Goal: Information Seeking & Learning: Learn about a topic

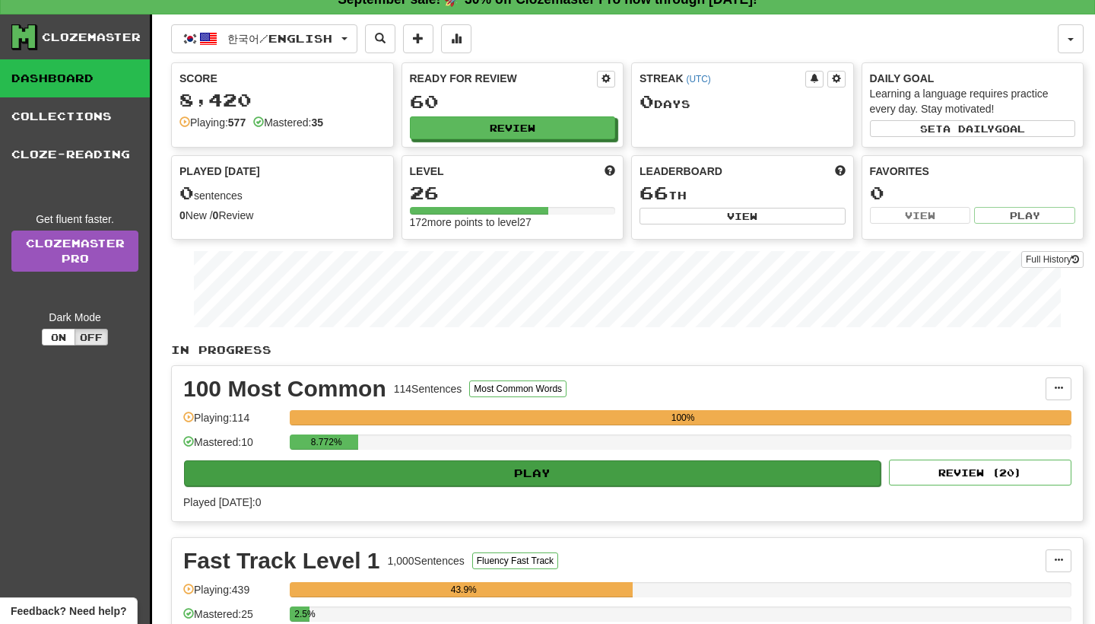
scroll to position [131, 0]
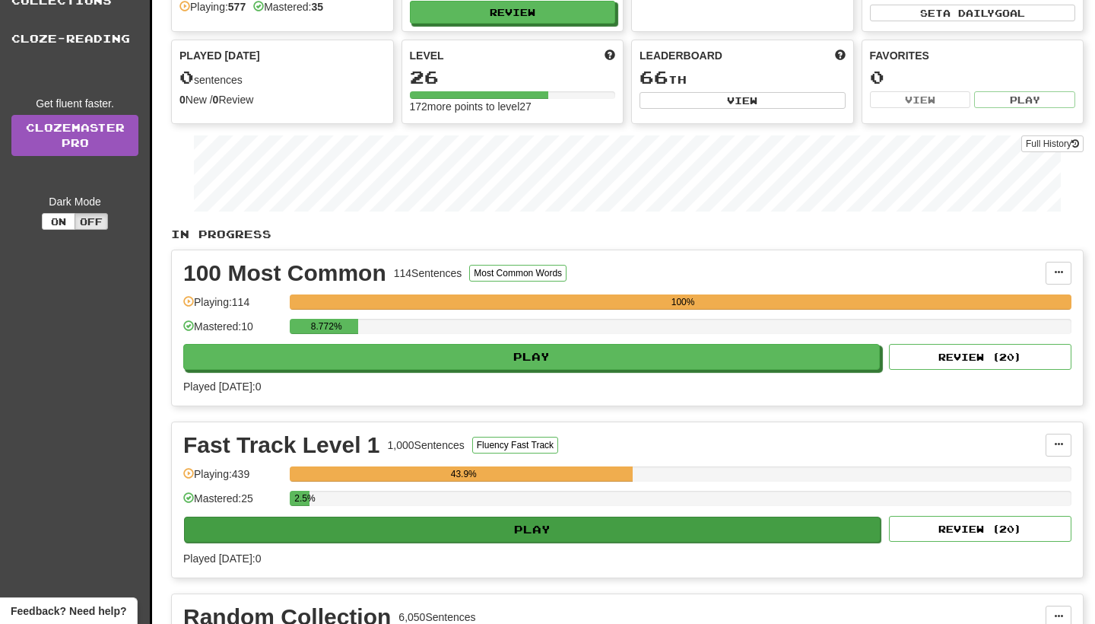
click at [639, 532] on button "Play" at bounding box center [532, 529] width 697 height 26
select select "**"
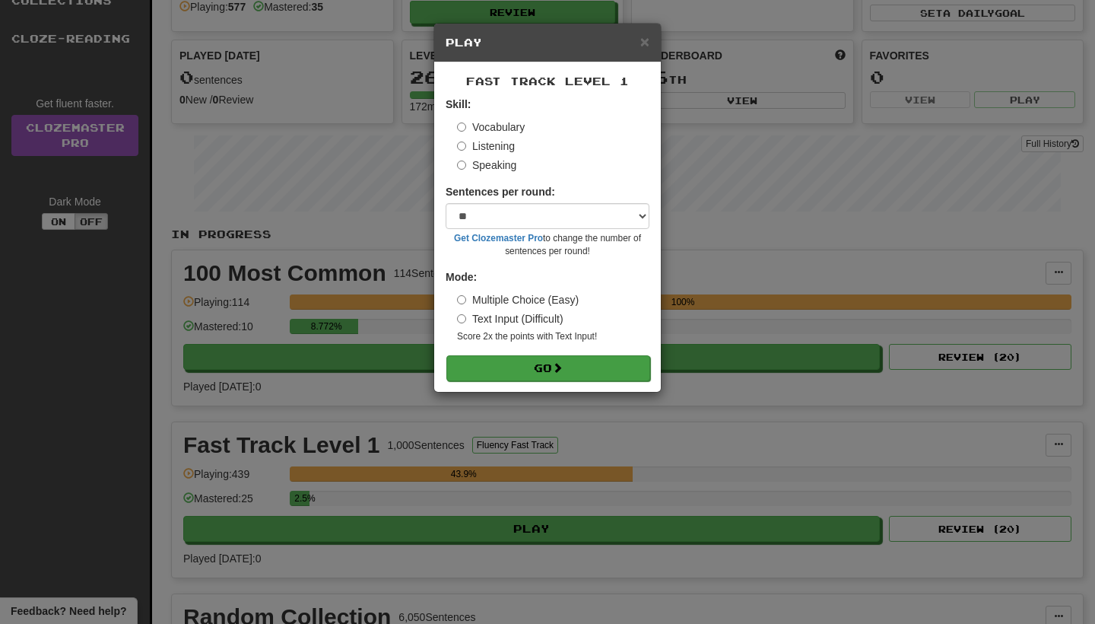
click at [574, 365] on button "Go" at bounding box center [548, 368] width 204 height 26
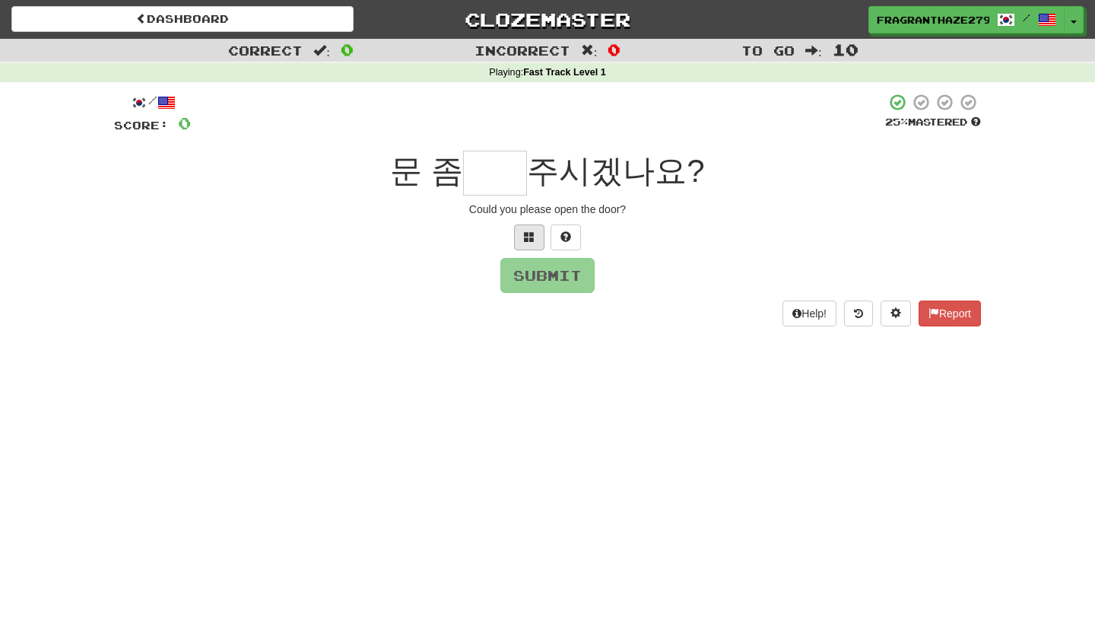
click at [524, 240] on span at bounding box center [529, 236] width 11 height 11
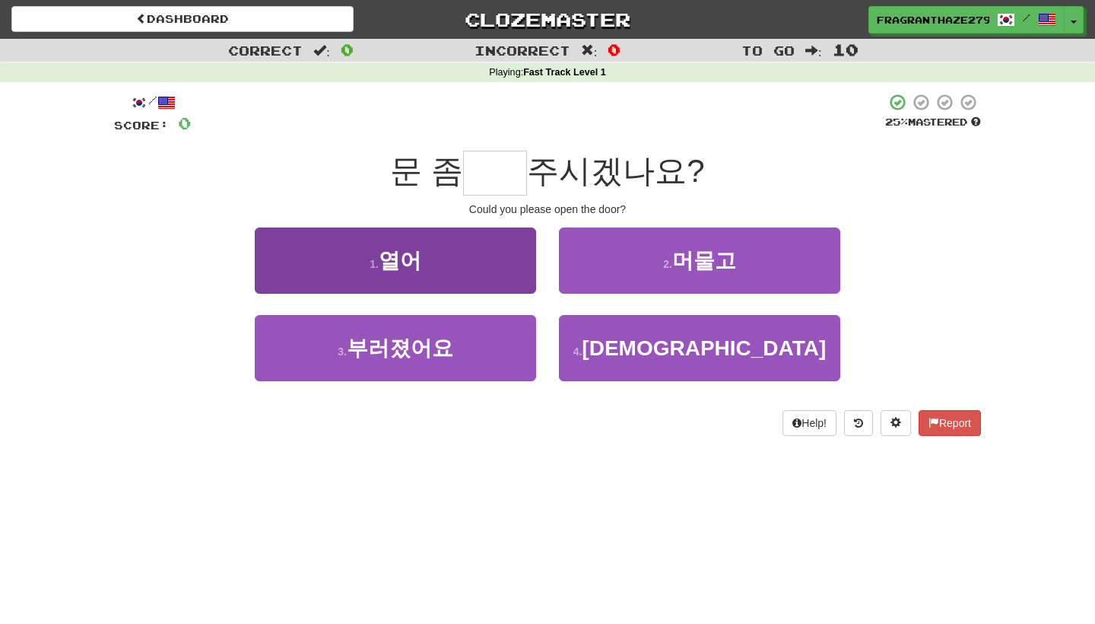
click at [492, 269] on button "1 . 열어" at bounding box center [395, 260] width 281 height 66
type input "**"
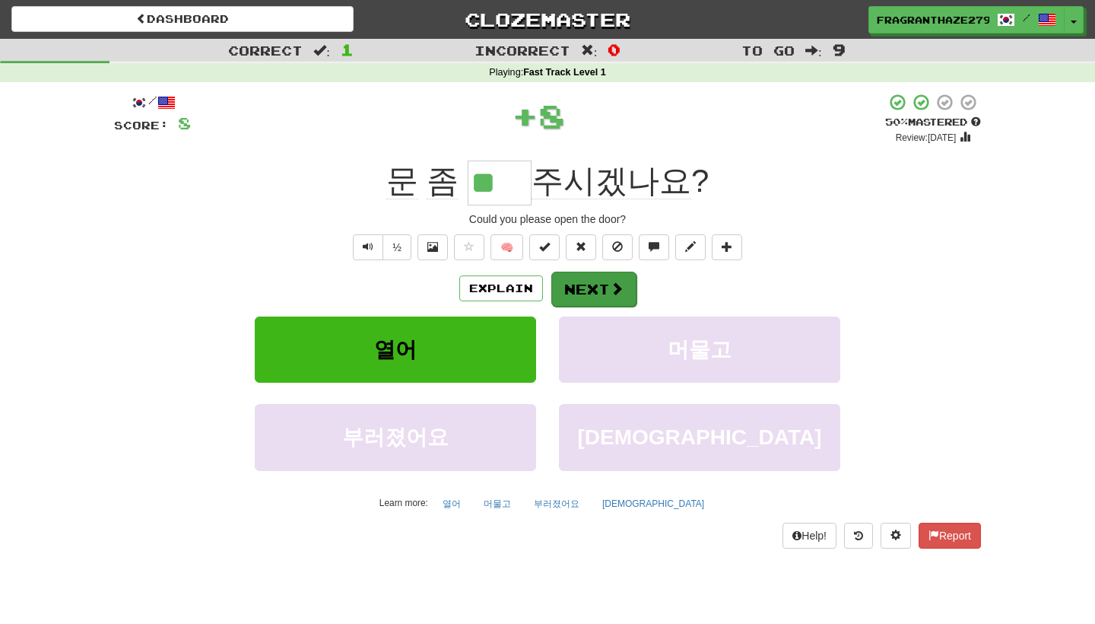
click at [575, 294] on button "Next" at bounding box center [593, 289] width 85 height 35
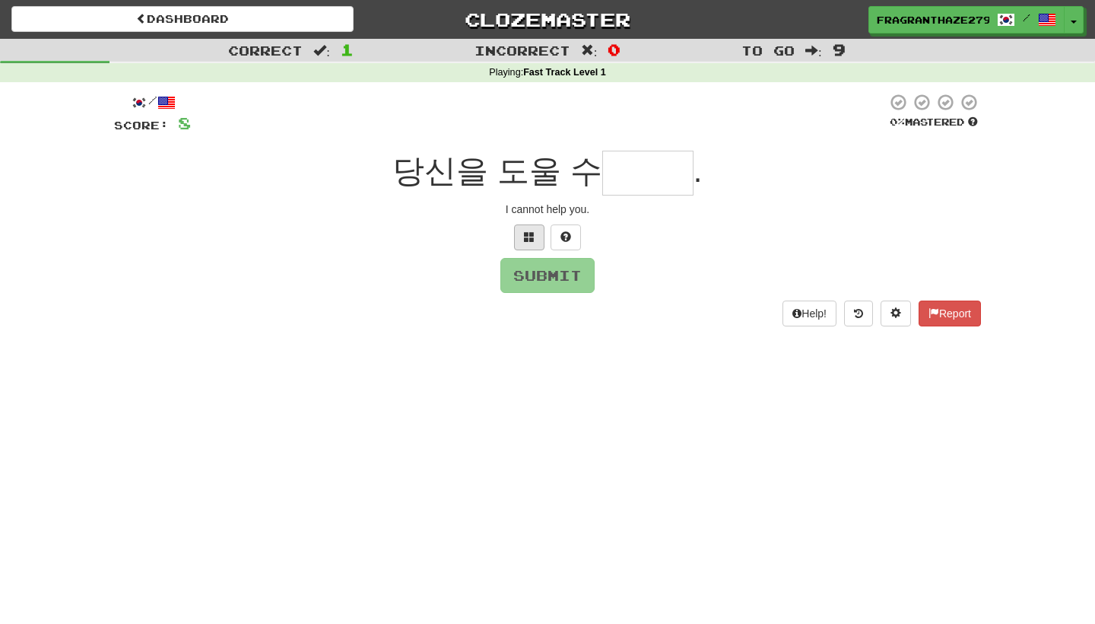
click at [526, 240] on span at bounding box center [529, 236] width 11 height 11
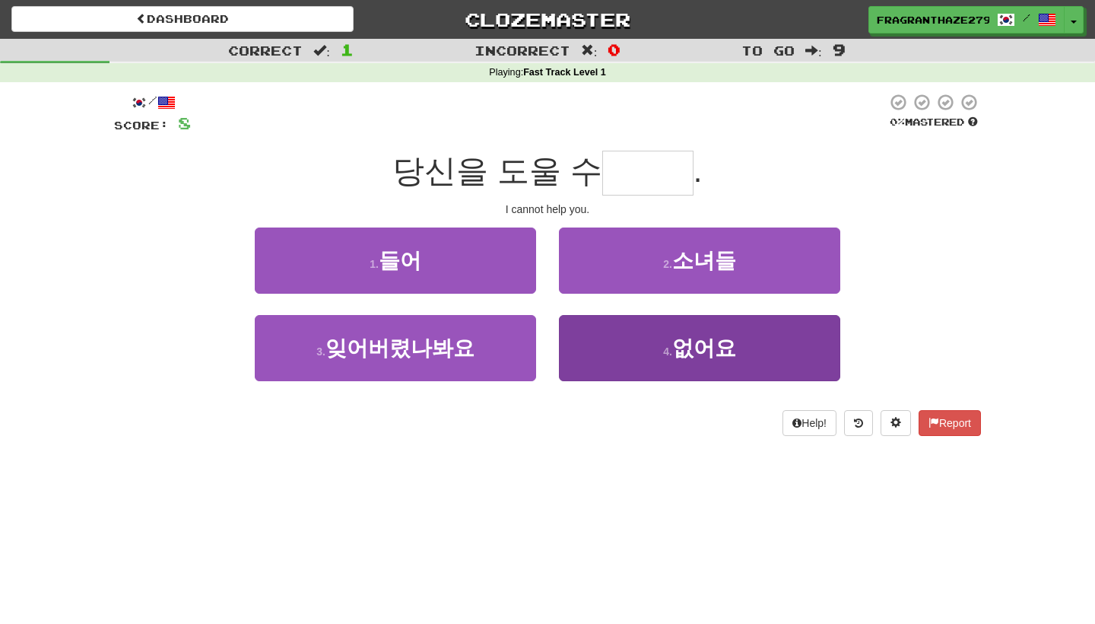
click at [640, 360] on button "4 . 없어요" at bounding box center [699, 348] width 281 height 66
type input "***"
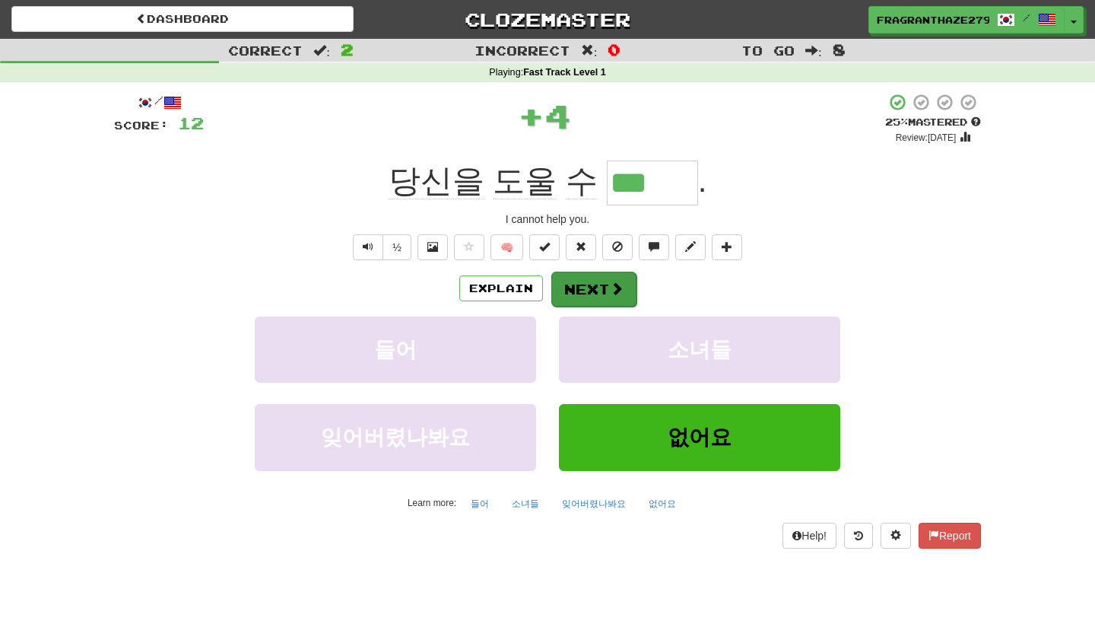
click at [602, 284] on button "Next" at bounding box center [593, 289] width 85 height 35
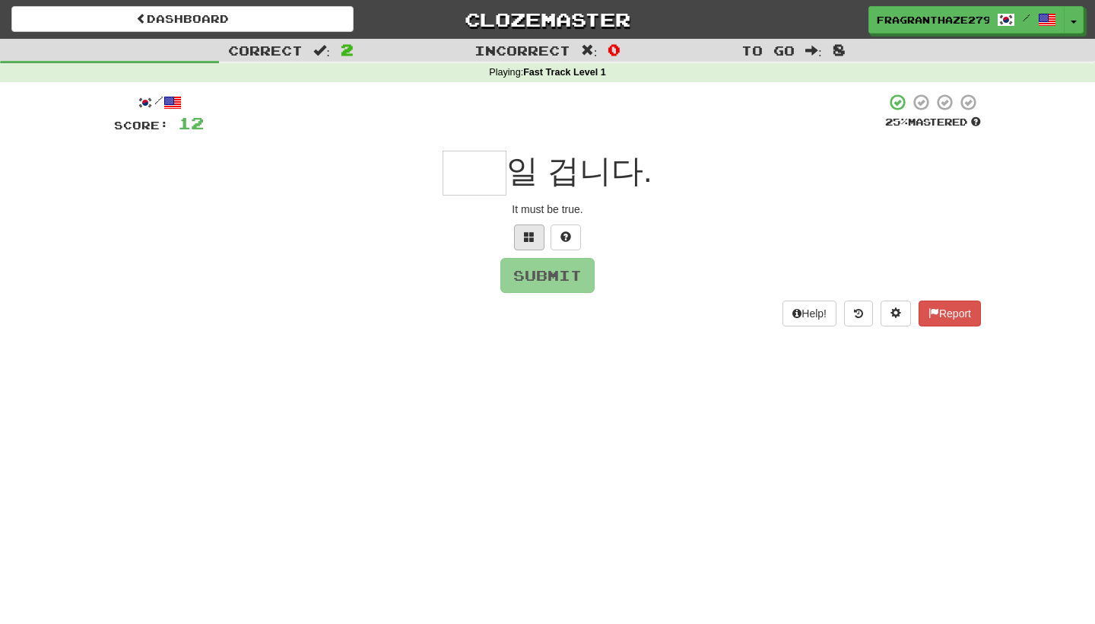
click at [535, 236] on button at bounding box center [529, 237] width 30 height 26
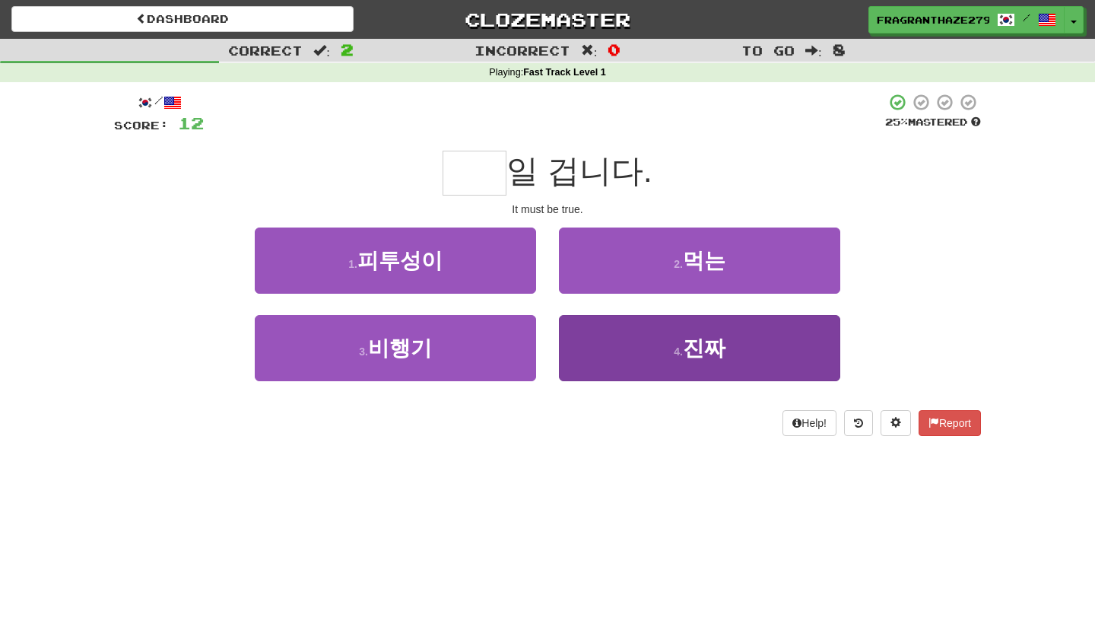
click at [643, 357] on button "4 . 진짜" at bounding box center [699, 348] width 281 height 66
type input "**"
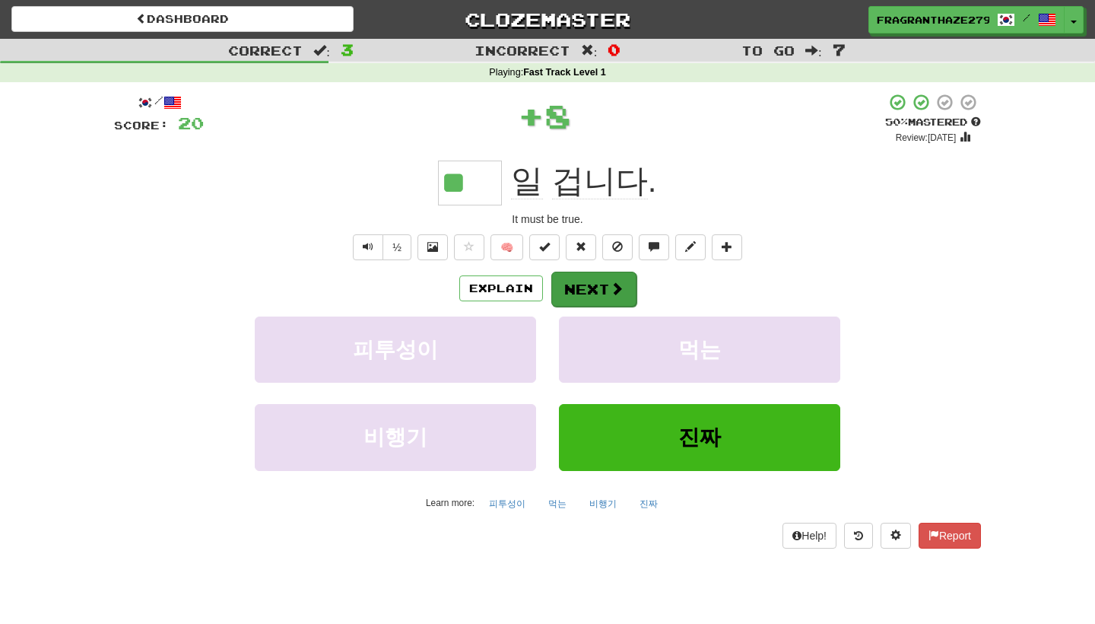
click at [582, 294] on button "Next" at bounding box center [593, 289] width 85 height 35
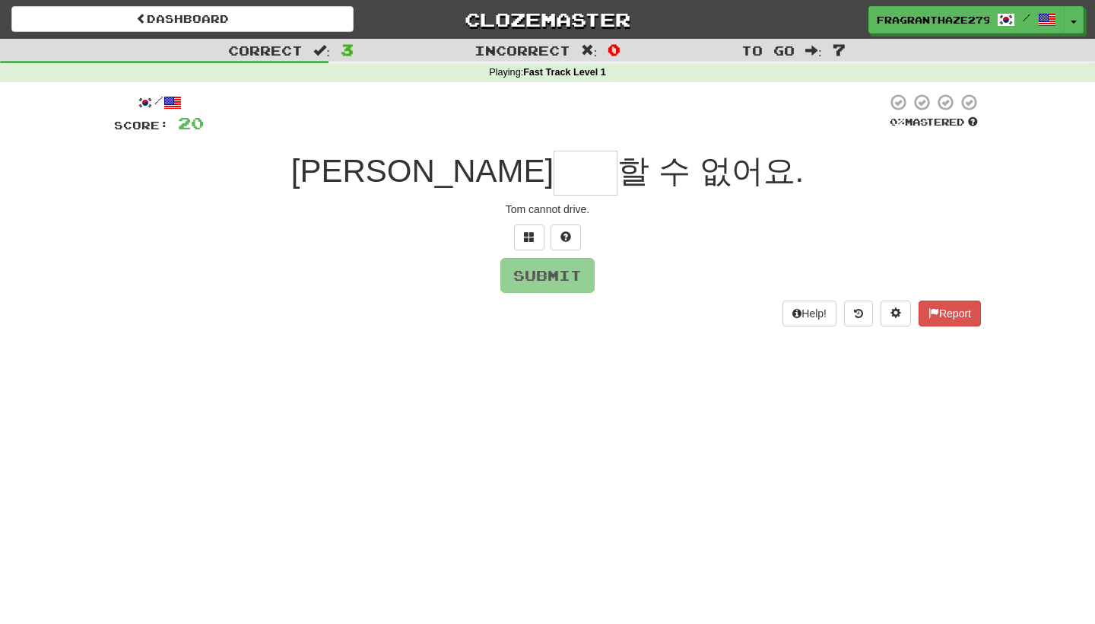
click at [511, 234] on div at bounding box center [547, 237] width 867 height 26
click at [523, 236] on button at bounding box center [529, 237] width 30 height 26
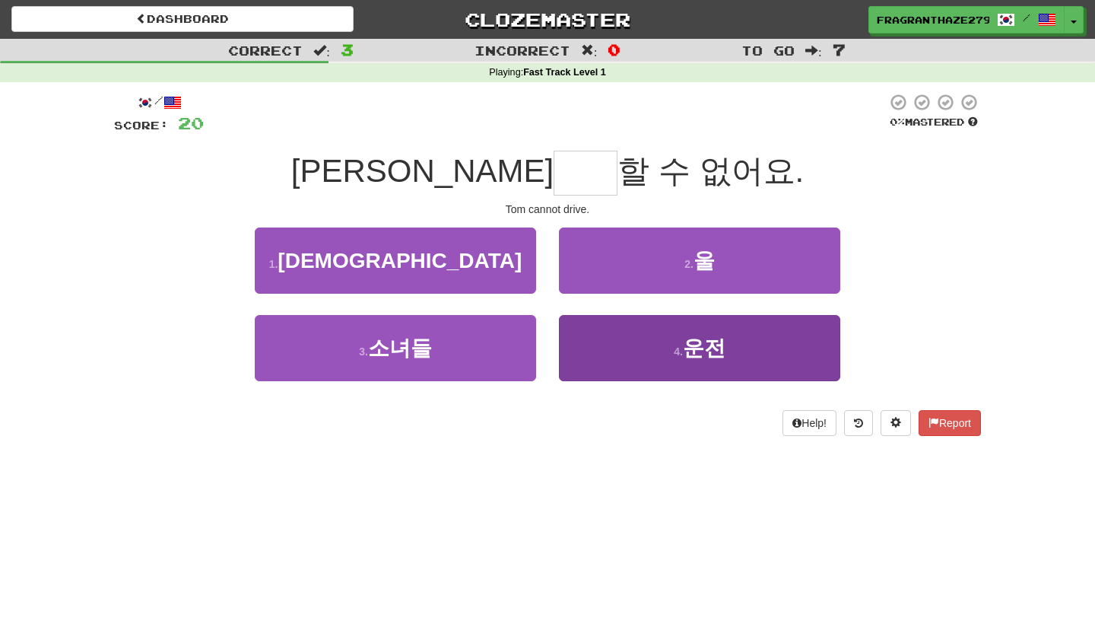
click at [604, 336] on button "4 . 운전" at bounding box center [699, 348] width 281 height 66
type input "**"
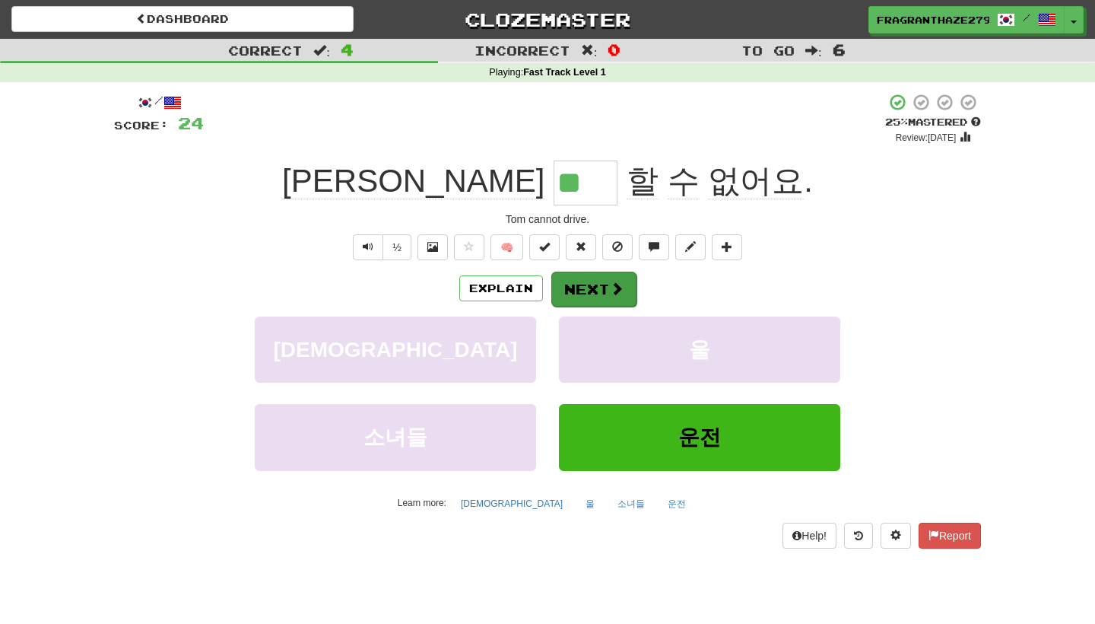
click at [578, 287] on button "Next" at bounding box center [593, 289] width 85 height 35
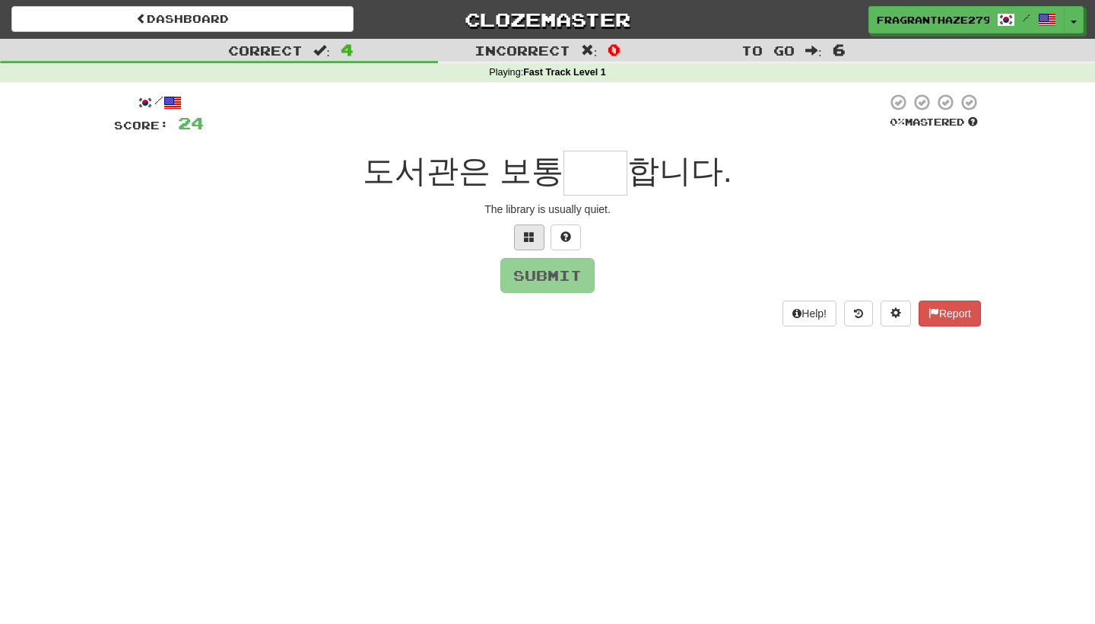
click at [526, 246] on button at bounding box center [529, 237] width 30 height 26
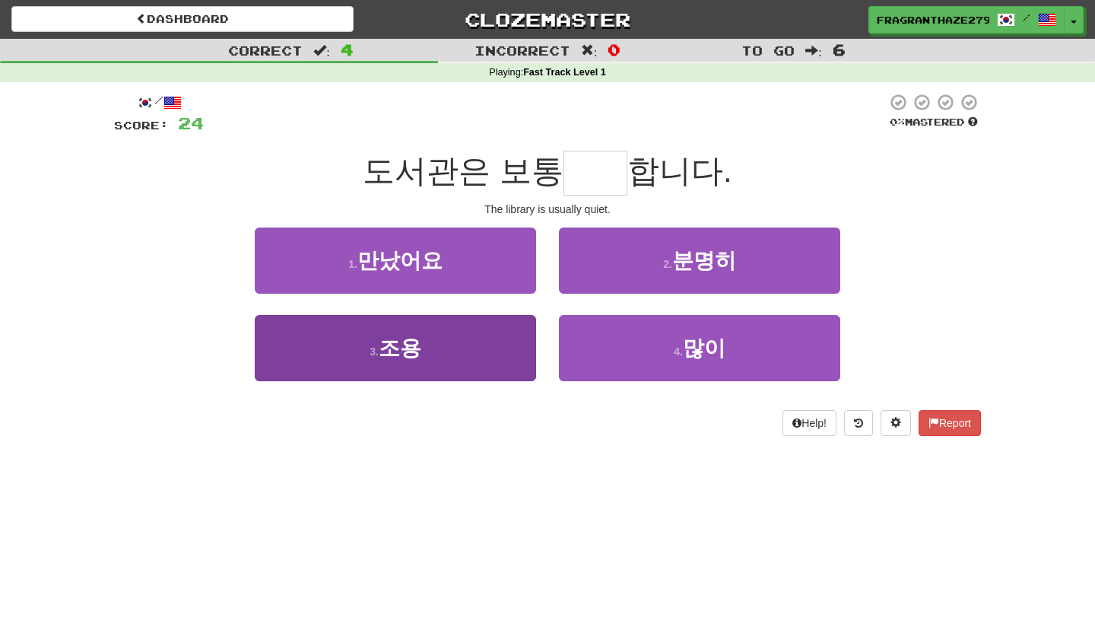
click at [475, 348] on button "3 . 조용" at bounding box center [395, 348] width 281 height 66
type input "**"
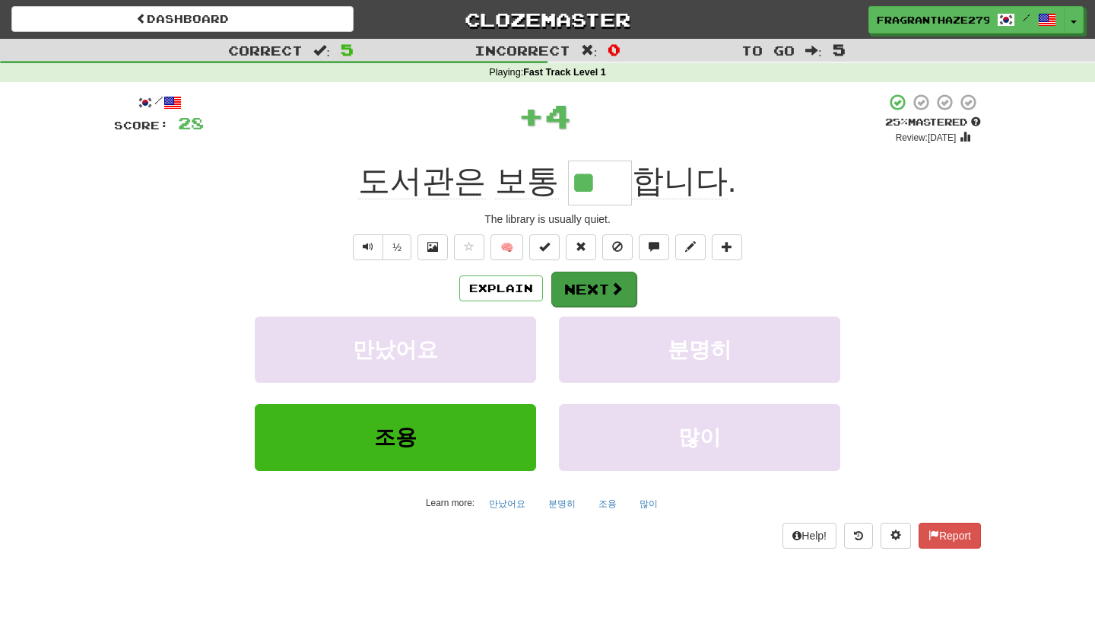
click at [598, 297] on button "Next" at bounding box center [593, 289] width 85 height 35
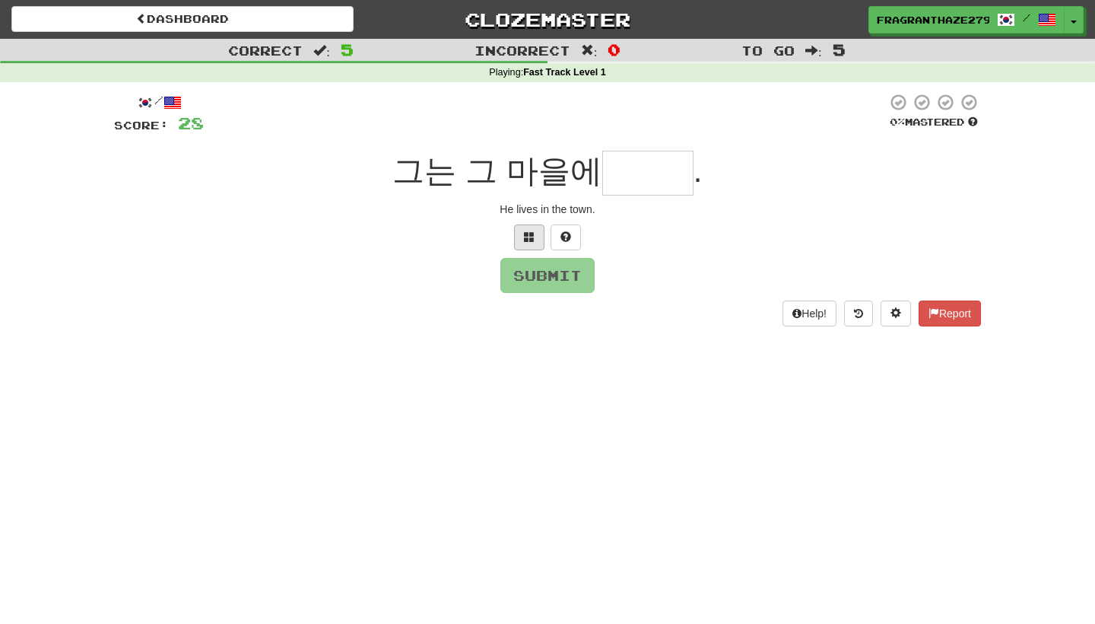
click at [542, 241] on button at bounding box center [529, 237] width 30 height 26
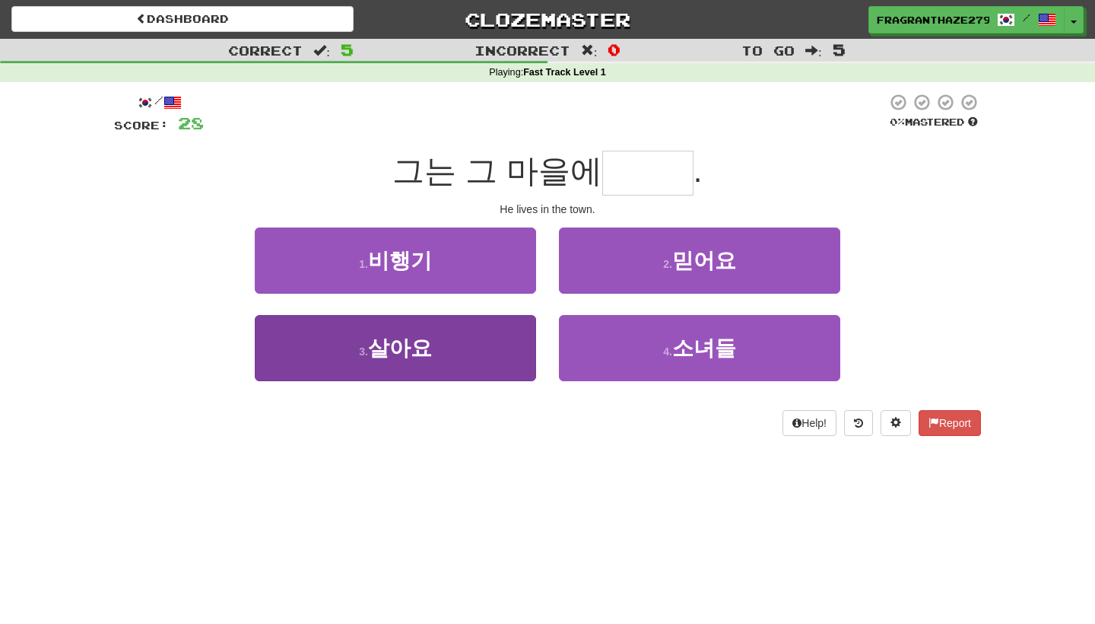
click at [472, 369] on button "3 . 살아요" at bounding box center [395, 348] width 281 height 66
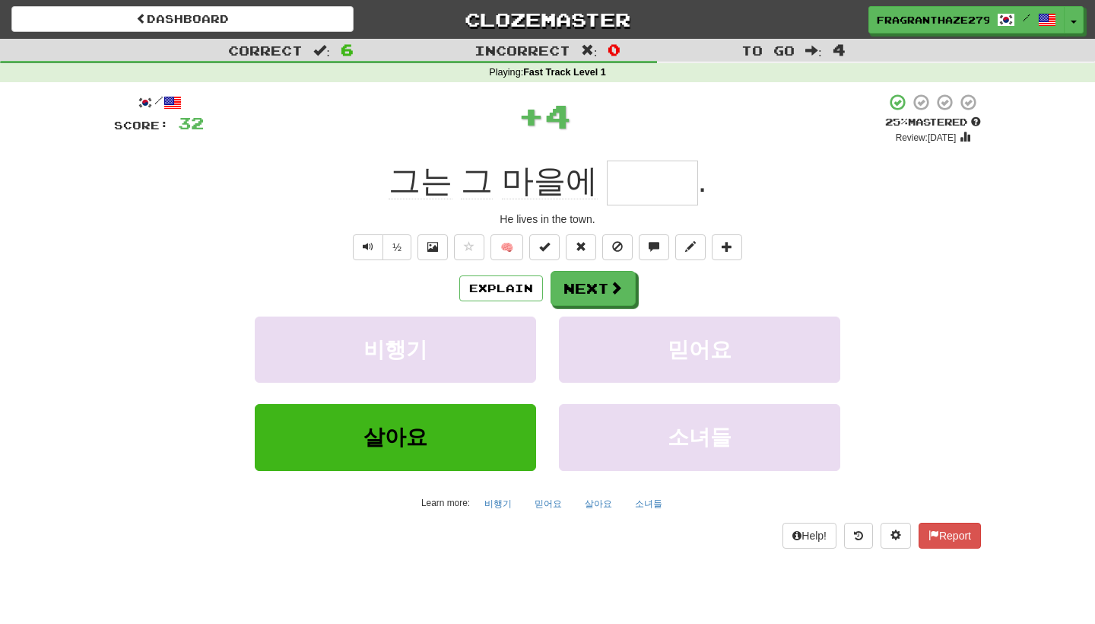
type input "***"
click at [508, 297] on button "Explain" at bounding box center [501, 288] width 84 height 26
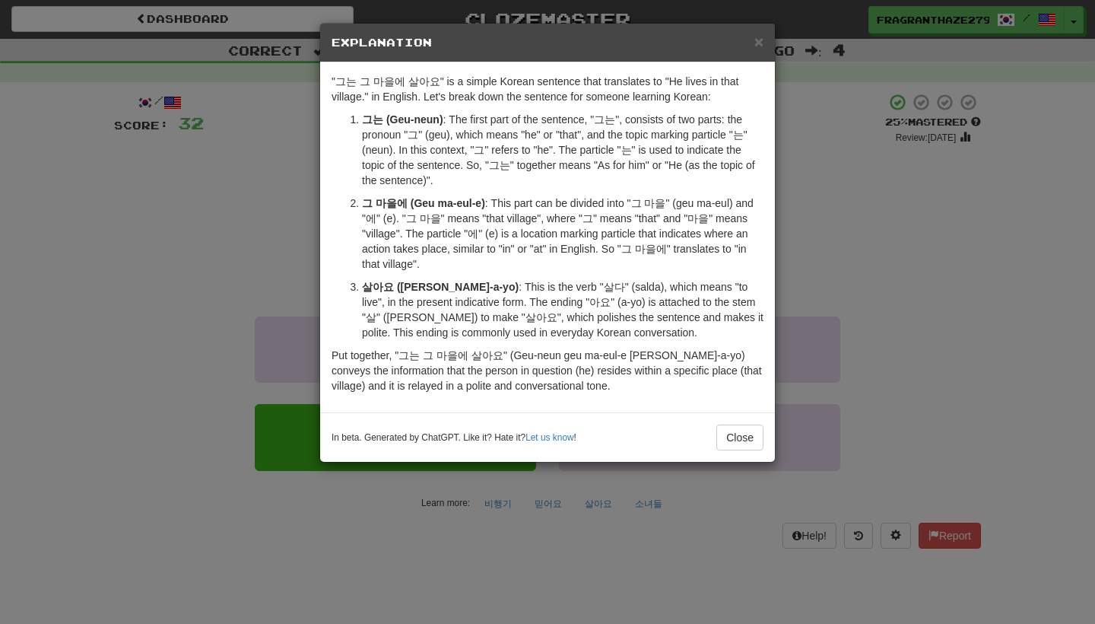
click at [796, 249] on div "× Explanation "그는 그 마을에 살아요" is a simple Korean sentence that translates to "He…" at bounding box center [547, 312] width 1095 height 624
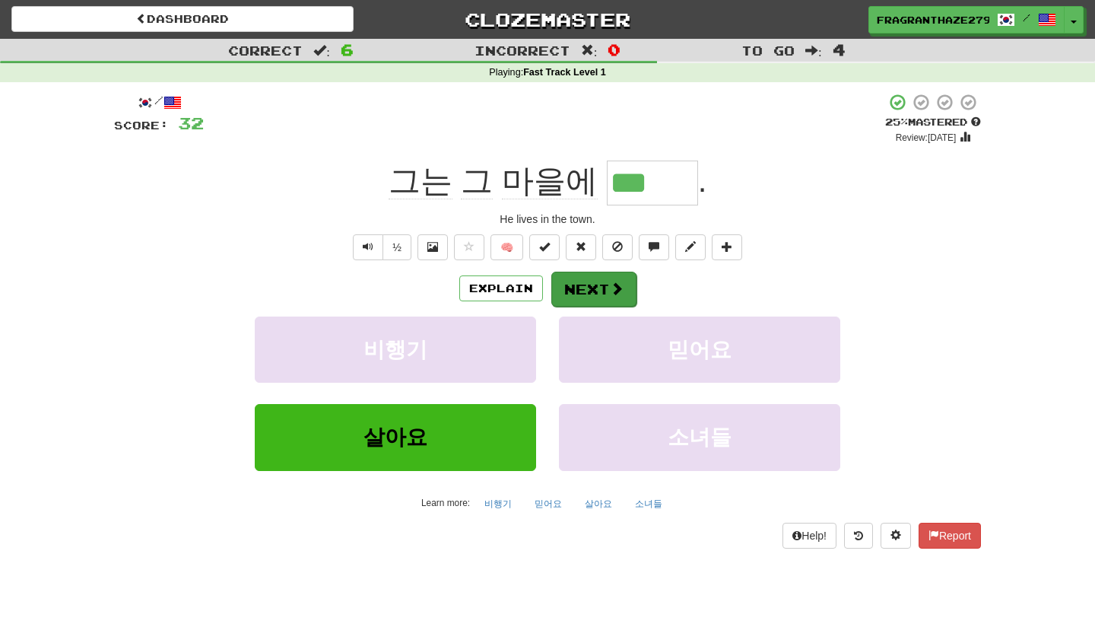
click at [615, 296] on button "Next" at bounding box center [593, 289] width 85 height 35
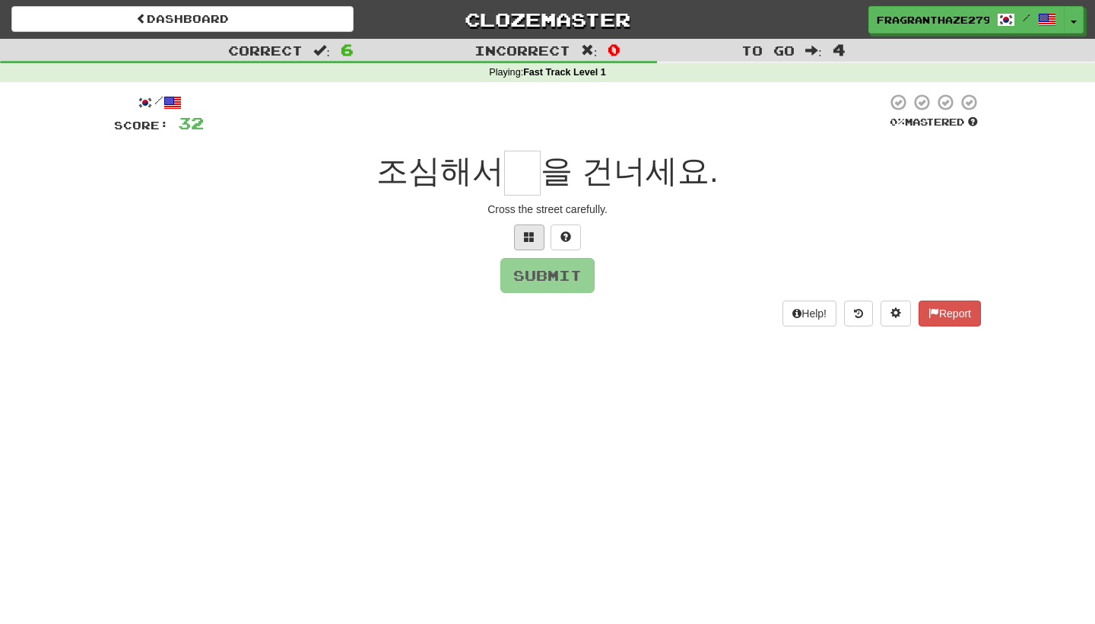
click at [532, 243] on button at bounding box center [529, 237] width 30 height 26
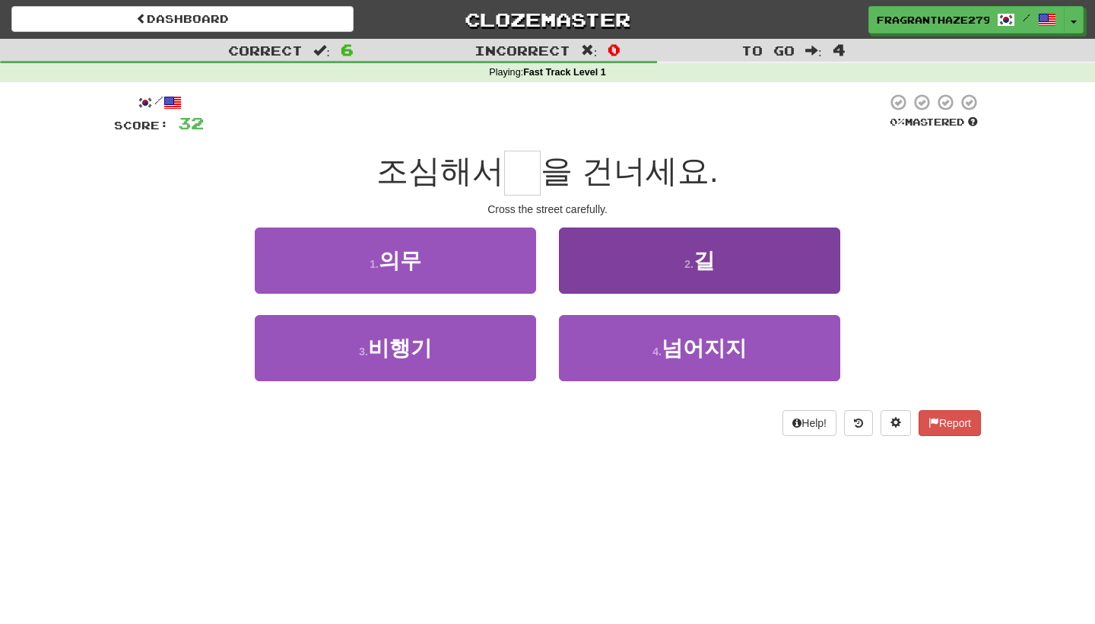
click at [644, 253] on button "2 . 길" at bounding box center [699, 260] width 281 height 66
type input "*"
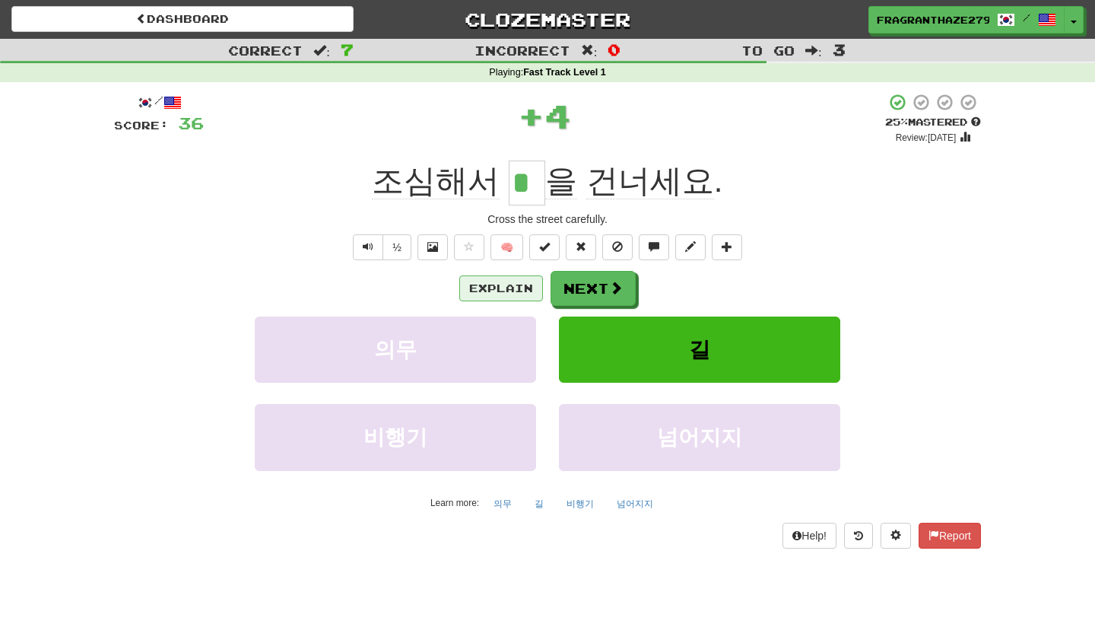
click at [510, 280] on button "Explain" at bounding box center [501, 288] width 84 height 26
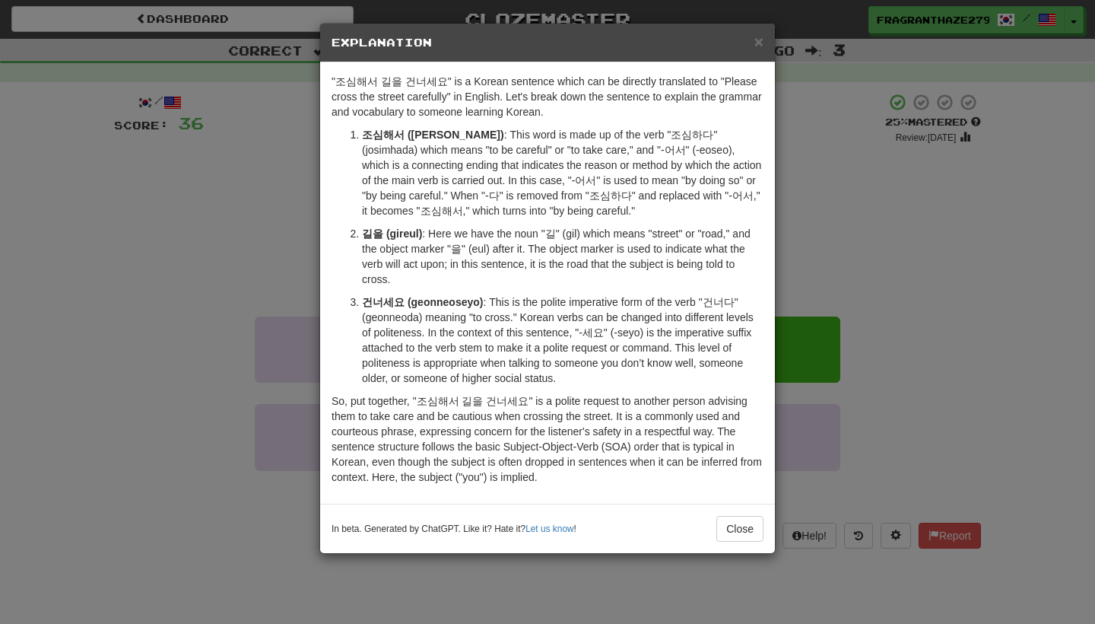
click at [814, 252] on div "× Explanation "조심해서 길을 건너세요" is a Korean sentence which can be directly transla…" at bounding box center [547, 312] width 1095 height 624
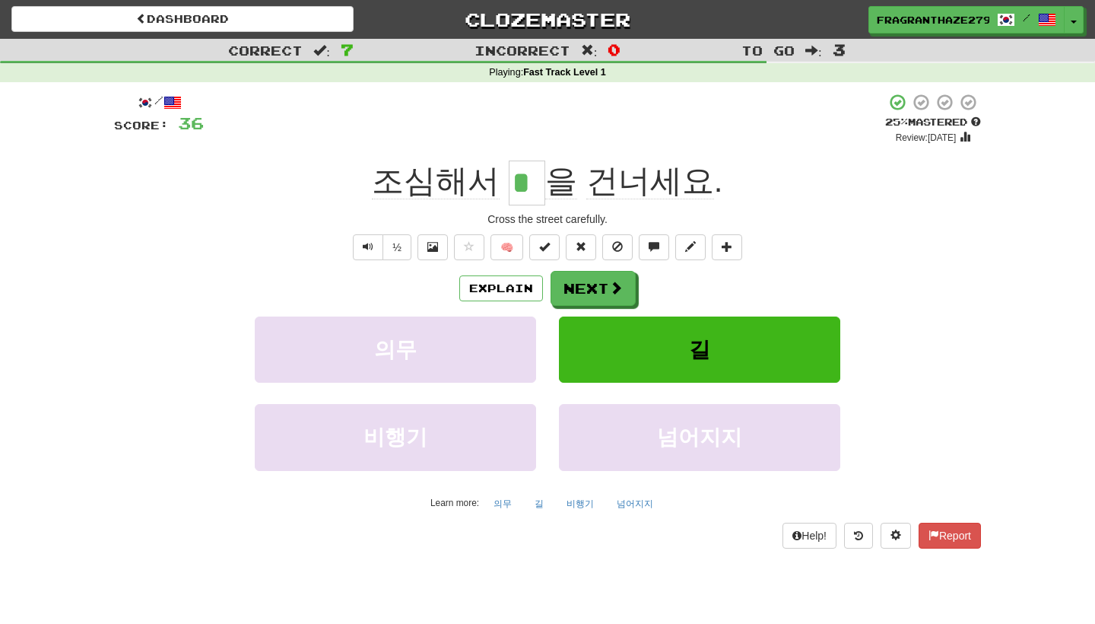
click at [564, 267] on div "/ Score: 36 + 4 25 % Mastered Review: 2025-09-22 조심해서 * 을 건너세요 . Cross the stre…" at bounding box center [547, 320] width 867 height 455
click at [576, 281] on button "Next" at bounding box center [593, 289] width 85 height 35
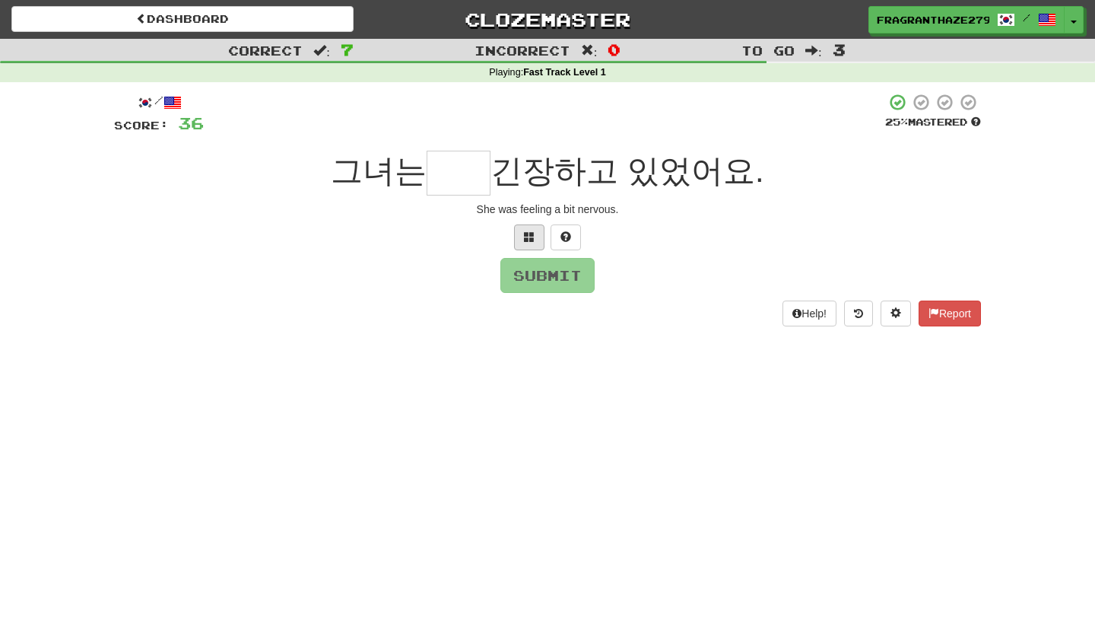
click at [516, 233] on button at bounding box center [529, 237] width 30 height 26
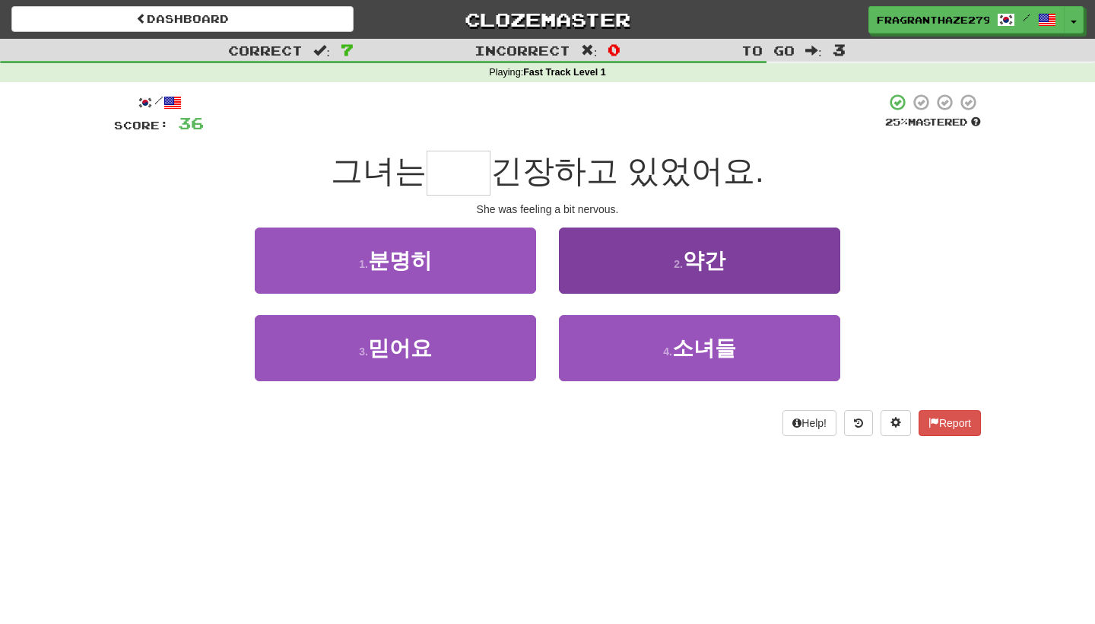
click at [627, 255] on button "2 . 약간" at bounding box center [699, 260] width 281 height 66
type input "**"
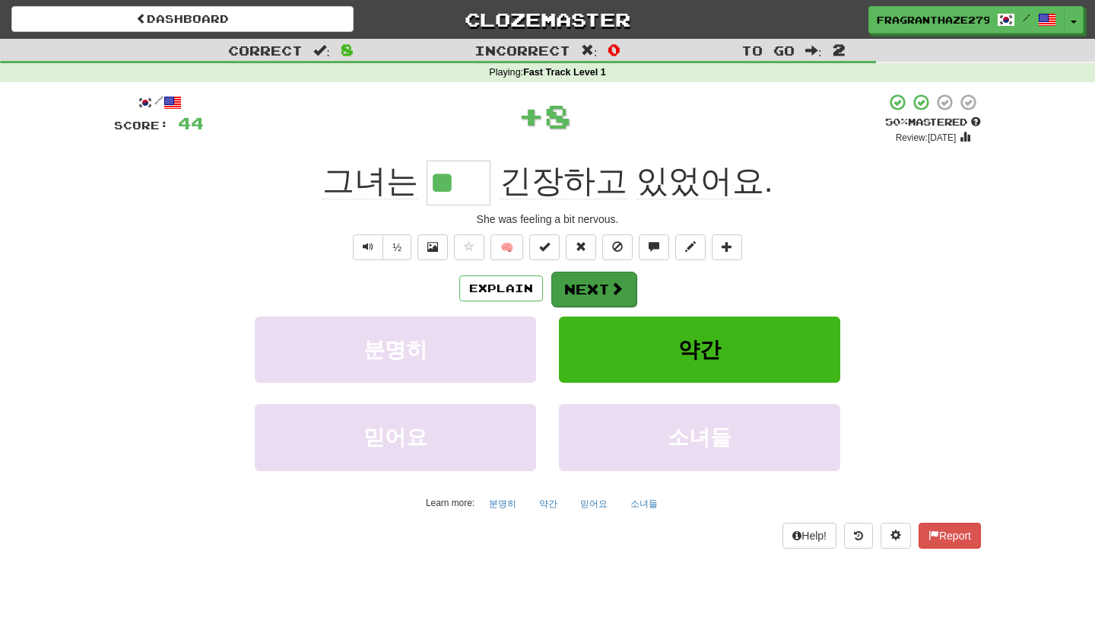
click at [596, 284] on button "Next" at bounding box center [593, 289] width 85 height 35
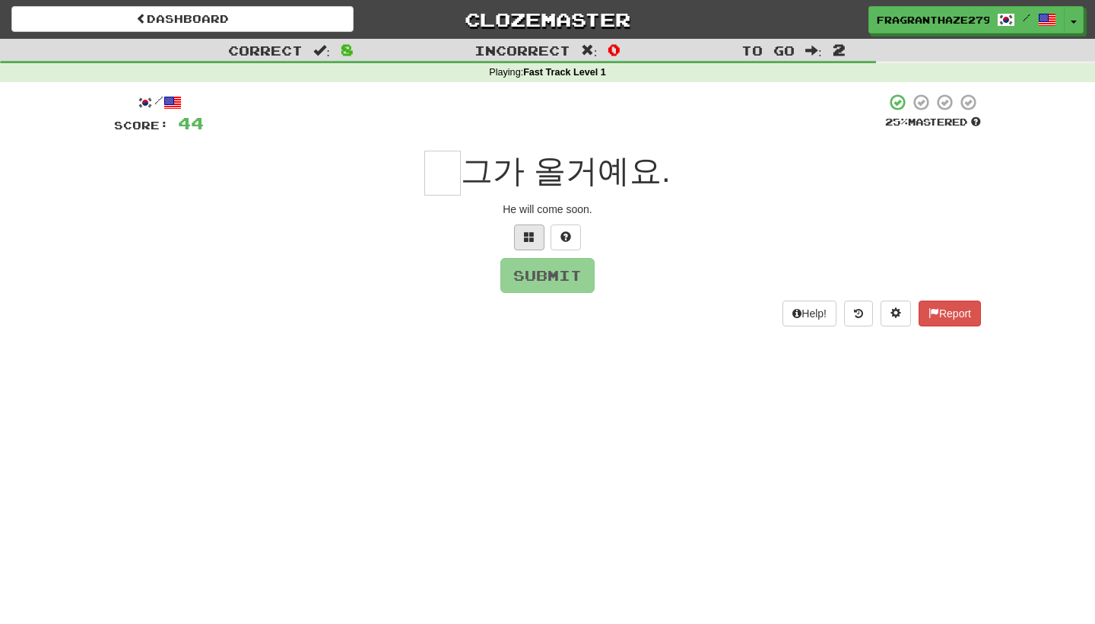
click at [537, 246] on button at bounding box center [529, 237] width 30 height 26
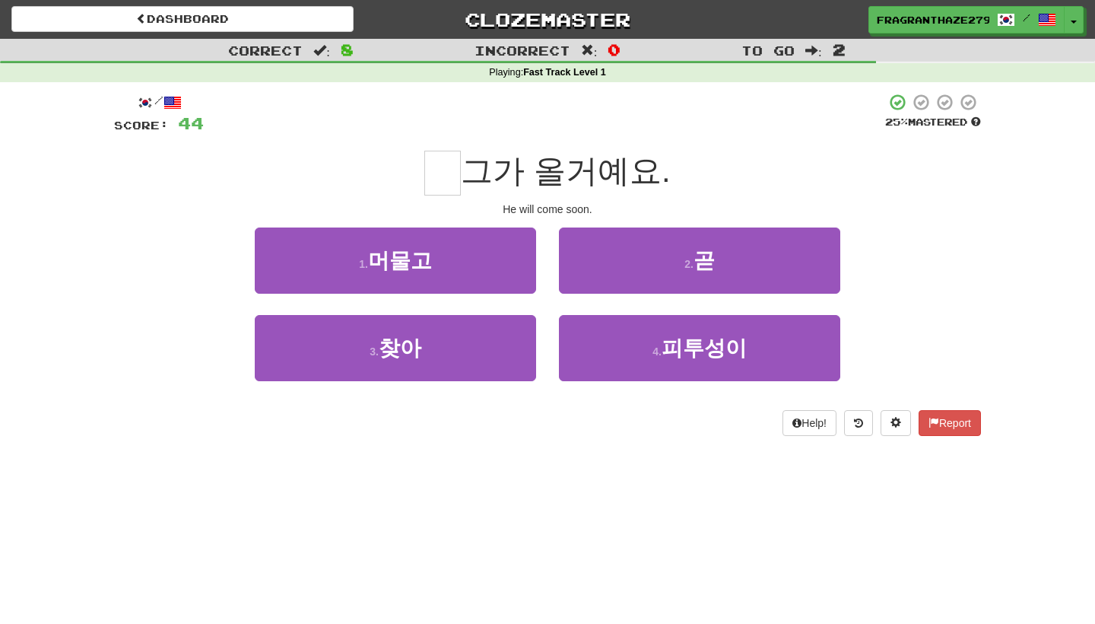
click at [677, 308] on div "2 . 곧" at bounding box center [700, 270] width 304 height 87
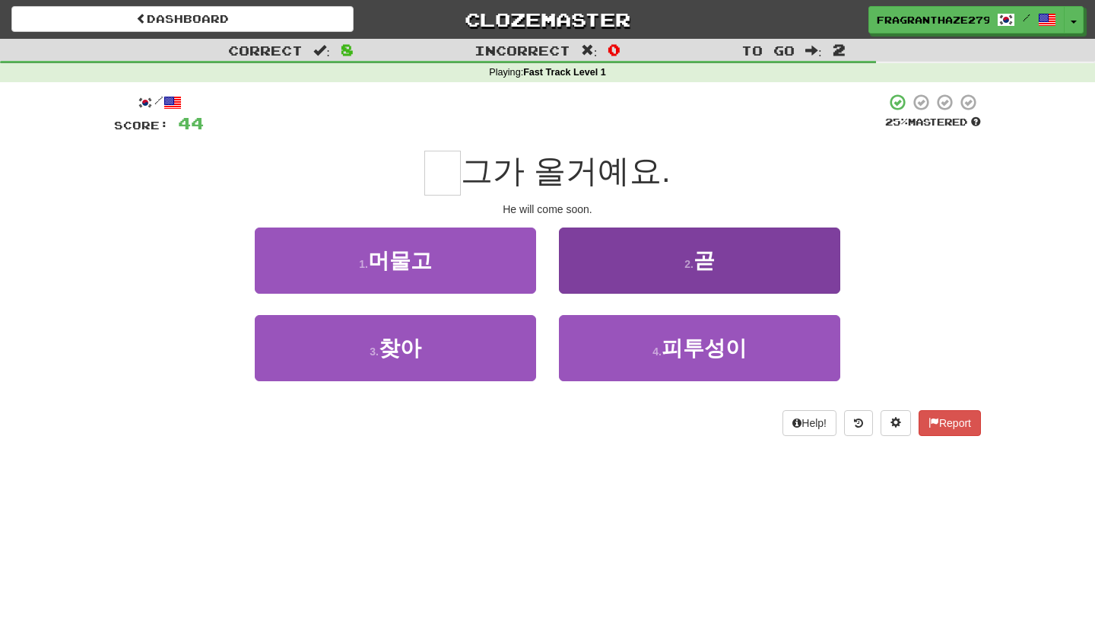
click at [669, 277] on button "2 . 곧" at bounding box center [699, 260] width 281 height 66
type input "*"
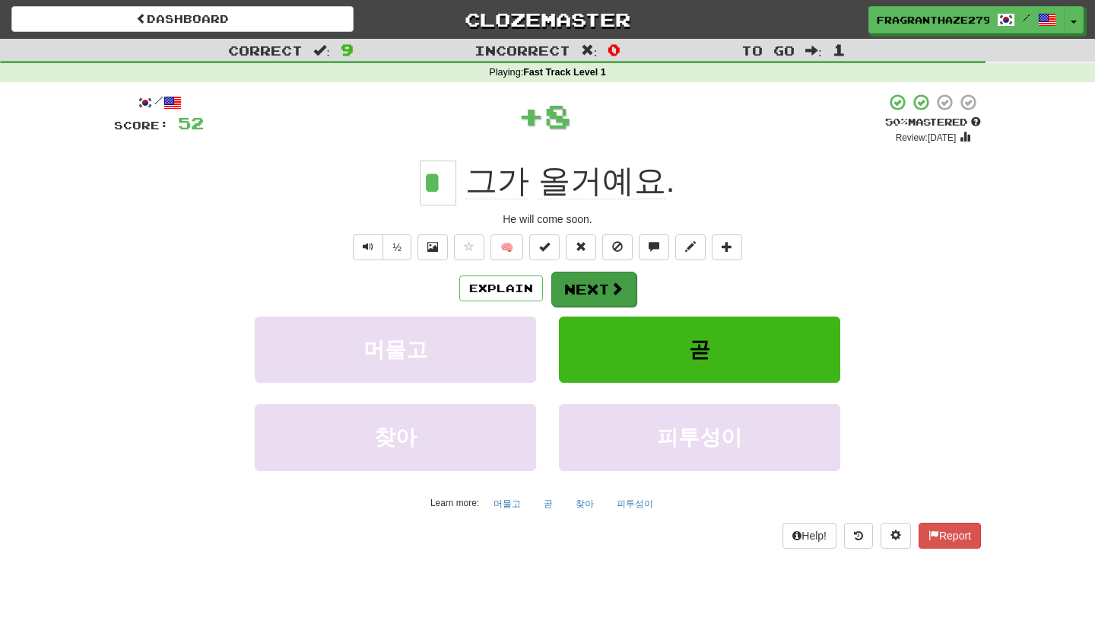
click at [579, 292] on button "Next" at bounding box center [593, 289] width 85 height 35
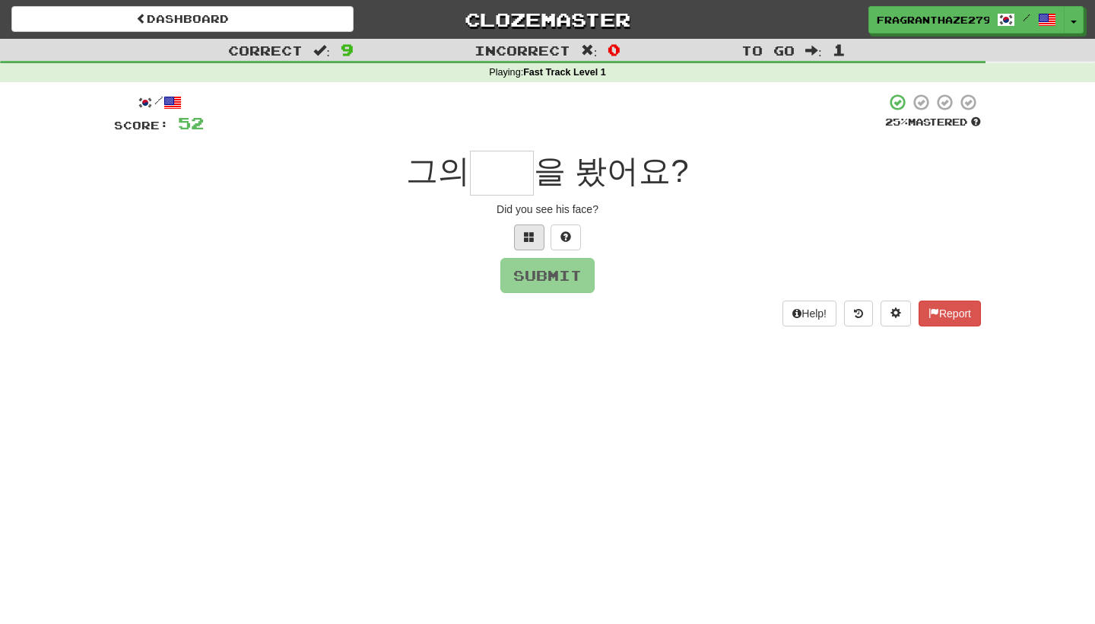
click at [530, 240] on span at bounding box center [529, 236] width 11 height 11
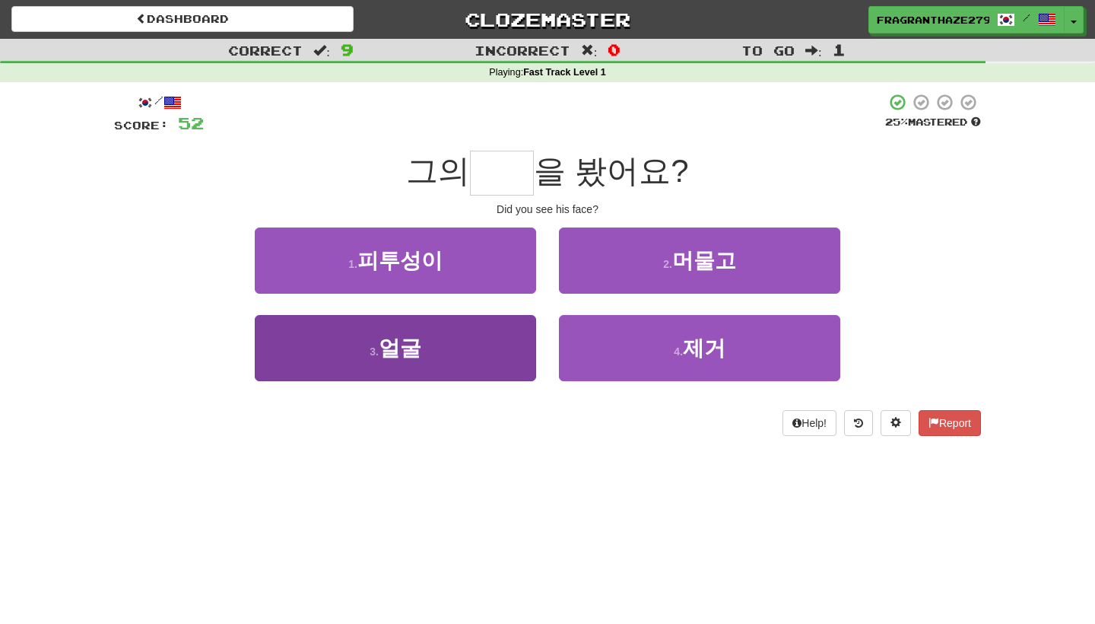
click at [450, 354] on button "3 . 얼굴" at bounding box center [395, 348] width 281 height 66
type input "**"
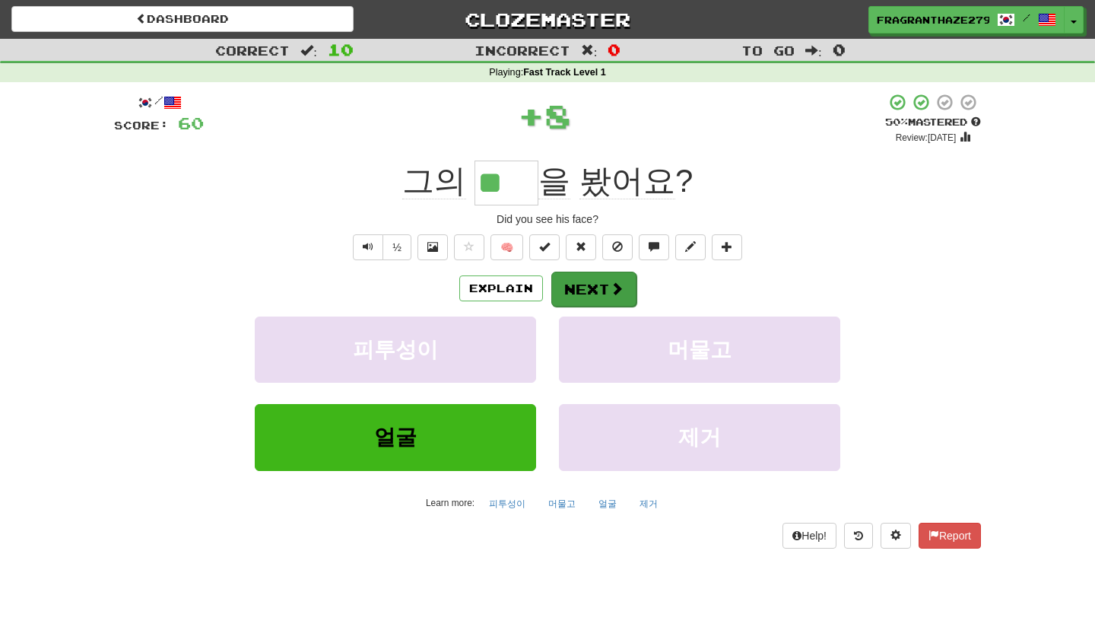
click at [578, 283] on button "Next" at bounding box center [593, 289] width 85 height 35
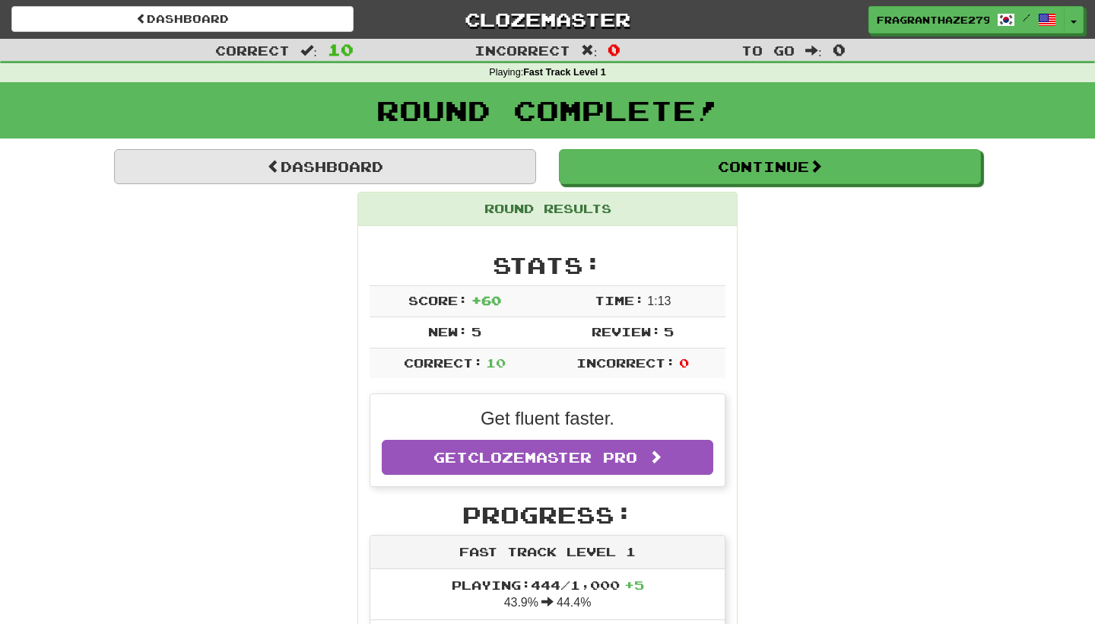
click at [373, 168] on link "Dashboard" at bounding box center [325, 166] width 422 height 35
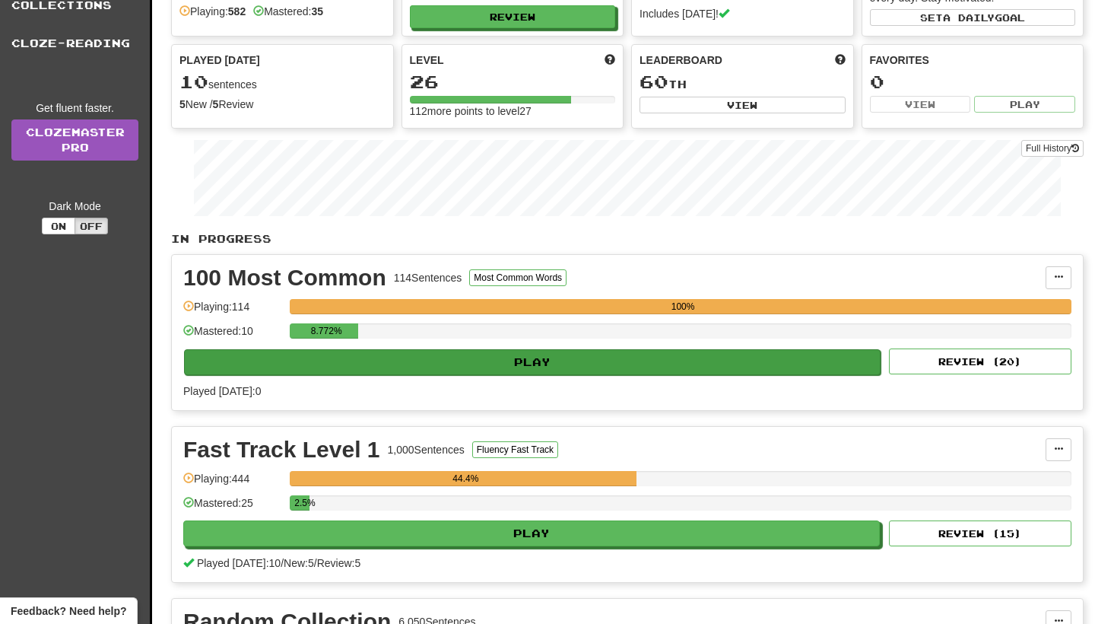
scroll to position [129, 0]
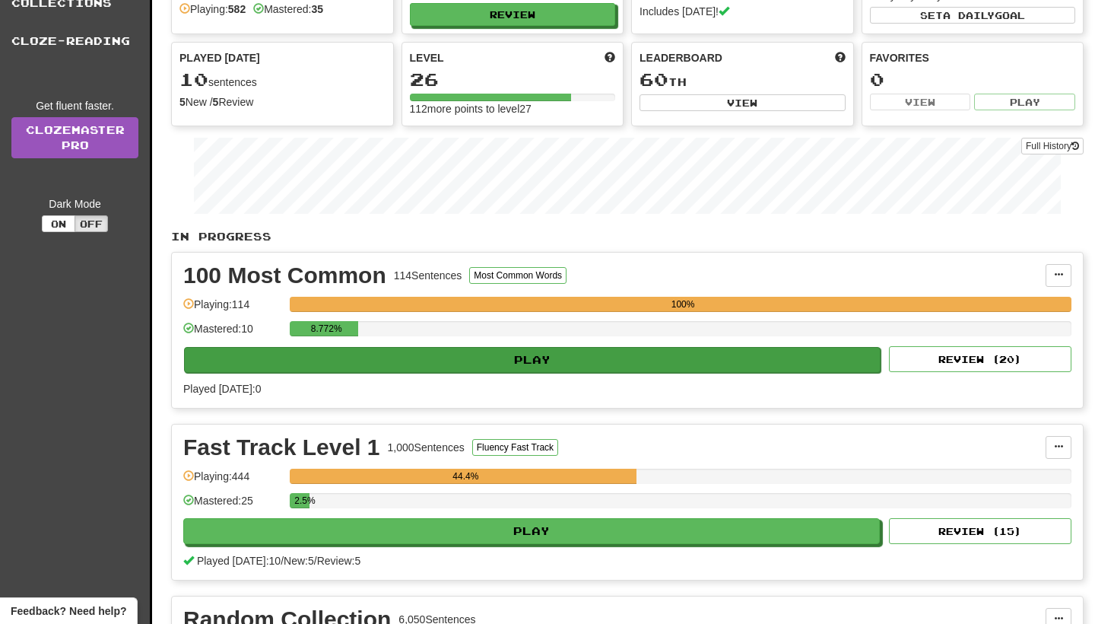
click at [535, 359] on button "Play" at bounding box center [532, 360] width 697 height 26
select select "**"
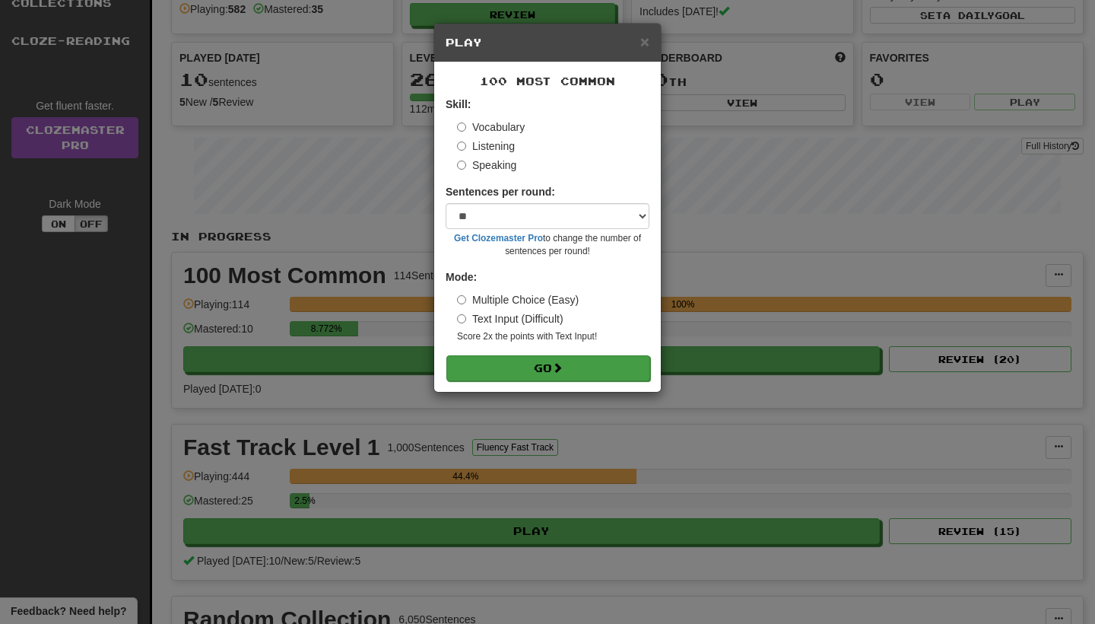
click at [532, 362] on button "Go" at bounding box center [548, 368] width 204 height 26
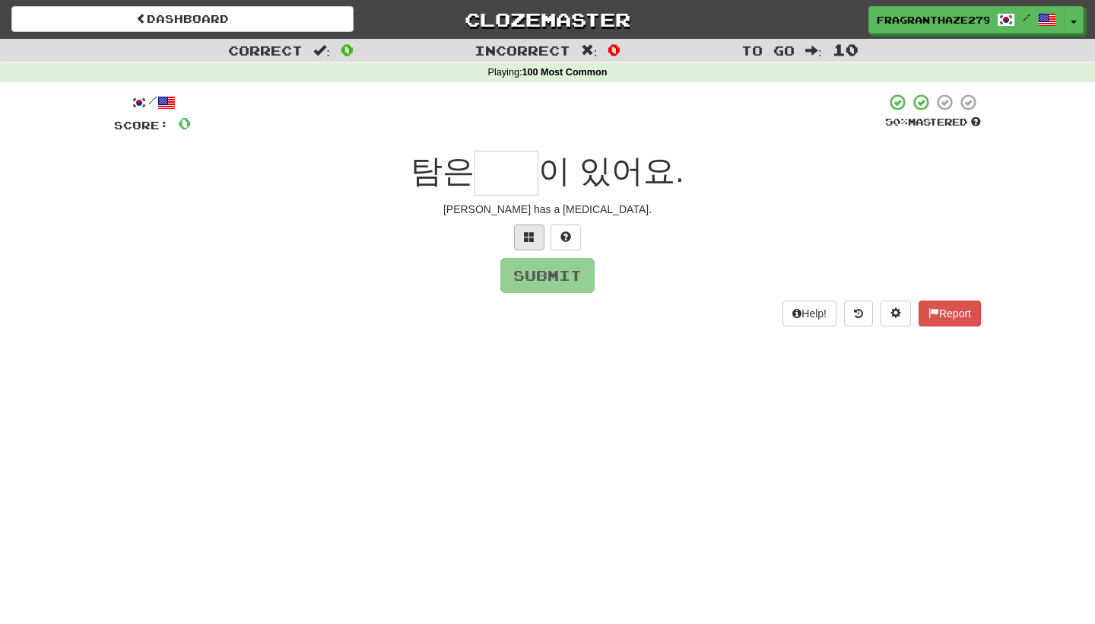
click at [532, 245] on button at bounding box center [529, 237] width 30 height 26
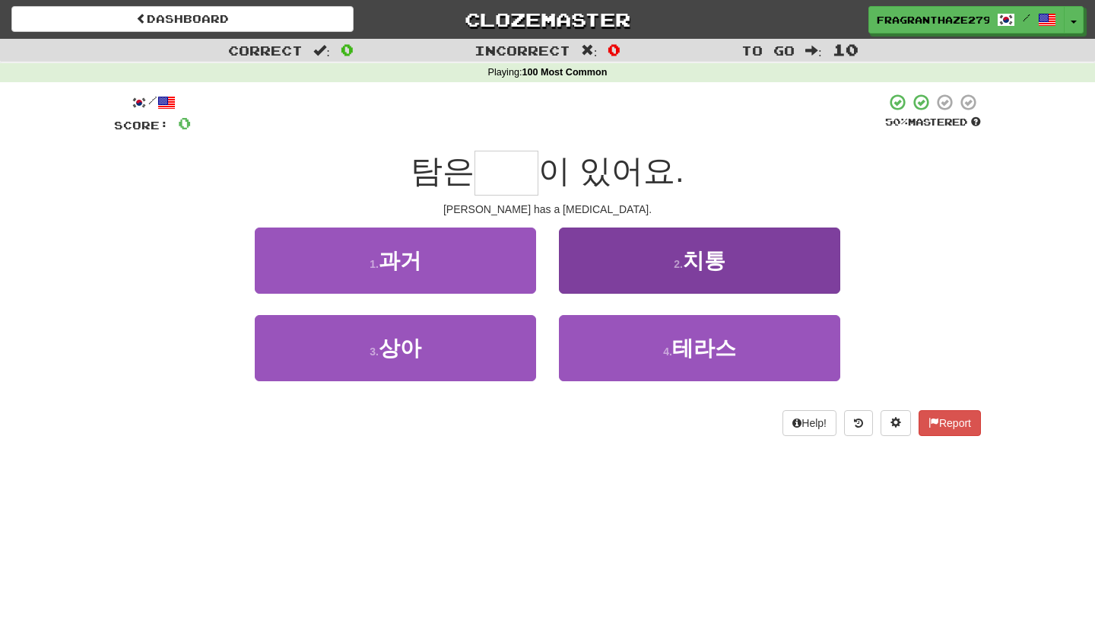
click at [732, 269] on button "2 . 치통" at bounding box center [699, 260] width 281 height 66
type input "**"
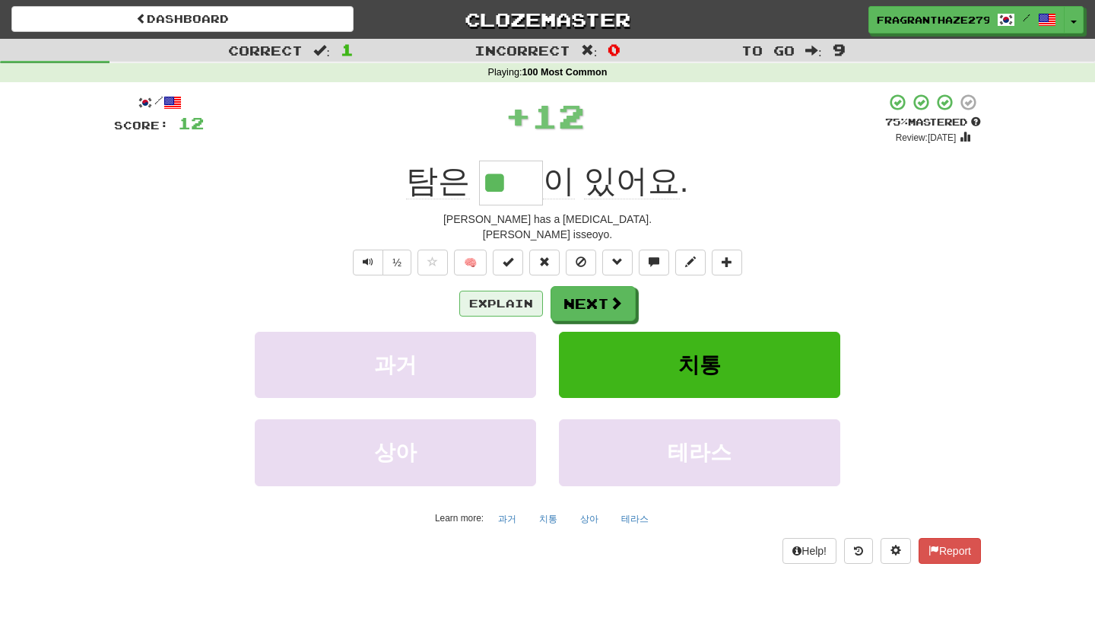
click at [519, 305] on button "Explain" at bounding box center [501, 304] width 84 height 26
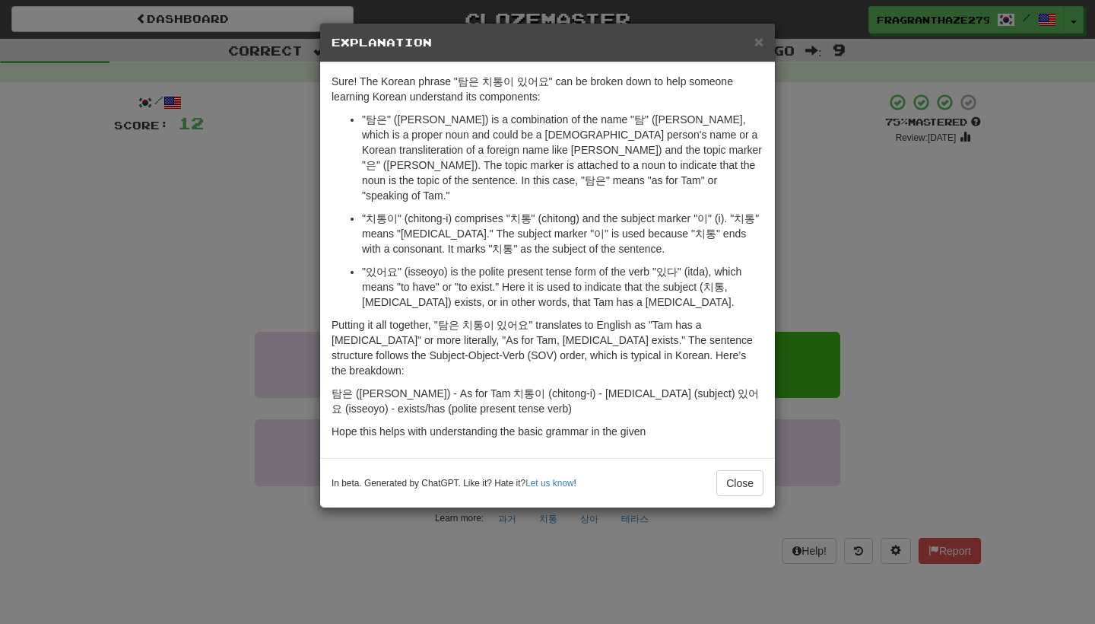
click at [951, 231] on div "× Explanation Sure! The Korean phrase "탐은 치통이 있어요" can be broken down to help s…" at bounding box center [547, 312] width 1095 height 624
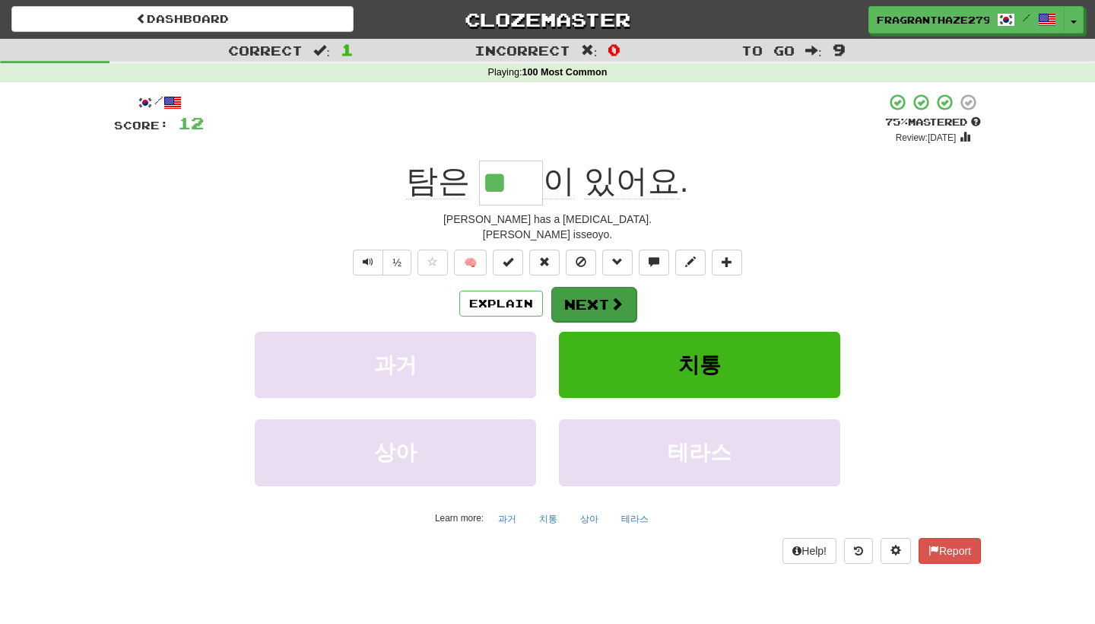
click at [599, 295] on button "Next" at bounding box center [593, 304] width 85 height 35
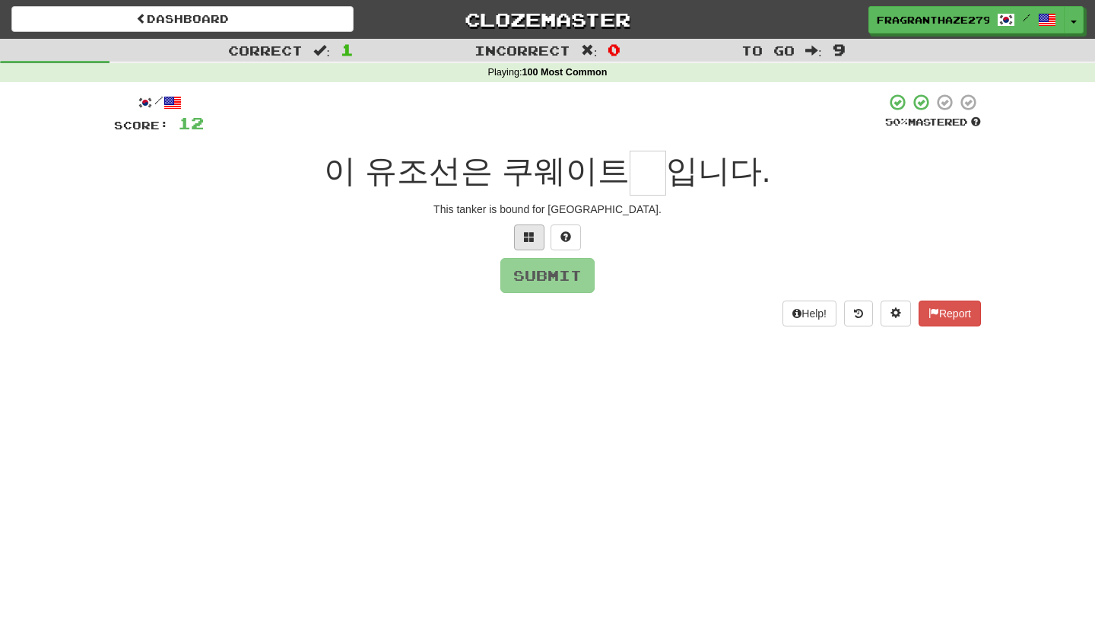
click at [533, 242] on button at bounding box center [529, 237] width 30 height 26
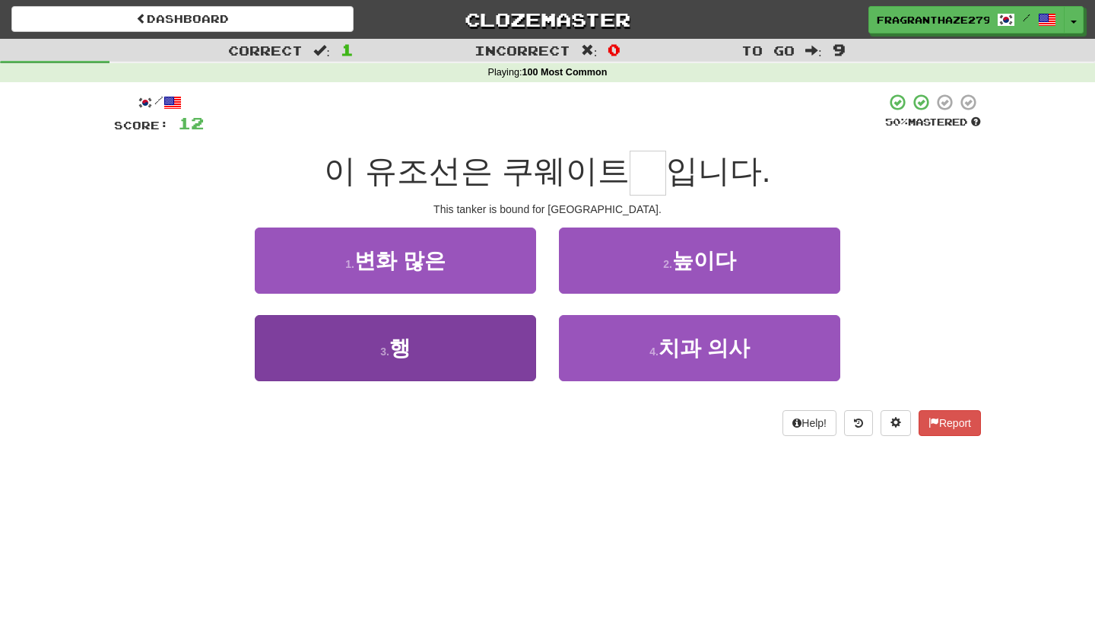
click at [462, 365] on button "3 . 행" at bounding box center [395, 348] width 281 height 66
type input "*"
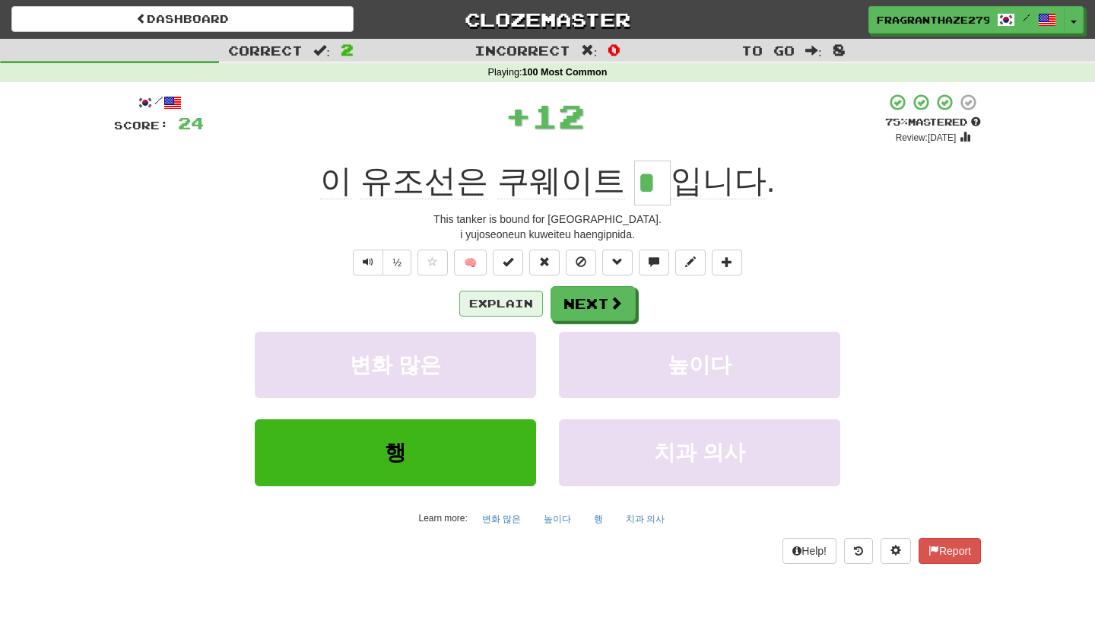
click at [494, 304] on button "Explain" at bounding box center [501, 304] width 84 height 26
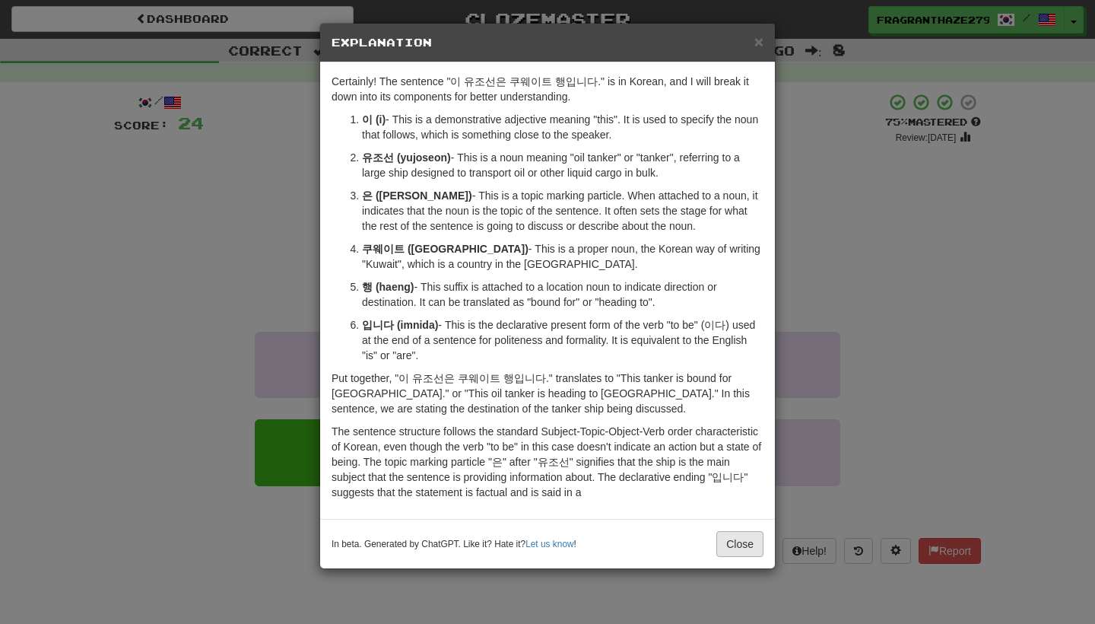
click at [751, 542] on button "Close" at bounding box center [739, 544] width 47 height 26
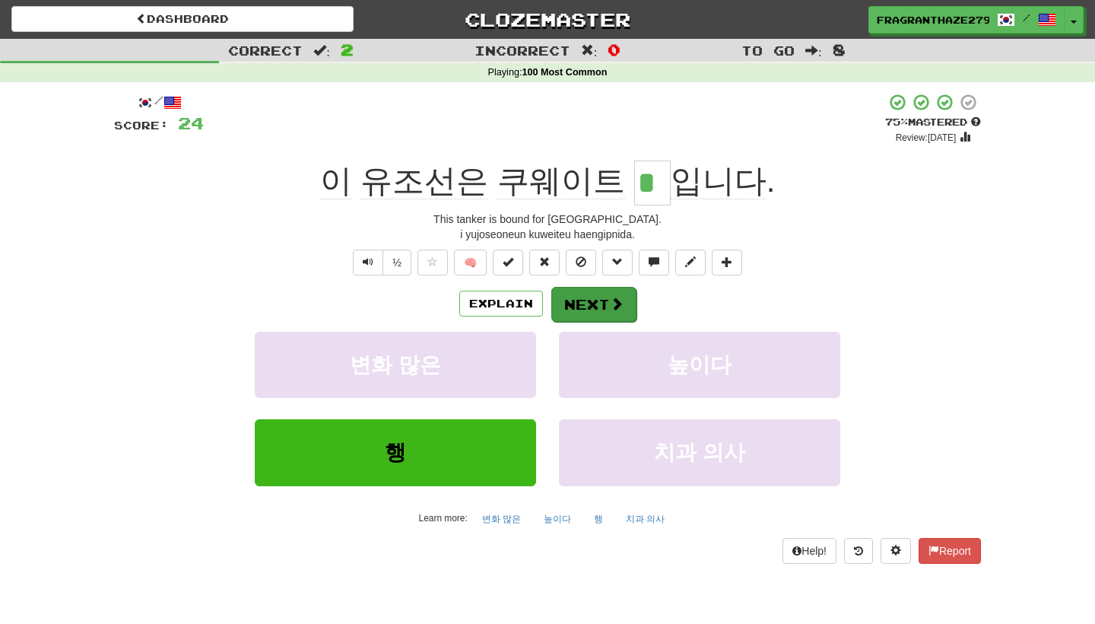
click at [615, 292] on button "Next" at bounding box center [593, 304] width 85 height 35
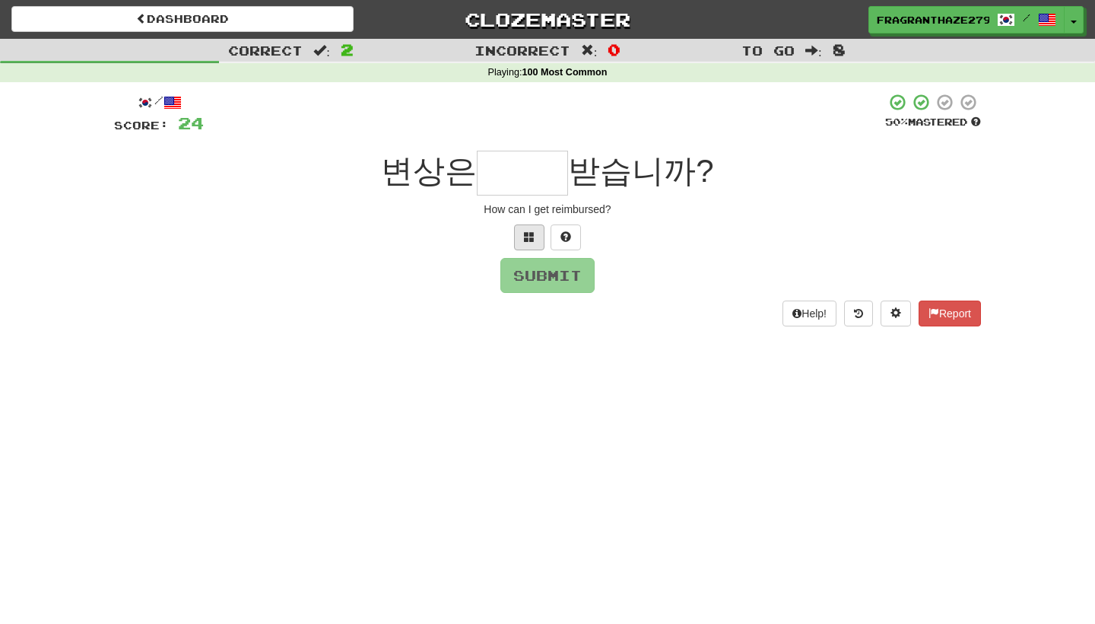
click at [515, 238] on button at bounding box center [529, 237] width 30 height 26
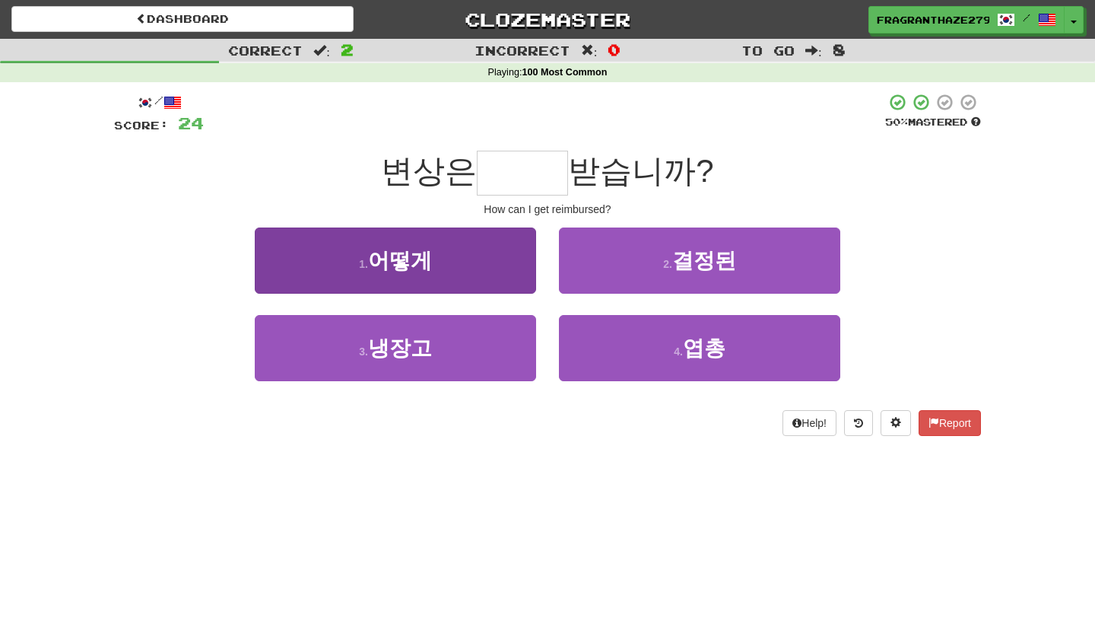
click at [438, 275] on button "1 . 어떻게" at bounding box center [395, 260] width 281 height 66
type input "***"
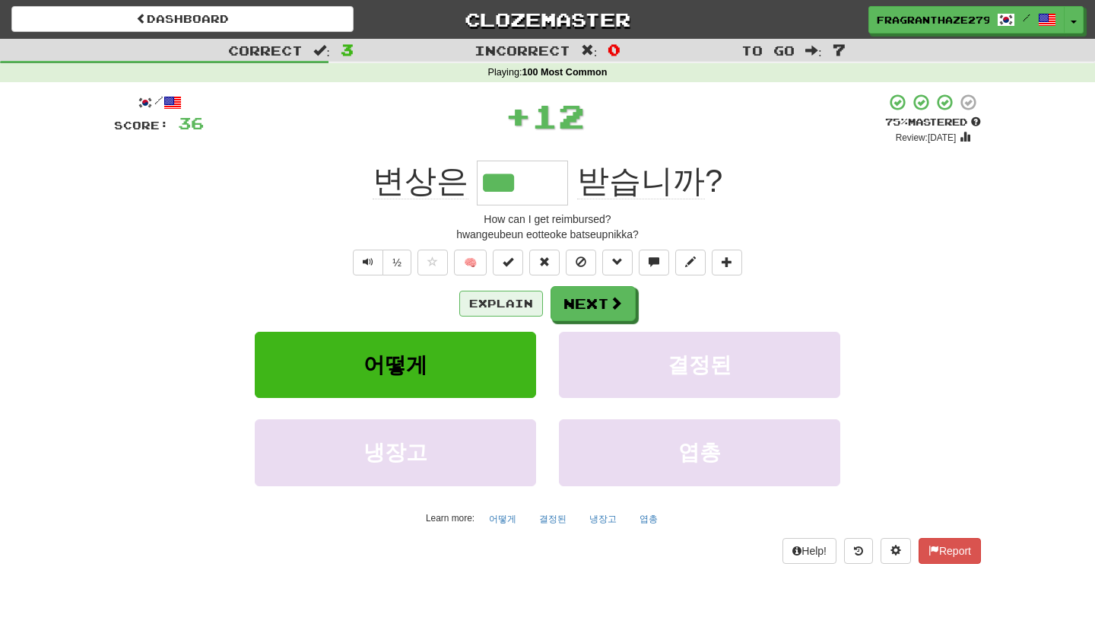
click at [486, 293] on button "Explain" at bounding box center [501, 304] width 84 height 26
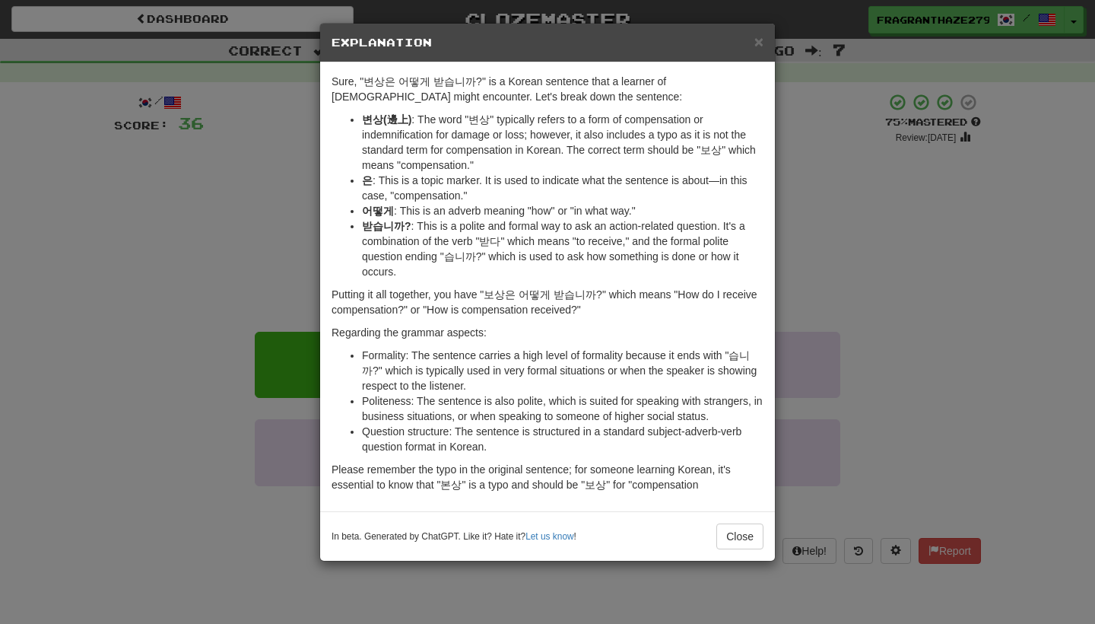
click at [800, 254] on div "× Explanation Sure, "변상은 어떻게 받습니까?" is a Korean sentence that a learner of Kore…" at bounding box center [547, 312] width 1095 height 624
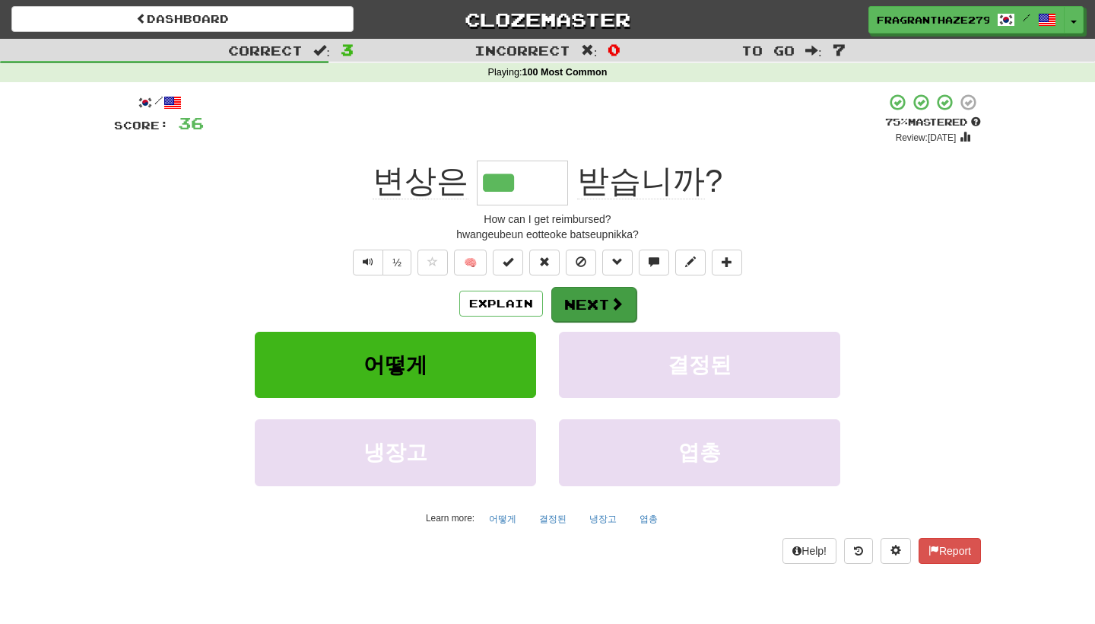
click at [592, 309] on button "Next" at bounding box center [593, 304] width 85 height 35
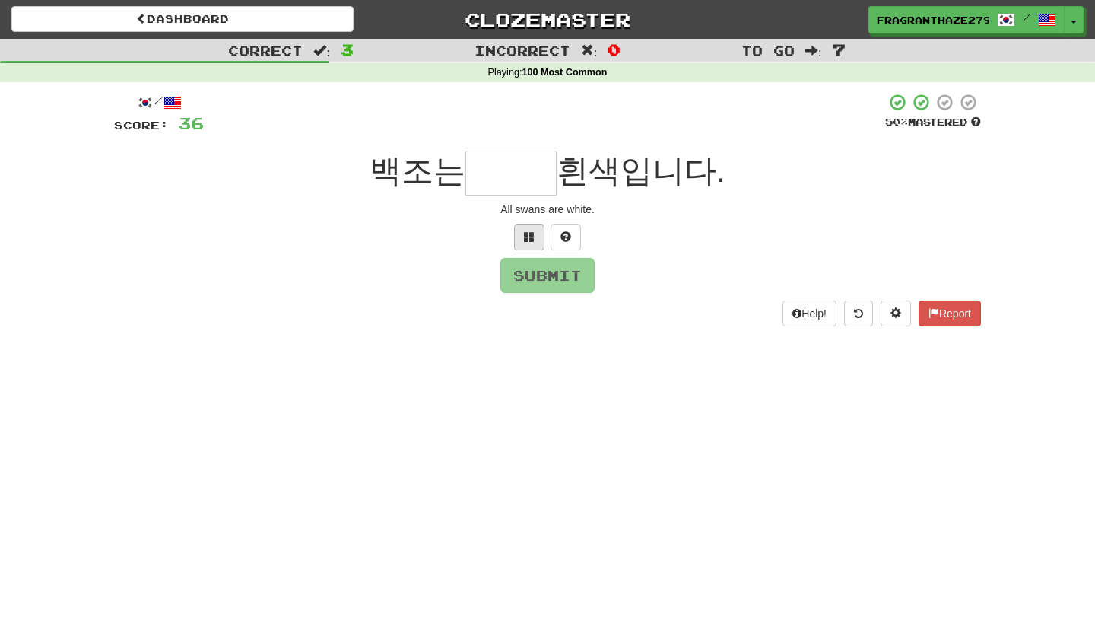
click at [519, 241] on button at bounding box center [529, 237] width 30 height 26
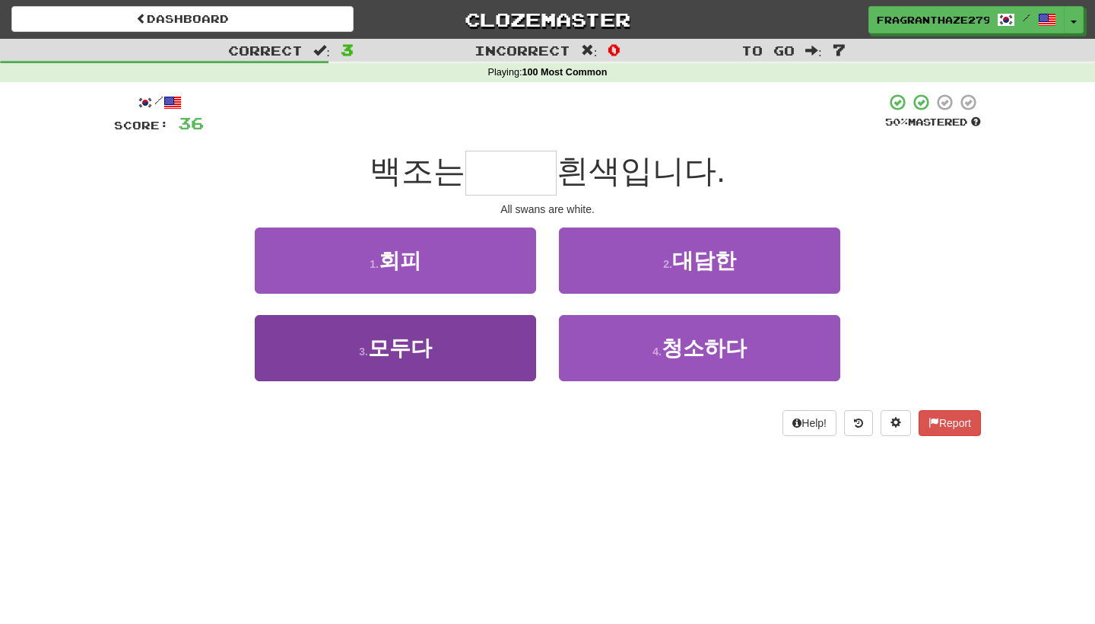
click at [490, 354] on button "3 . 모두다" at bounding box center [395, 348] width 281 height 66
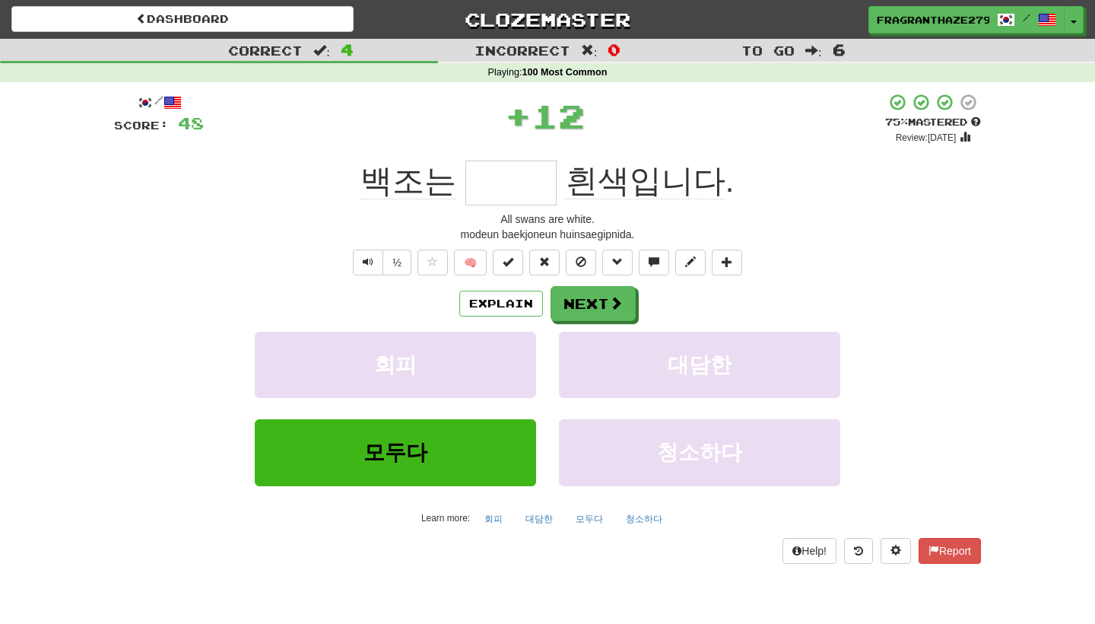
type input "***"
click at [524, 301] on button "Explain" at bounding box center [501, 304] width 84 height 26
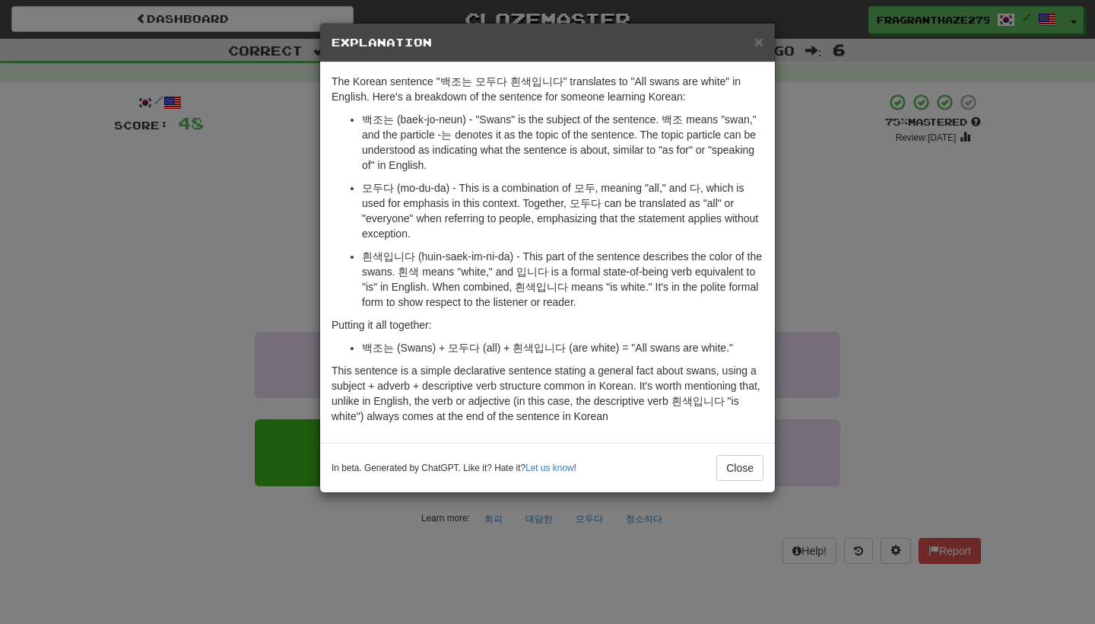
click at [763, 250] on p "흰색입니다 (huin-saek-im-ni-da) - This part of the sentence describes the color of t…" at bounding box center [563, 279] width 402 height 61
click at [802, 265] on div "× Explanation The Korean sentence "백조는 모두다 흰색입니다" translates to "All swans are …" at bounding box center [547, 312] width 1095 height 624
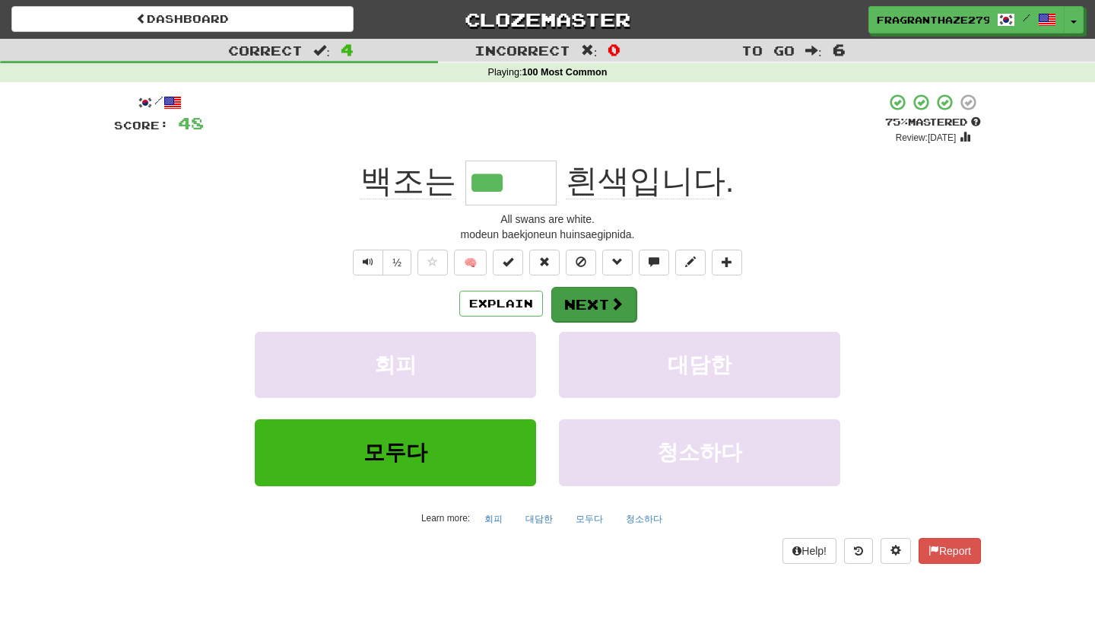
click at [599, 301] on button "Next" at bounding box center [593, 304] width 85 height 35
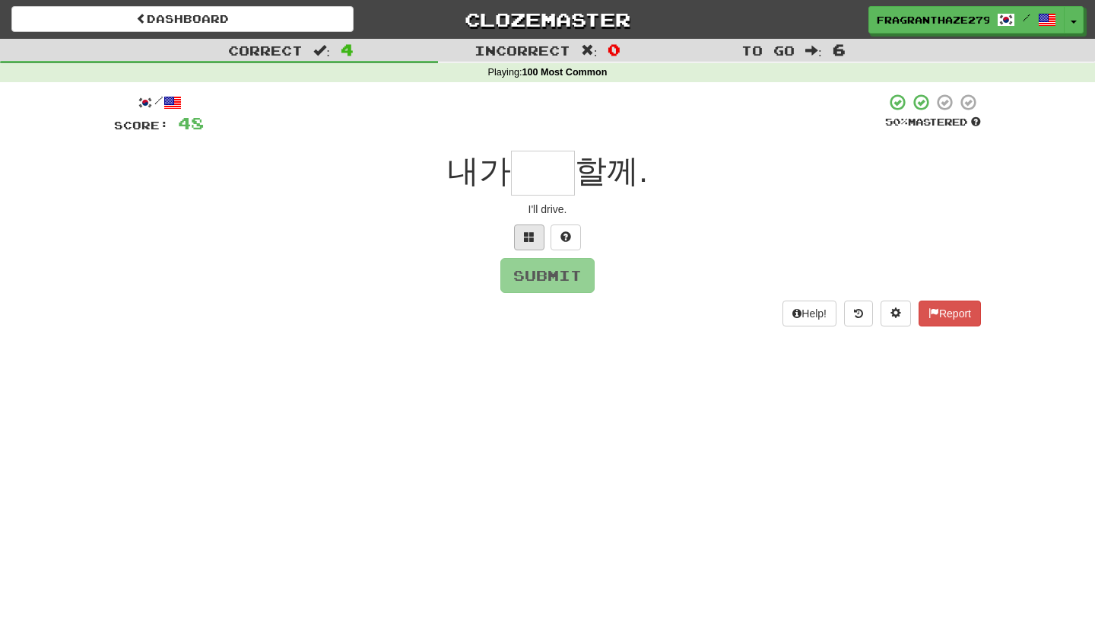
click at [521, 236] on button at bounding box center [529, 237] width 30 height 26
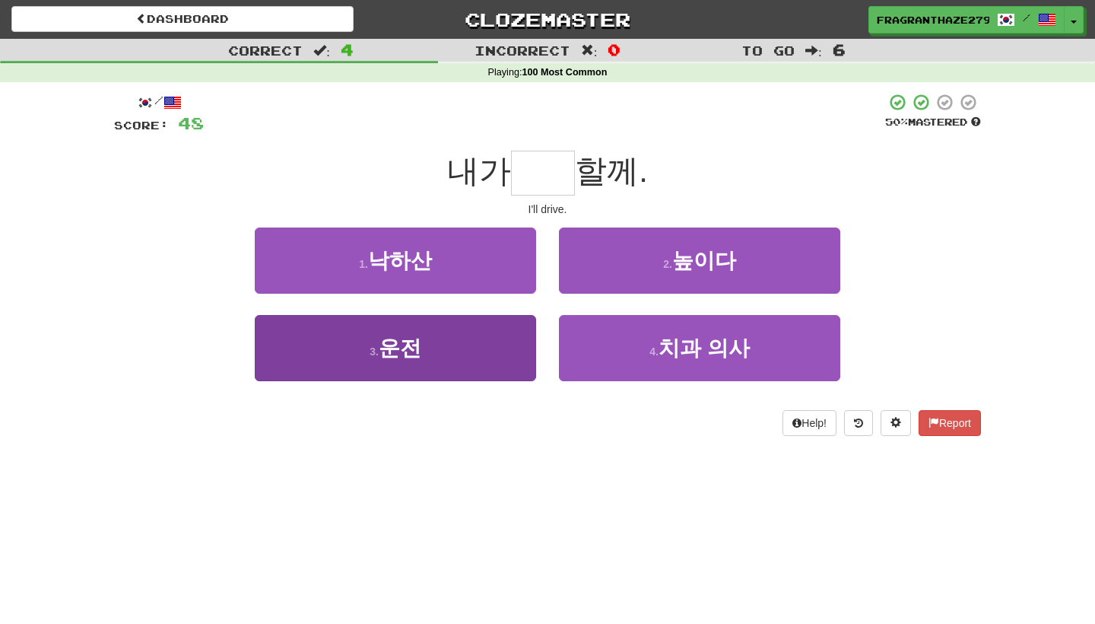
click at [488, 351] on button "3 . 운전" at bounding box center [395, 348] width 281 height 66
type input "**"
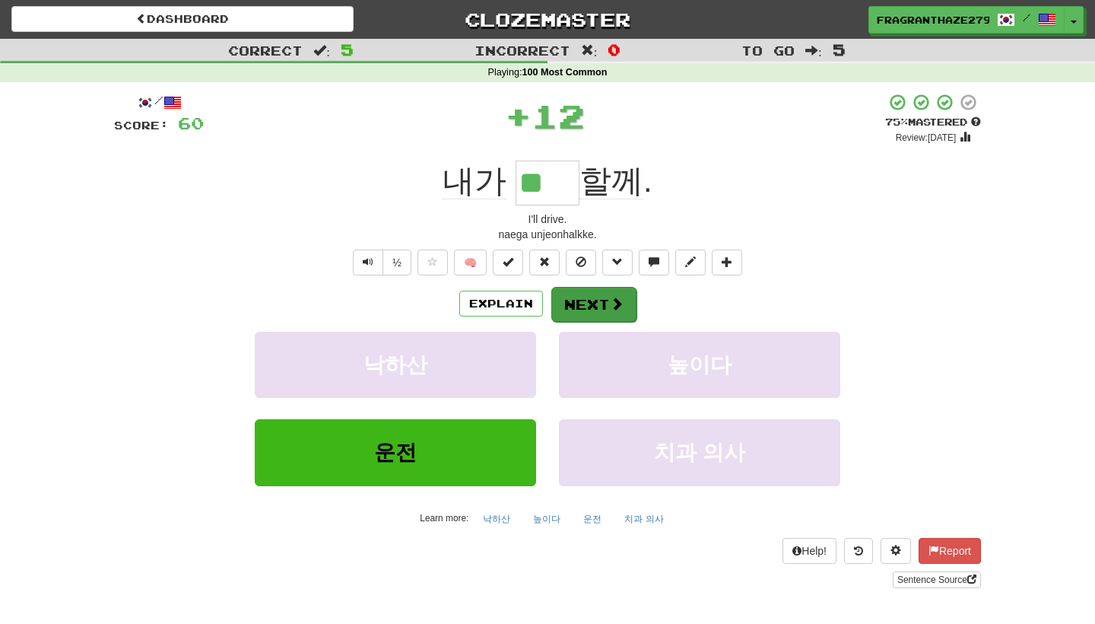
click at [589, 292] on button "Next" at bounding box center [593, 304] width 85 height 35
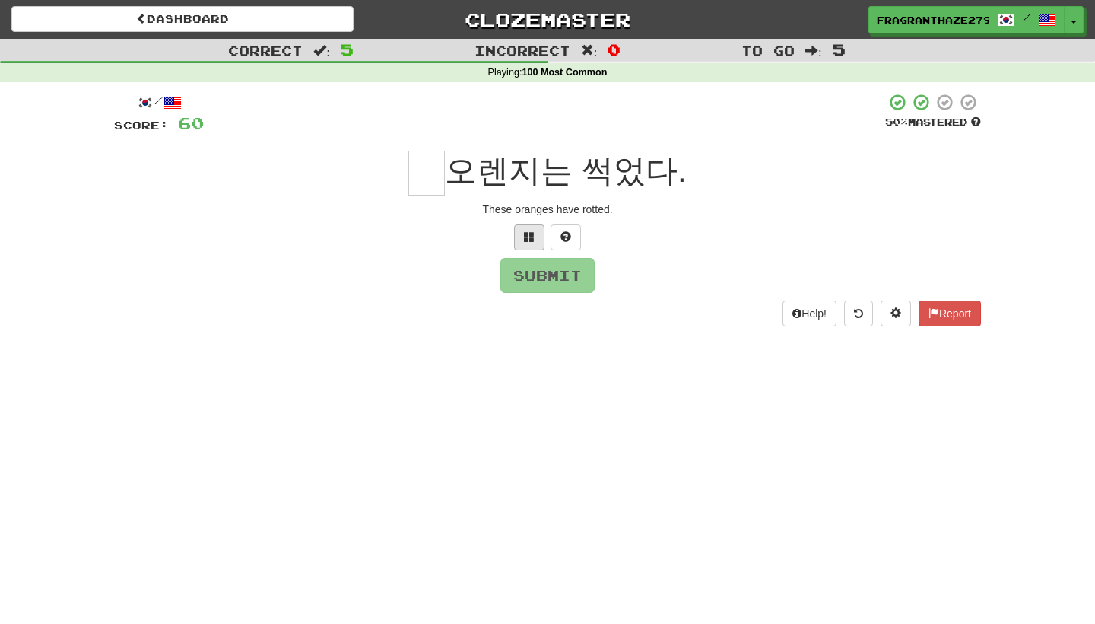
click at [527, 240] on span at bounding box center [529, 236] width 11 height 11
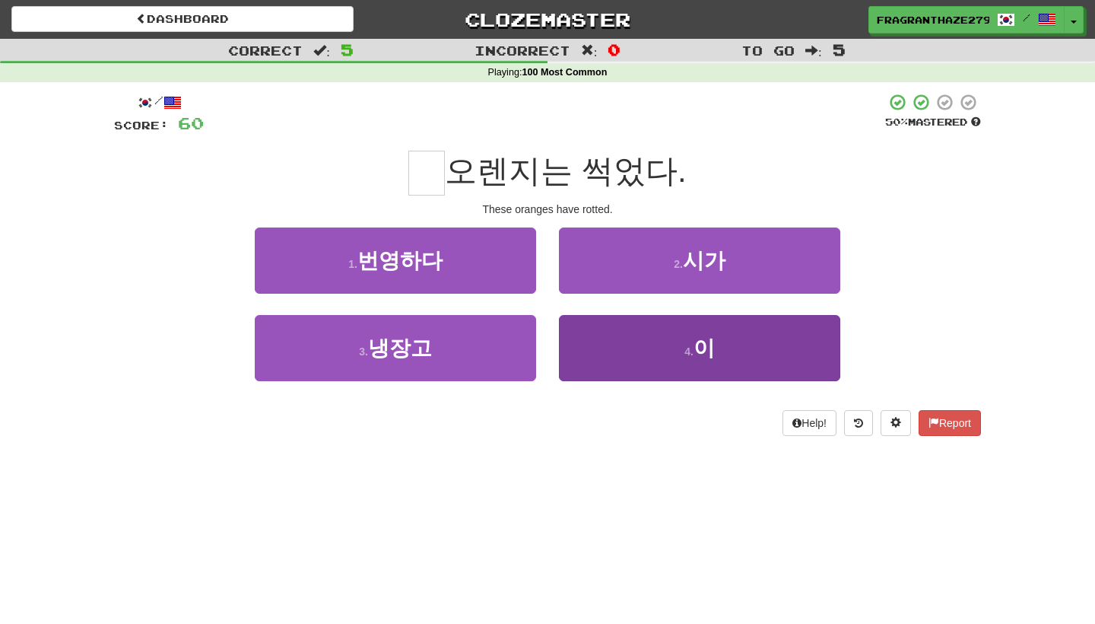
click at [645, 341] on button "4 . 이" at bounding box center [699, 348] width 281 height 66
type input "*"
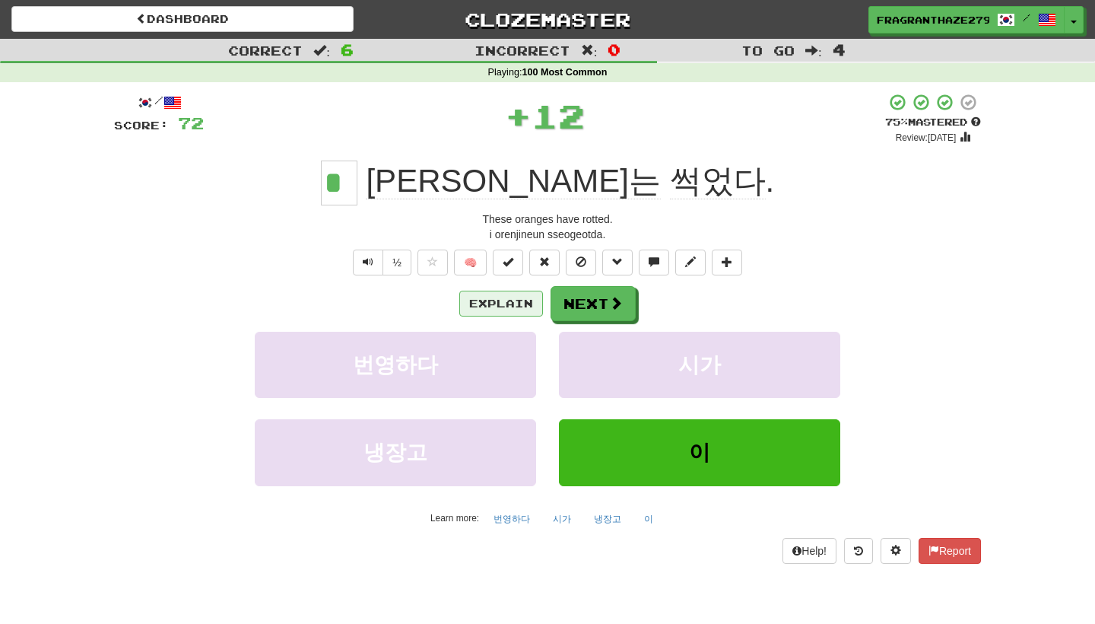
click at [523, 306] on button "Explain" at bounding box center [501, 304] width 84 height 26
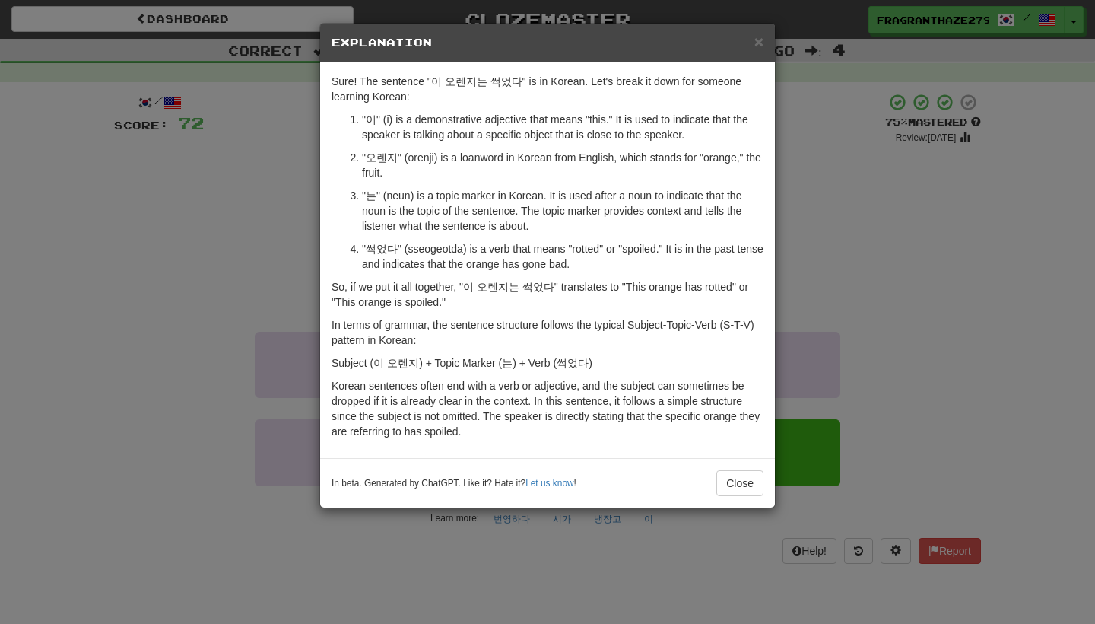
click at [811, 287] on div "× Explanation Sure! The sentence "이 오렌지는 썩었다" is in Korean. Let's break it down…" at bounding box center [547, 312] width 1095 height 624
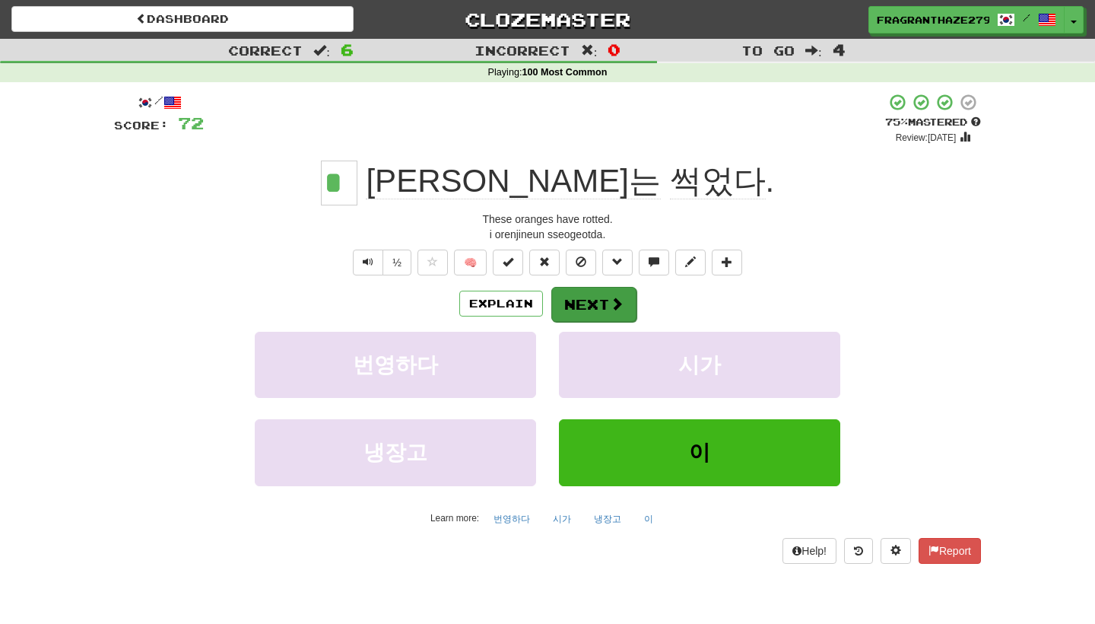
click at [591, 307] on button "Next" at bounding box center [593, 304] width 85 height 35
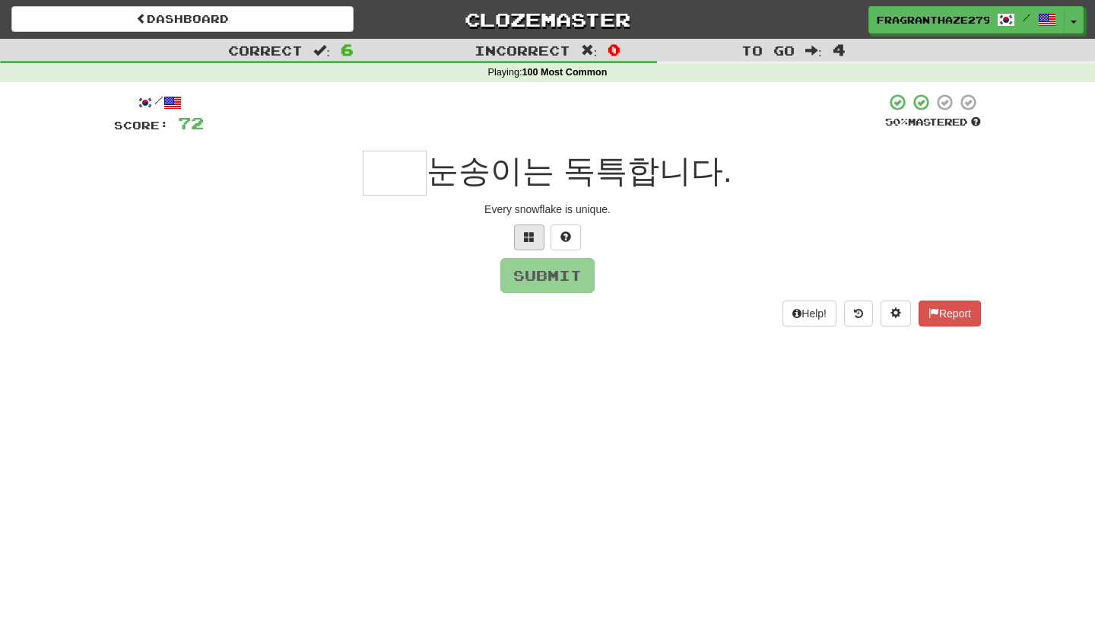
click at [536, 244] on button at bounding box center [529, 237] width 30 height 26
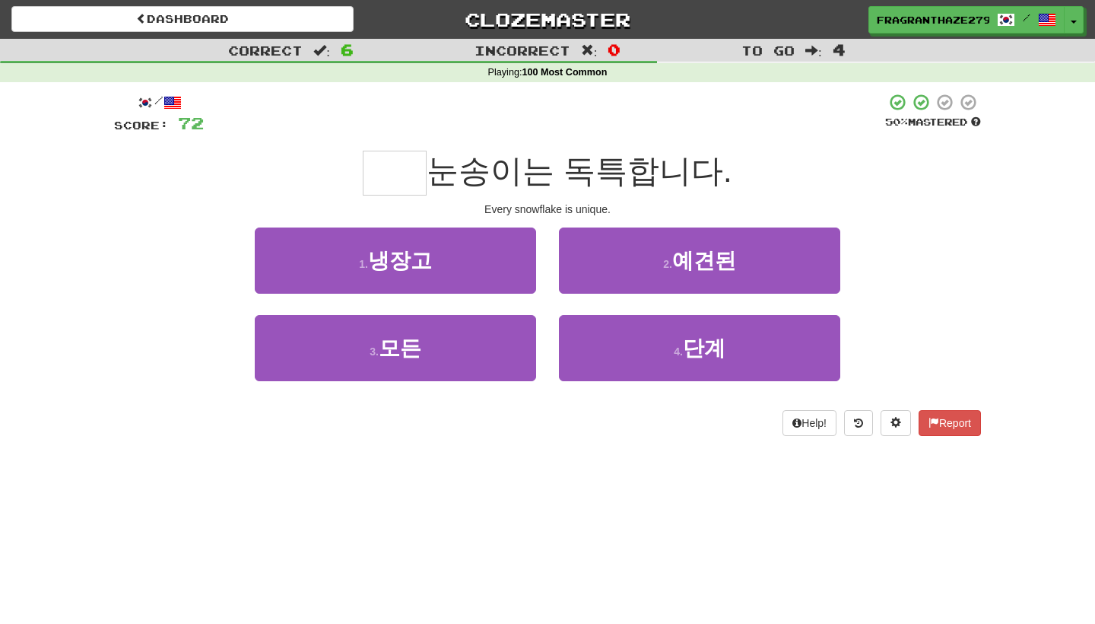
click at [480, 381] on div "3 . 모든" at bounding box center [395, 358] width 304 height 87
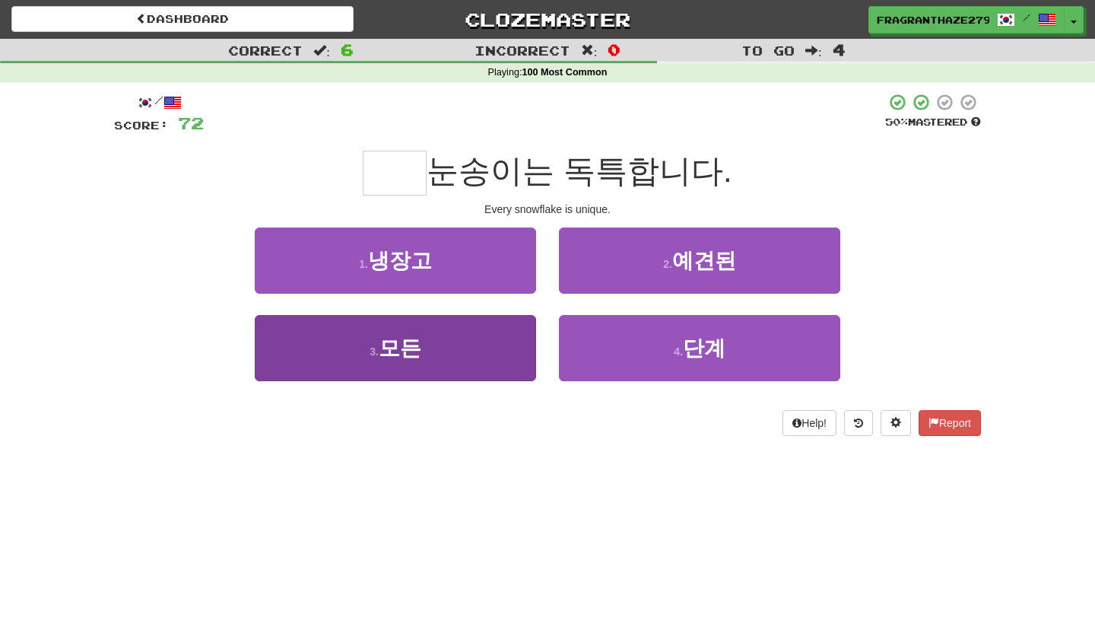
click at [485, 359] on button "3 . 모든" at bounding box center [395, 348] width 281 height 66
type input "**"
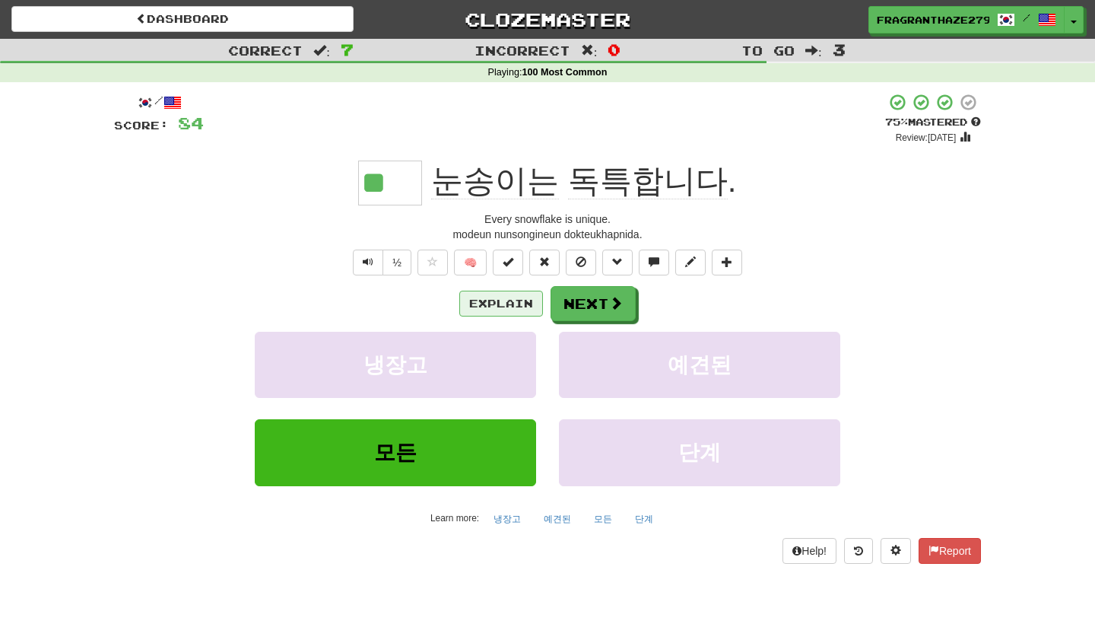
click at [526, 303] on button "Explain" at bounding box center [501, 304] width 84 height 26
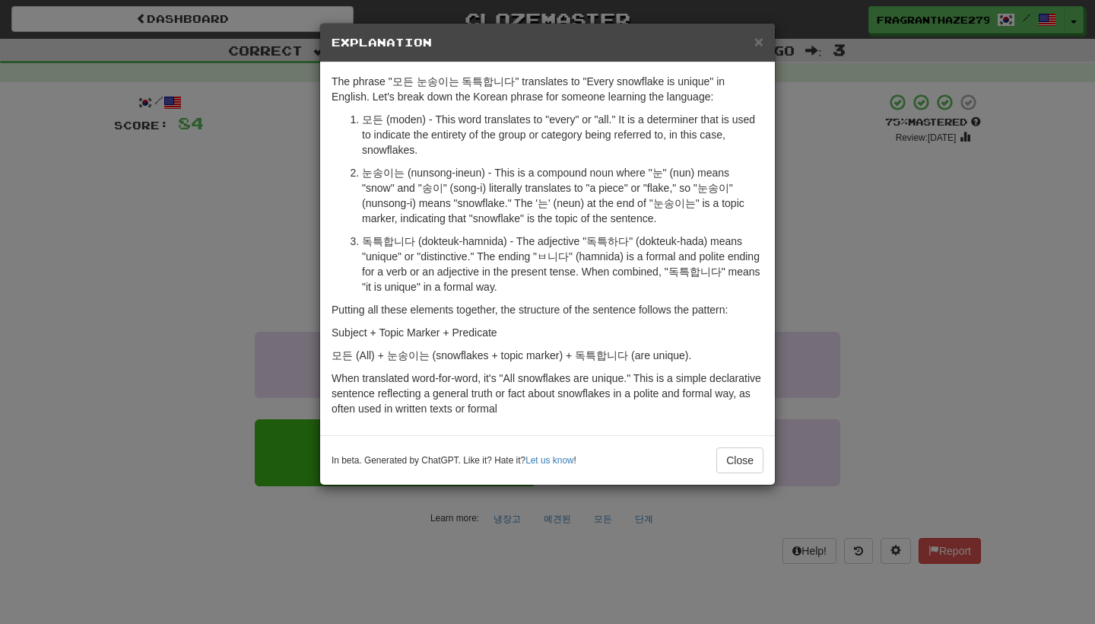
click at [831, 244] on div "× Explanation The phrase "모든 눈송이는 독특합니다" translates to "Every snowflake is uniq…" at bounding box center [547, 312] width 1095 height 624
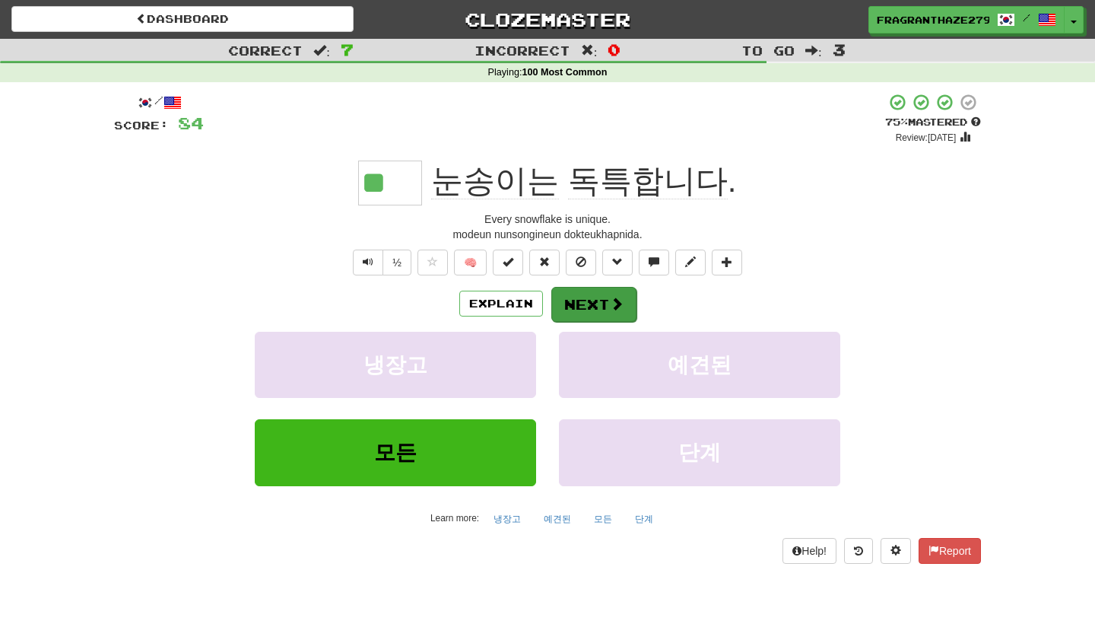
click at [610, 305] on span at bounding box center [617, 304] width 14 height 14
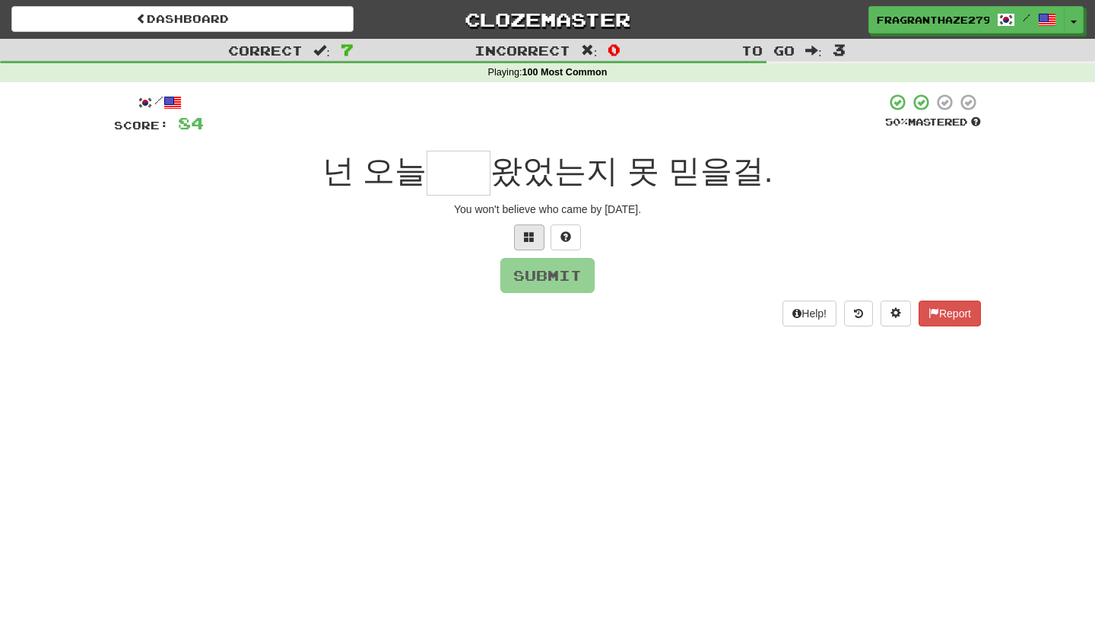
click at [541, 240] on button at bounding box center [529, 237] width 30 height 26
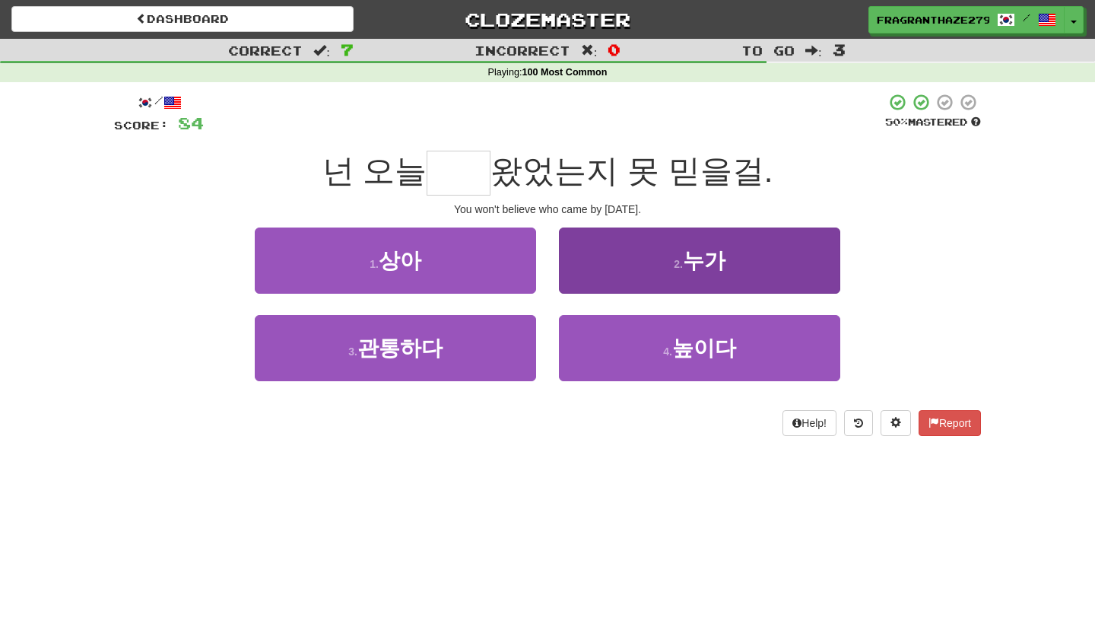
click at [596, 268] on button "2 . 누가" at bounding box center [699, 260] width 281 height 66
type input "**"
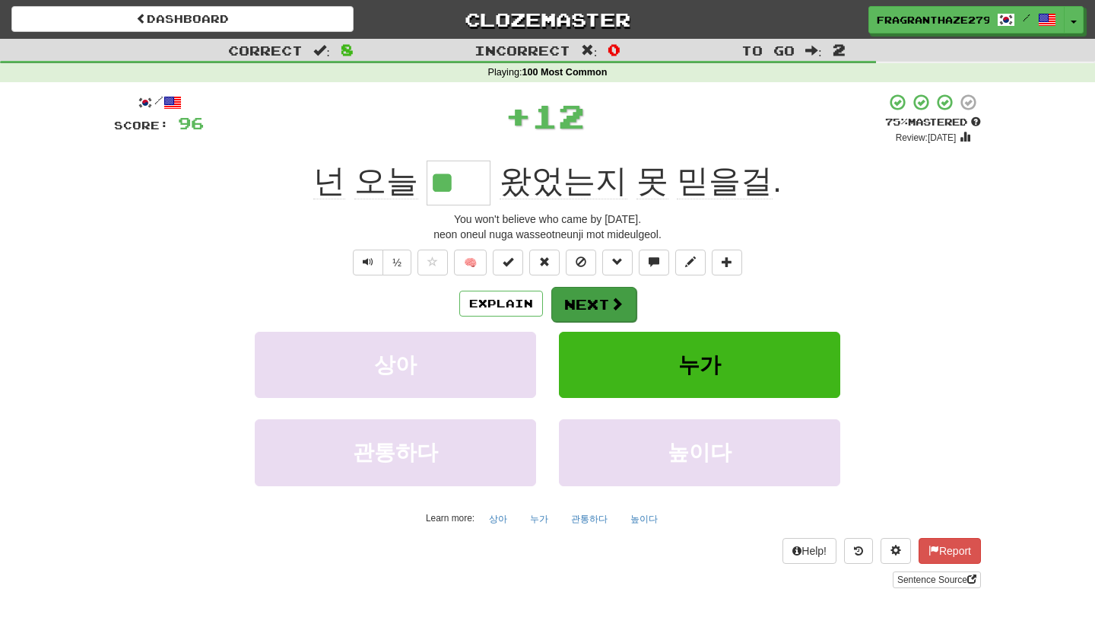
click at [588, 302] on button "Next" at bounding box center [593, 304] width 85 height 35
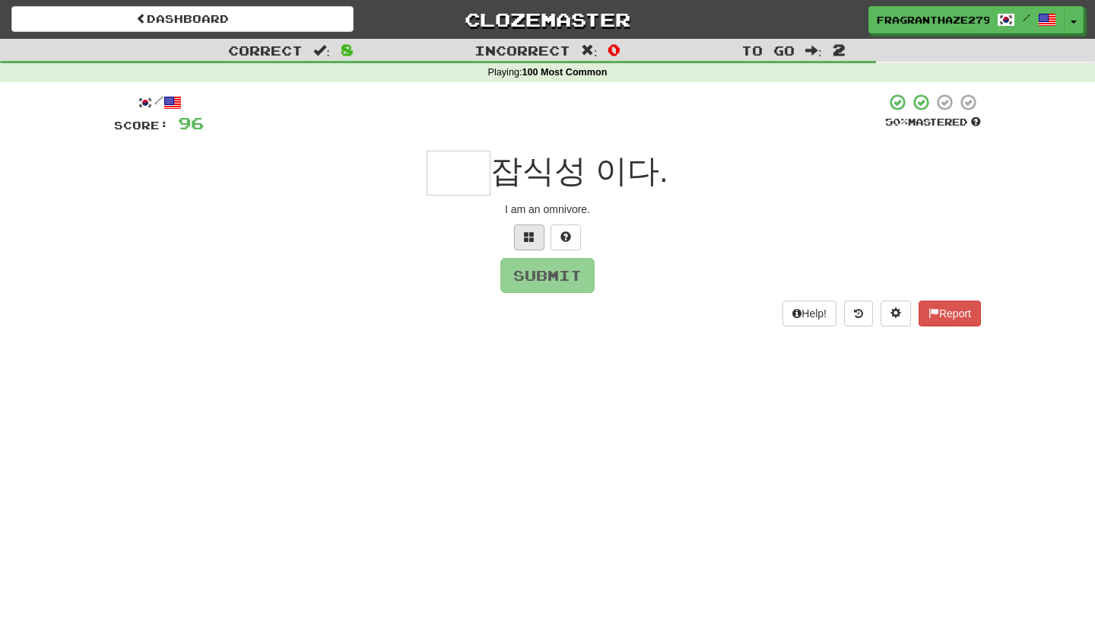
click at [532, 237] on span at bounding box center [529, 236] width 11 height 11
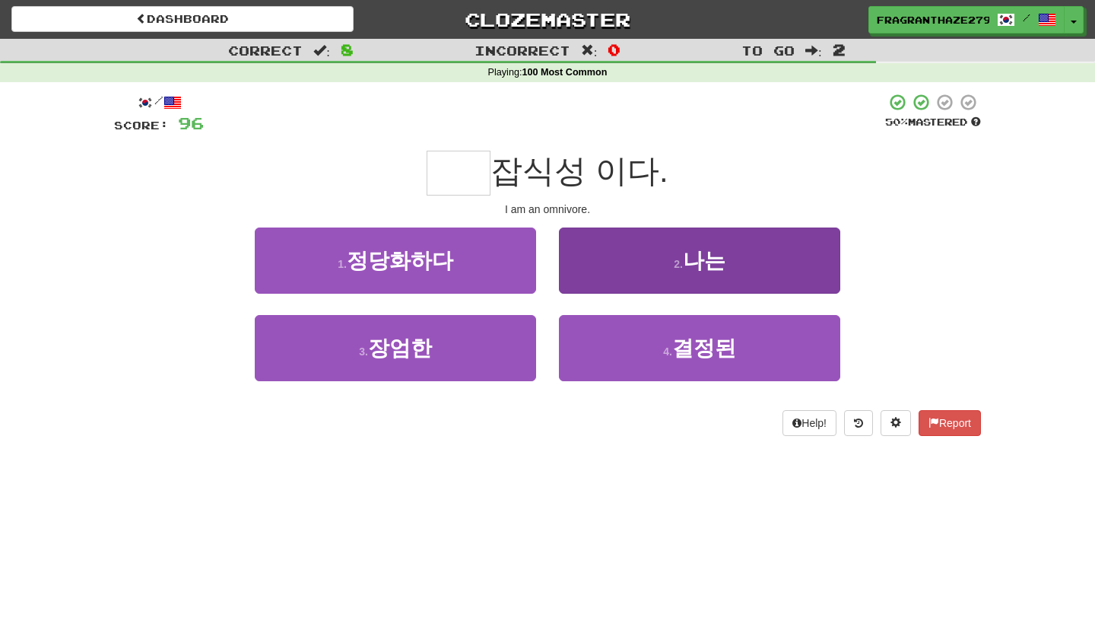
click at [621, 256] on button "2 . 나는" at bounding box center [699, 260] width 281 height 66
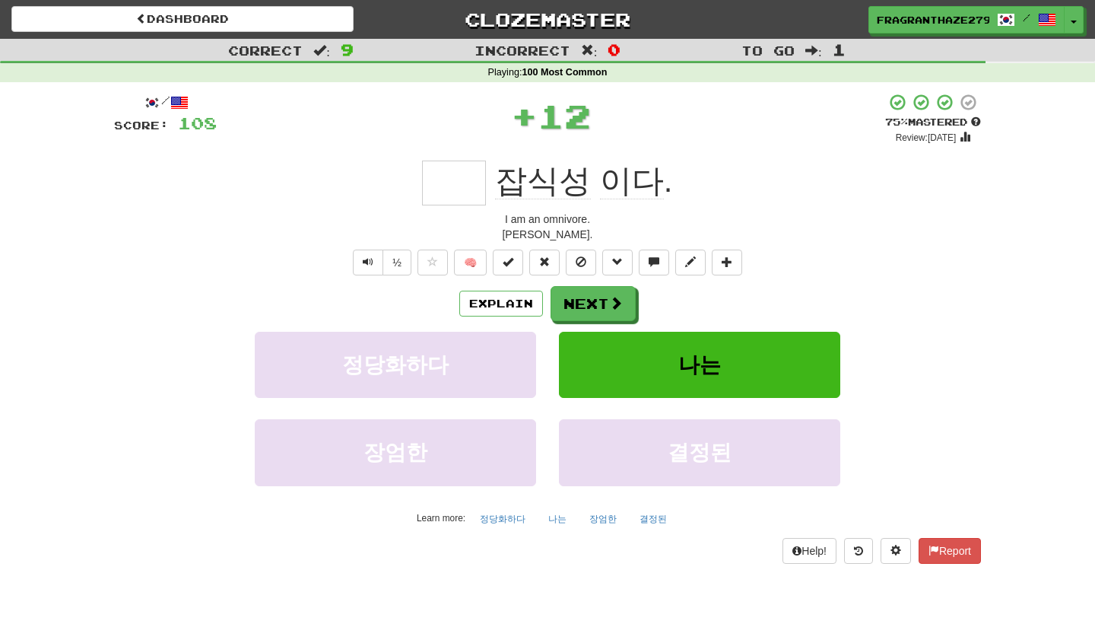
type input "**"
click at [528, 300] on button "Explain" at bounding box center [501, 304] width 84 height 26
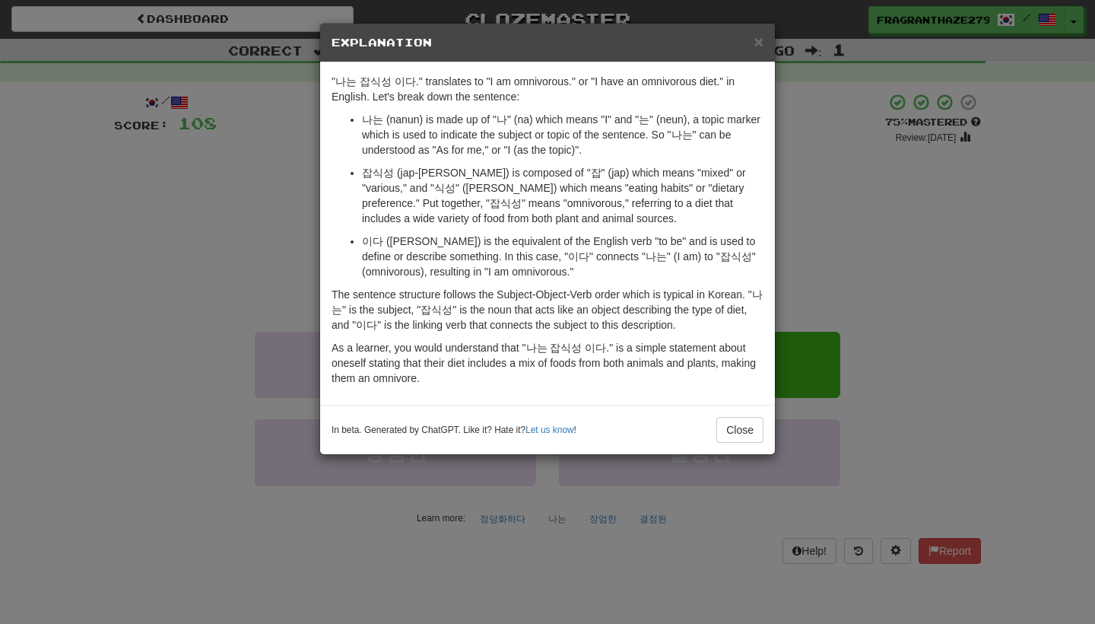
click at [913, 274] on div "× Explanation "나는 잡식성 이다." translates to "I am omnivorous." or "I have an omniv…" at bounding box center [547, 312] width 1095 height 624
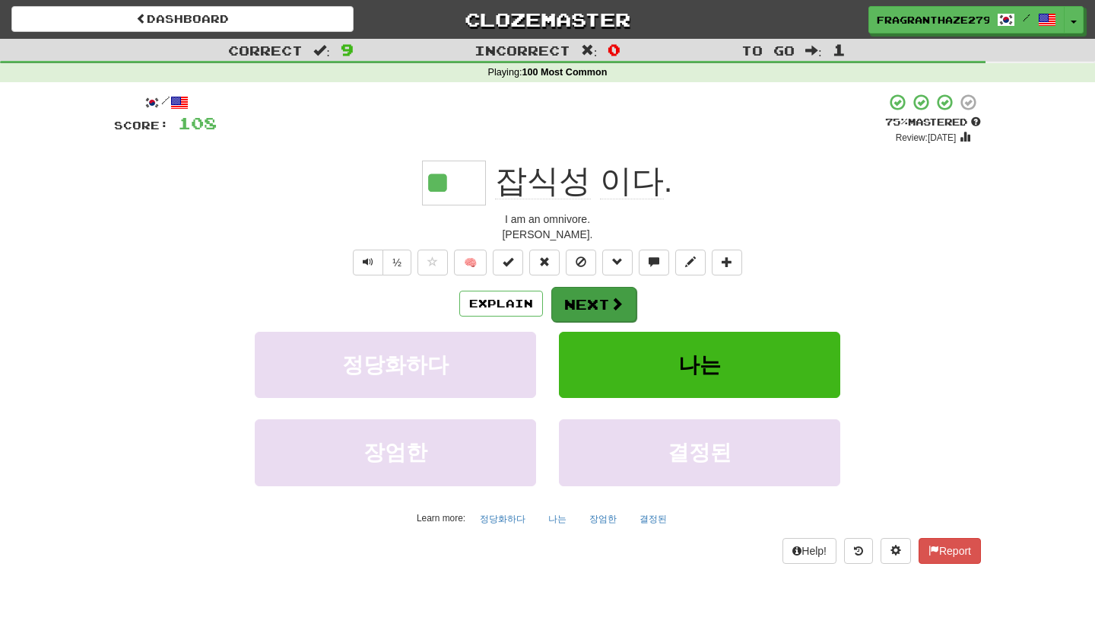
click at [597, 316] on button "Next" at bounding box center [593, 304] width 85 height 35
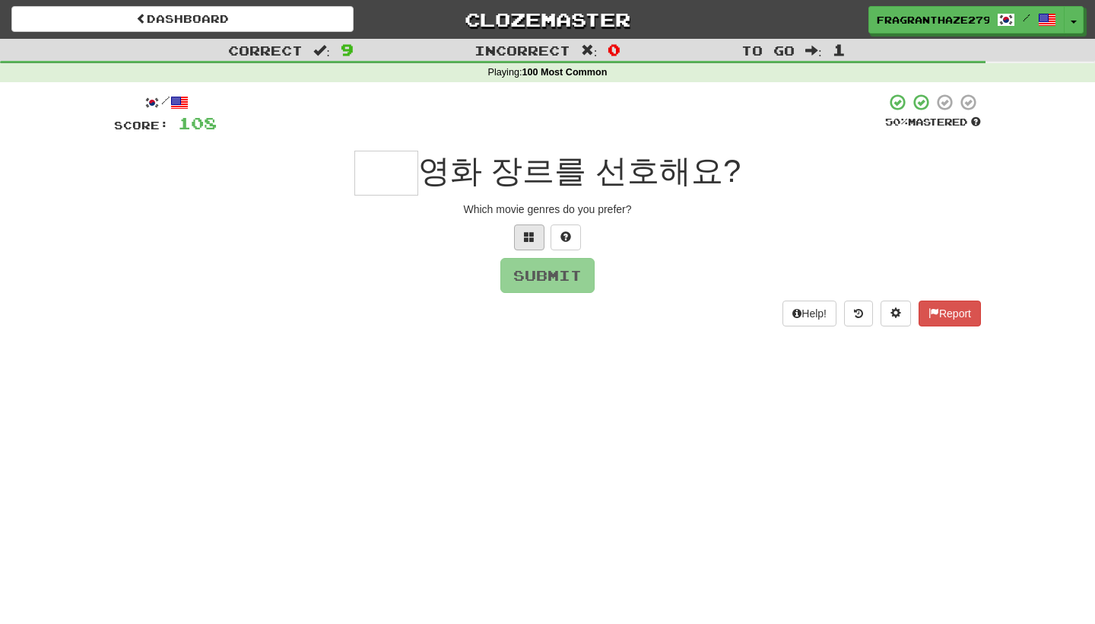
click at [529, 237] on span at bounding box center [529, 236] width 11 height 11
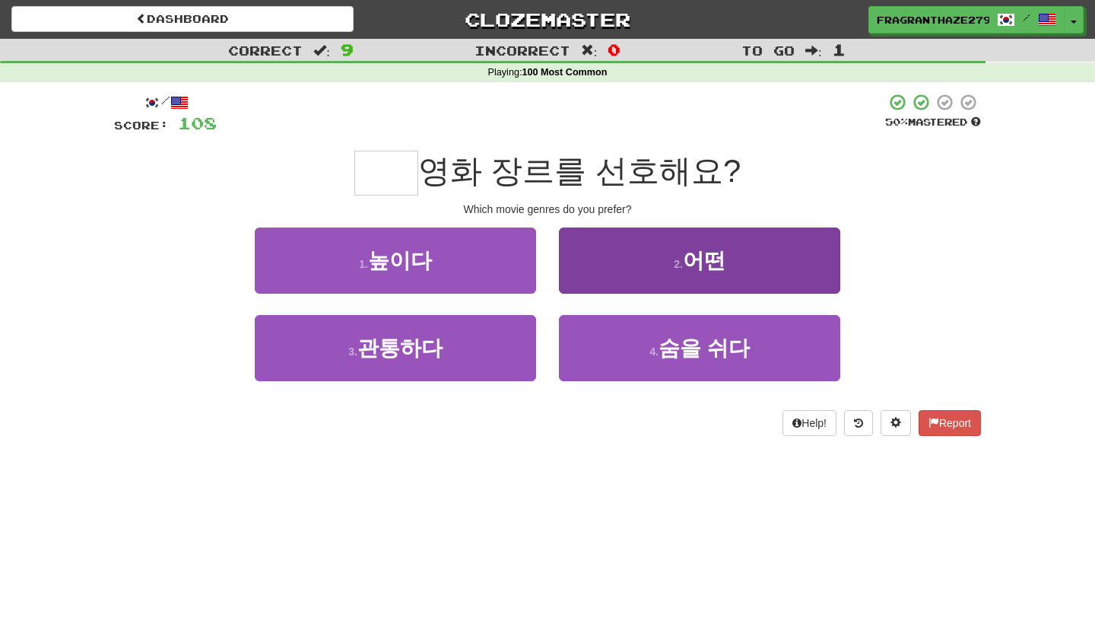
click at [638, 268] on button "2 . 어떤" at bounding box center [699, 260] width 281 height 66
type input "**"
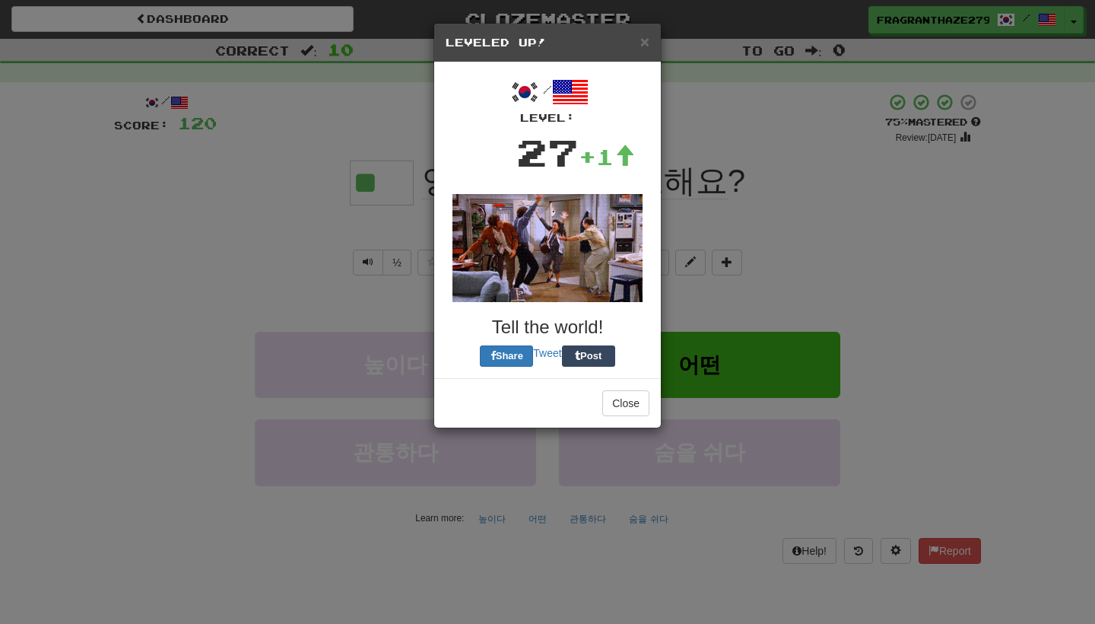
click at [520, 378] on div "Close" at bounding box center [547, 402] width 227 height 49
click at [617, 390] on button "Close" at bounding box center [625, 403] width 47 height 26
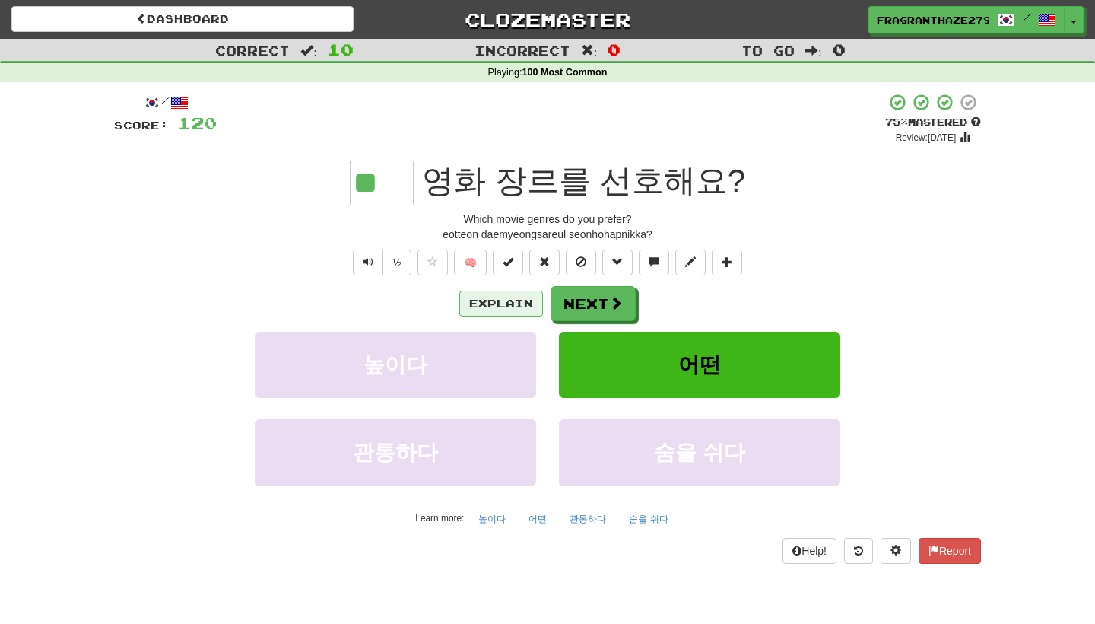
click at [498, 313] on button "Explain" at bounding box center [501, 304] width 84 height 26
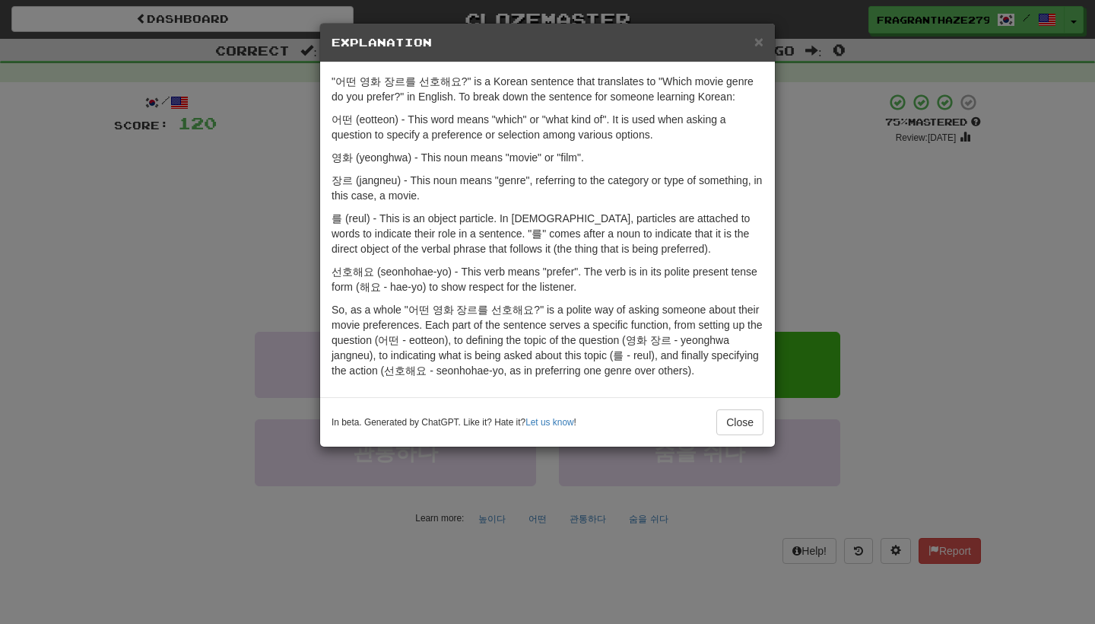
click at [787, 256] on div "× Explanation "어떤 영화 장르를 선호해요?" is a Korean sentence that translates to "Which …" at bounding box center [547, 312] width 1095 height 624
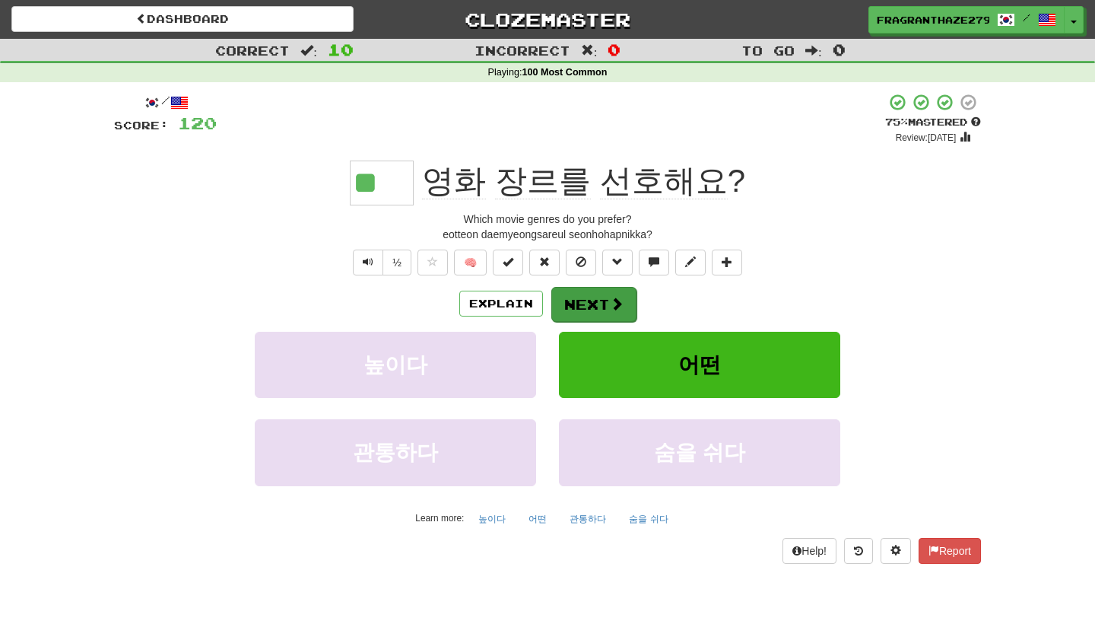
click at [589, 300] on button "Next" at bounding box center [593, 304] width 85 height 35
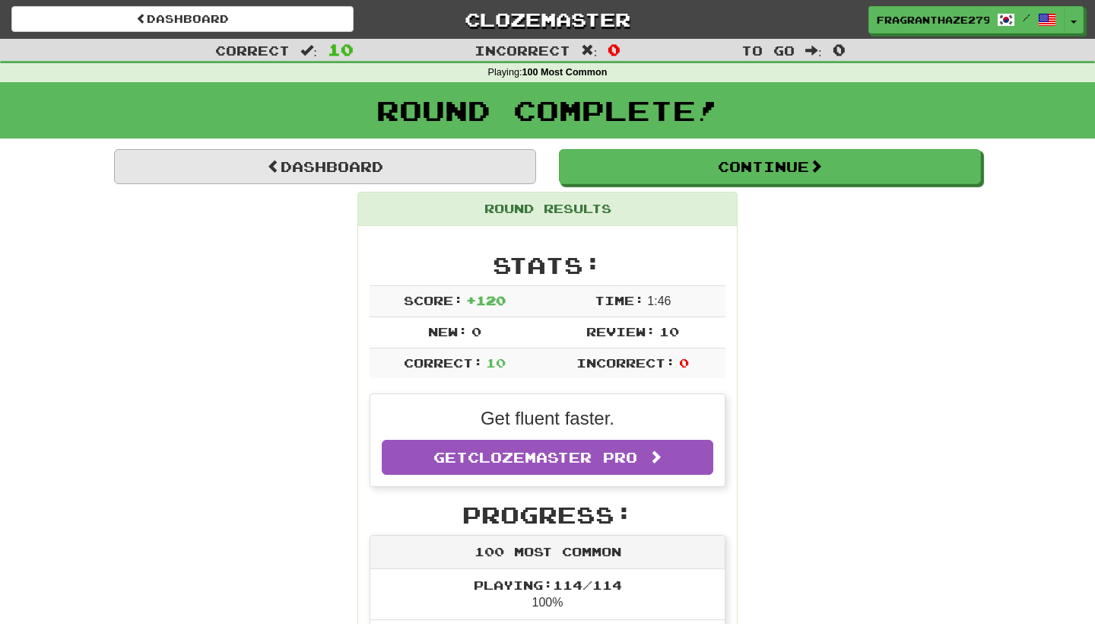
click at [509, 162] on link "Dashboard" at bounding box center [325, 166] width 422 height 35
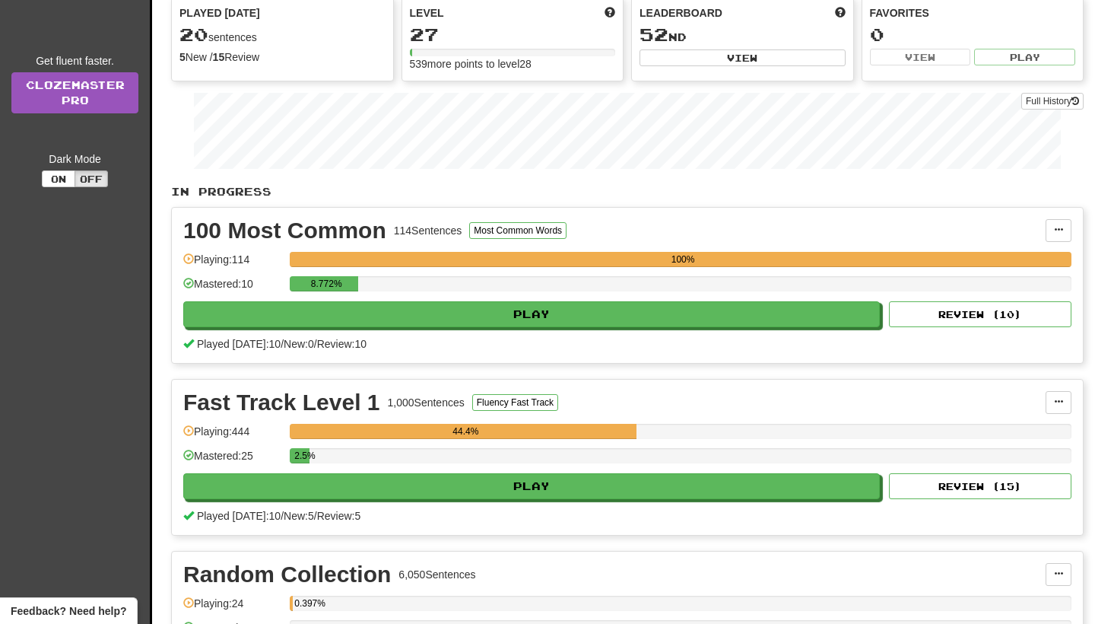
scroll to position [179, 0]
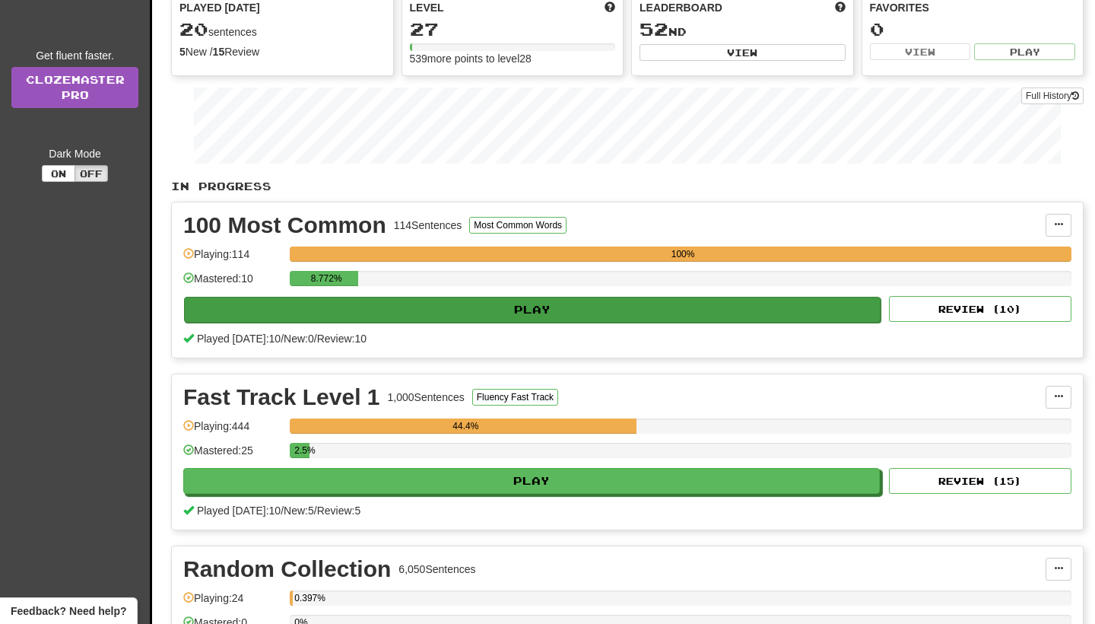
click at [565, 316] on button "Play" at bounding box center [532, 310] width 697 height 26
select select "**"
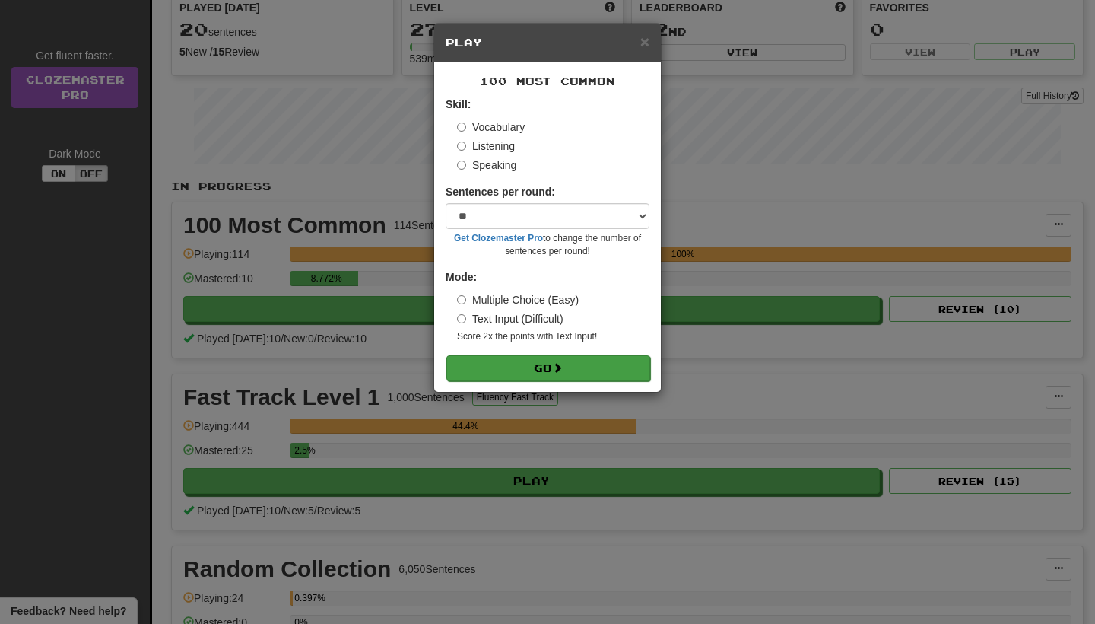
click at [563, 366] on span at bounding box center [557, 367] width 11 height 11
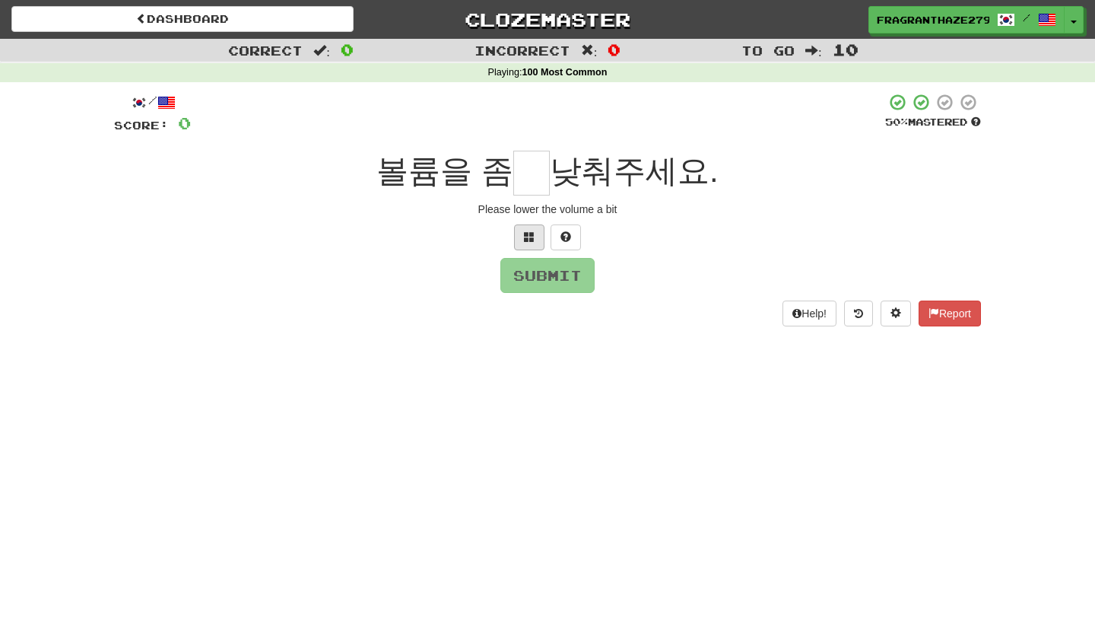
click at [531, 243] on button at bounding box center [529, 237] width 30 height 26
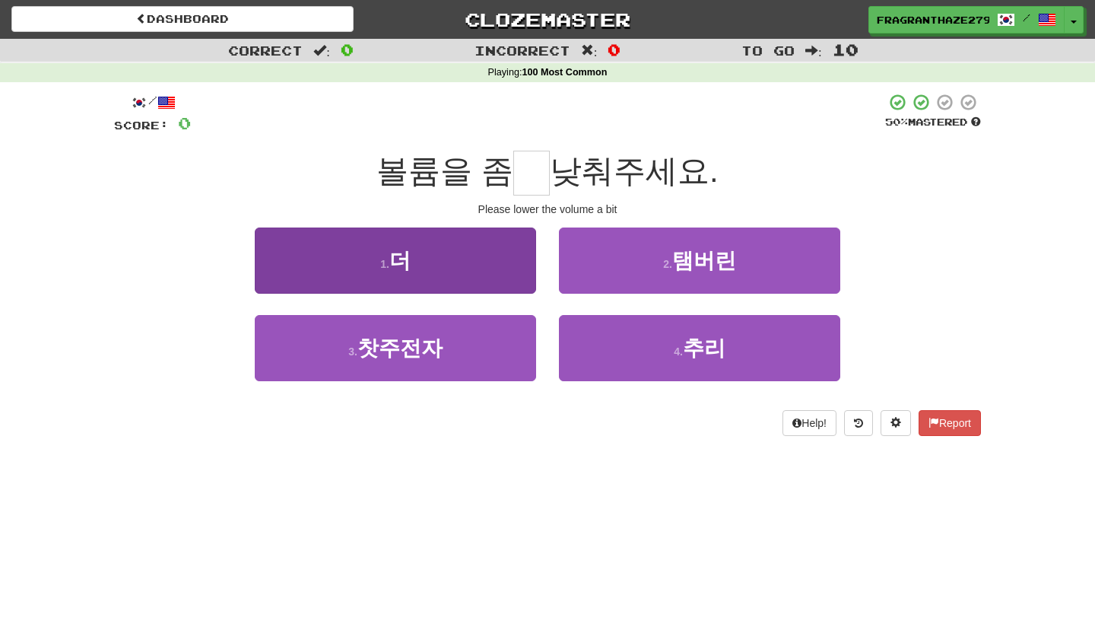
click at [499, 270] on button "1 . 더" at bounding box center [395, 260] width 281 height 66
type input "*"
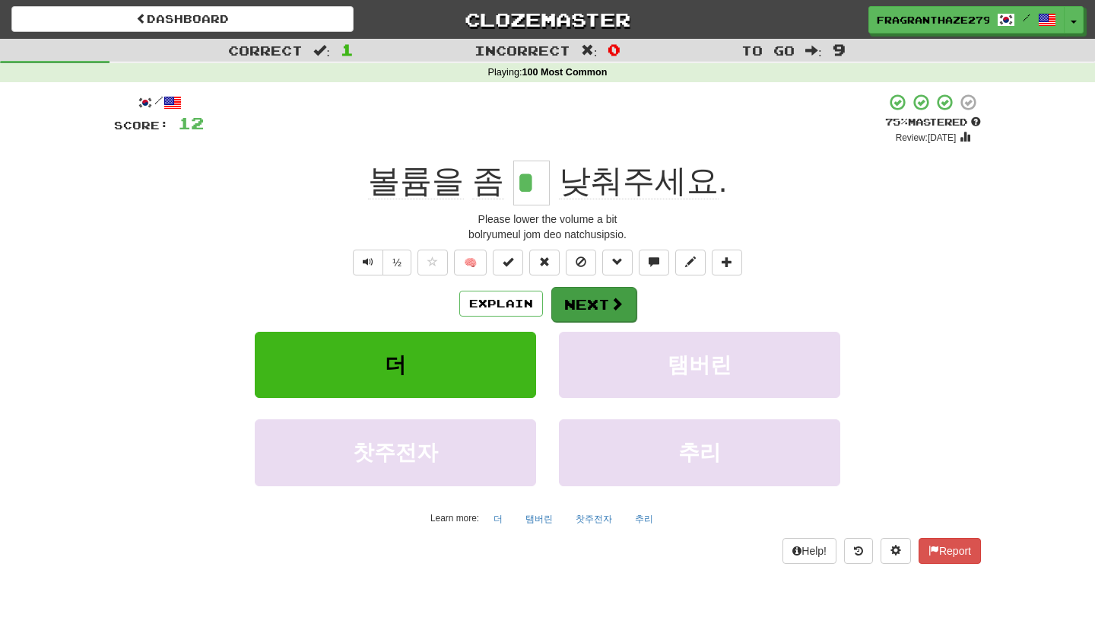
click at [565, 295] on button "Next" at bounding box center [593, 304] width 85 height 35
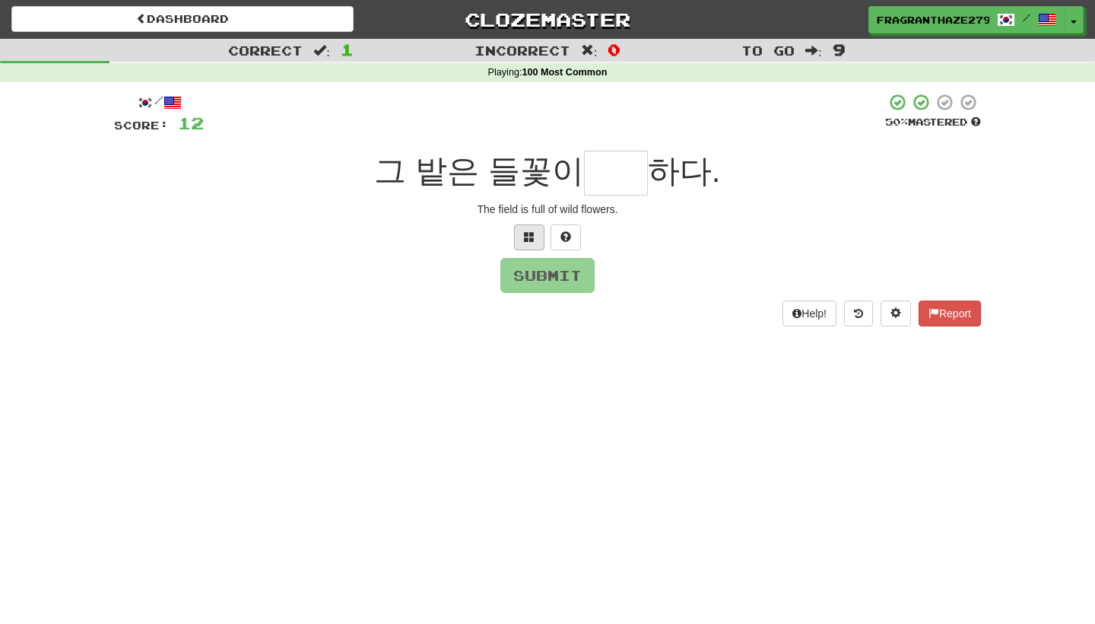
click at [532, 244] on button at bounding box center [529, 237] width 30 height 26
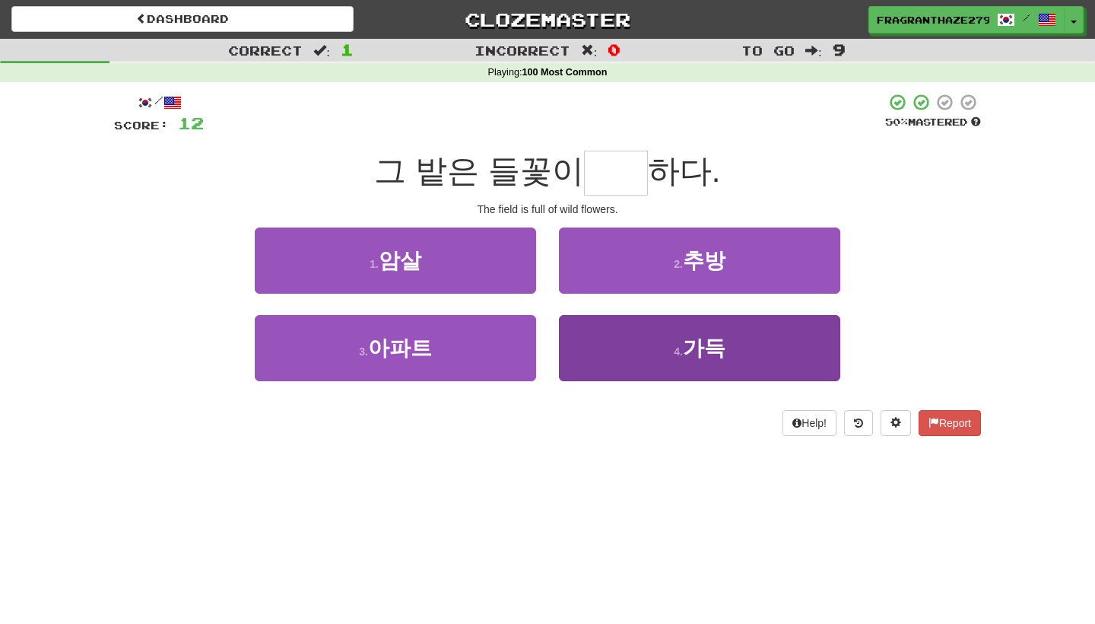
click at [658, 334] on button "4 . 가득" at bounding box center [699, 348] width 281 height 66
type input "**"
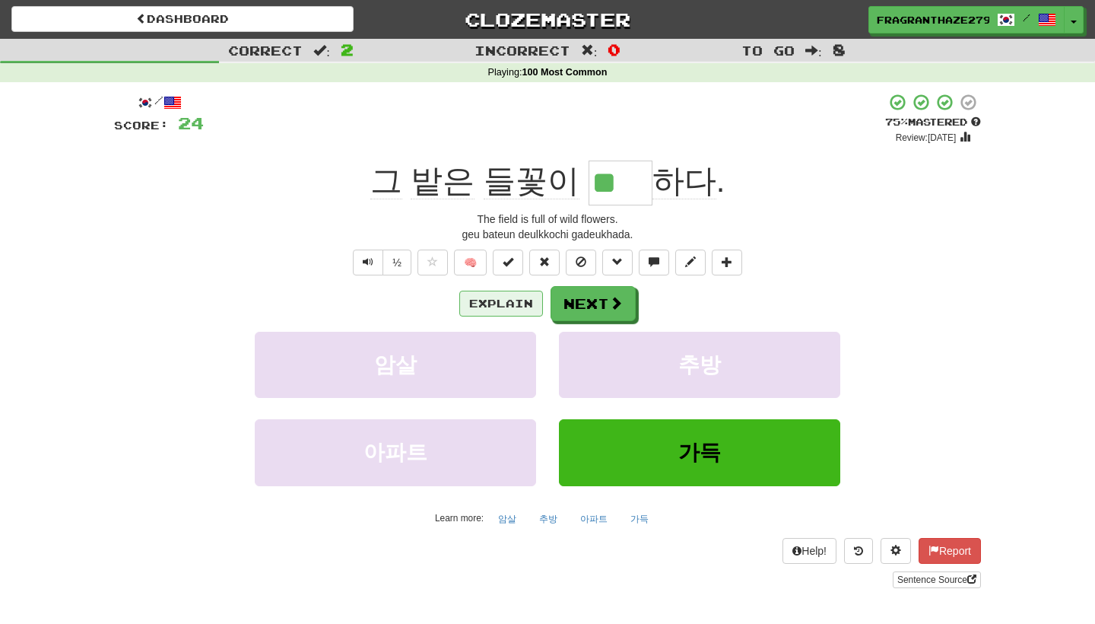
click at [511, 310] on button "Explain" at bounding box center [501, 304] width 84 height 26
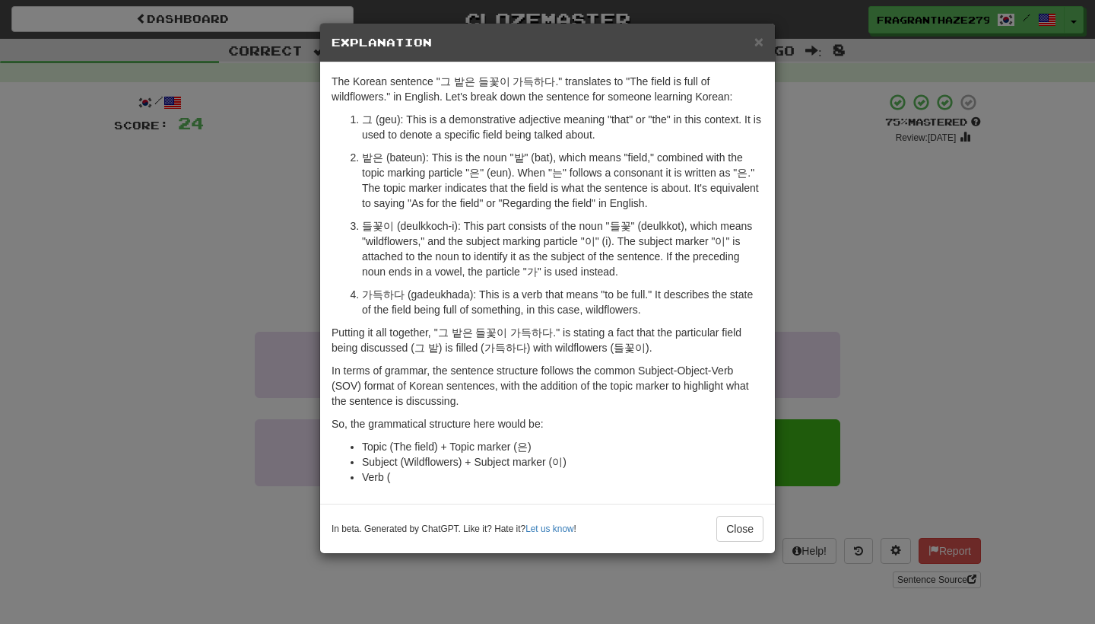
click at [875, 251] on div "× Explanation The Korean sentence "그 밭은 들꽃이 가득하다." translates to "The field is …" at bounding box center [547, 312] width 1095 height 624
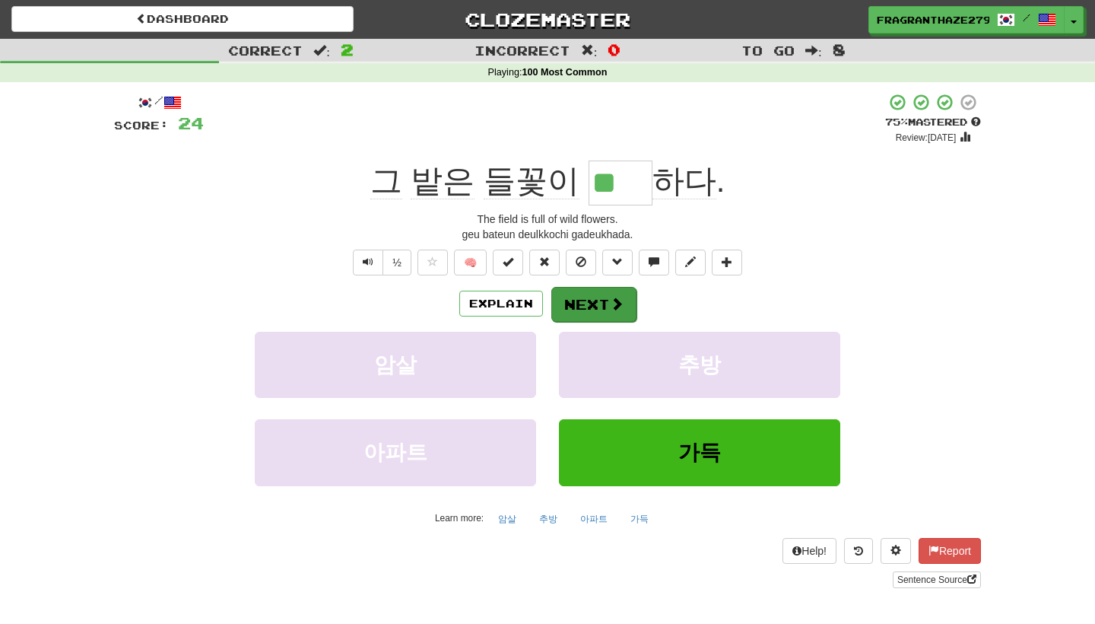
click at [613, 303] on span at bounding box center [617, 304] width 14 height 14
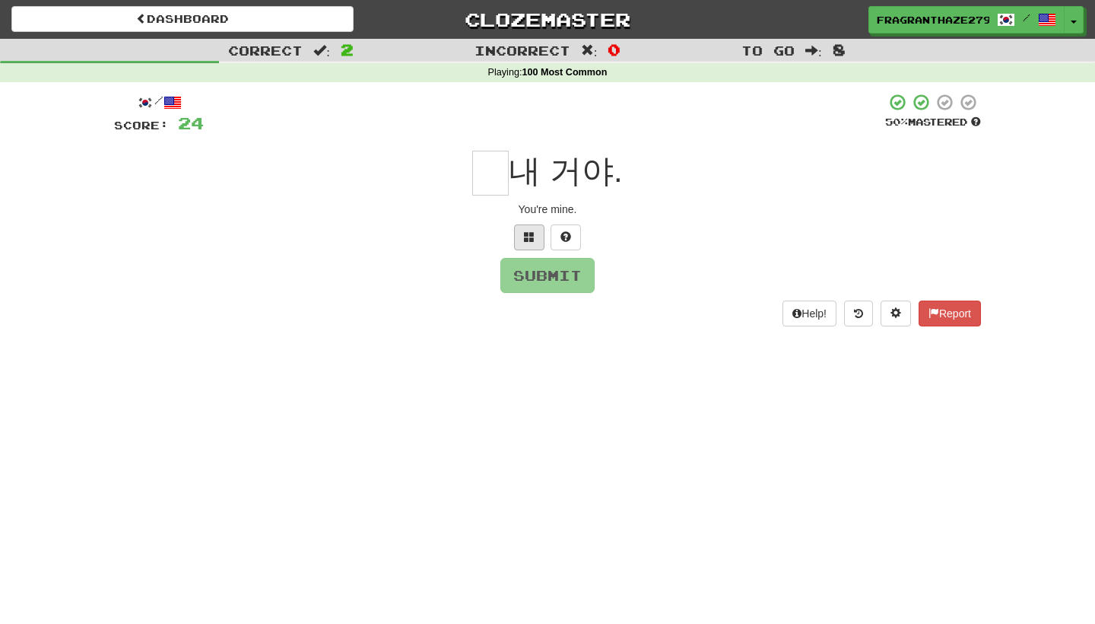
click at [526, 234] on span at bounding box center [529, 236] width 11 height 11
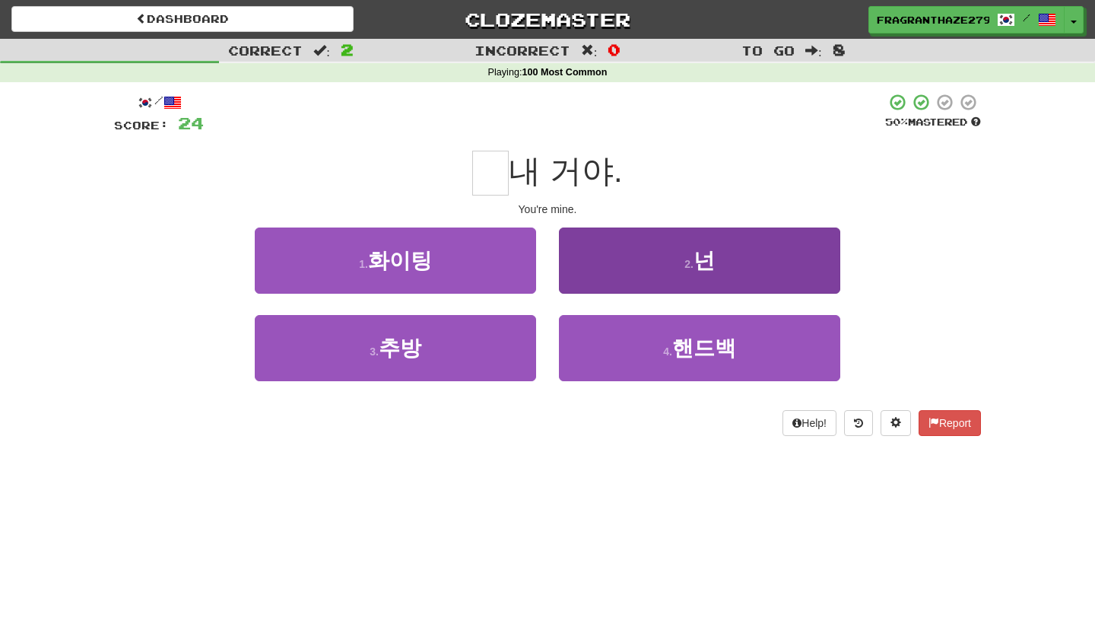
click at [700, 262] on span "넌" at bounding box center [704, 261] width 21 height 24
type input "*"
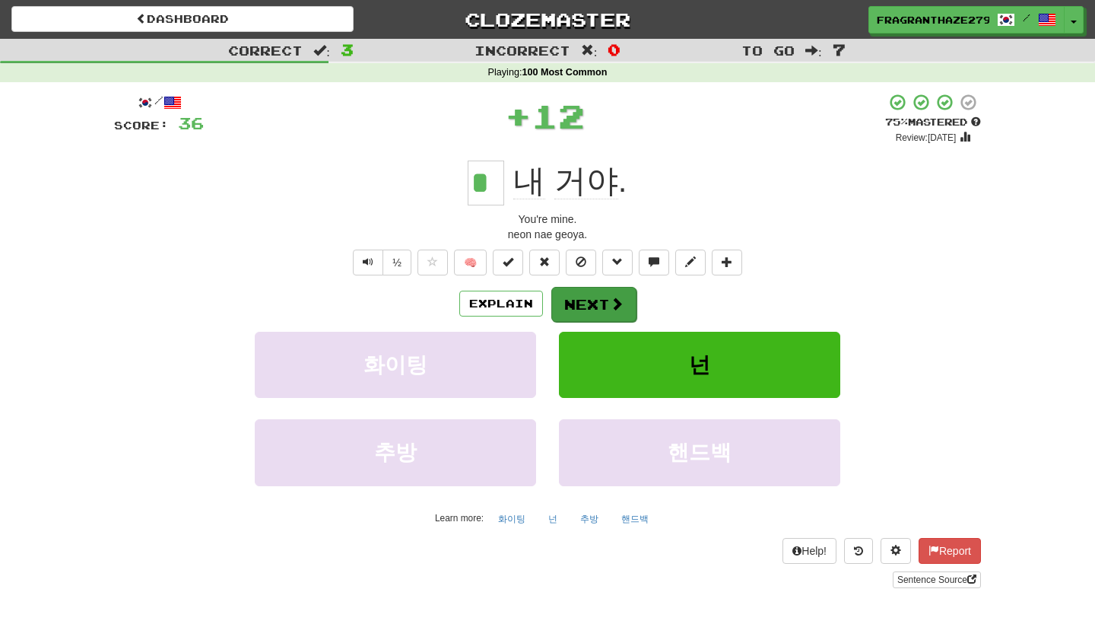
click at [607, 300] on button "Next" at bounding box center [593, 304] width 85 height 35
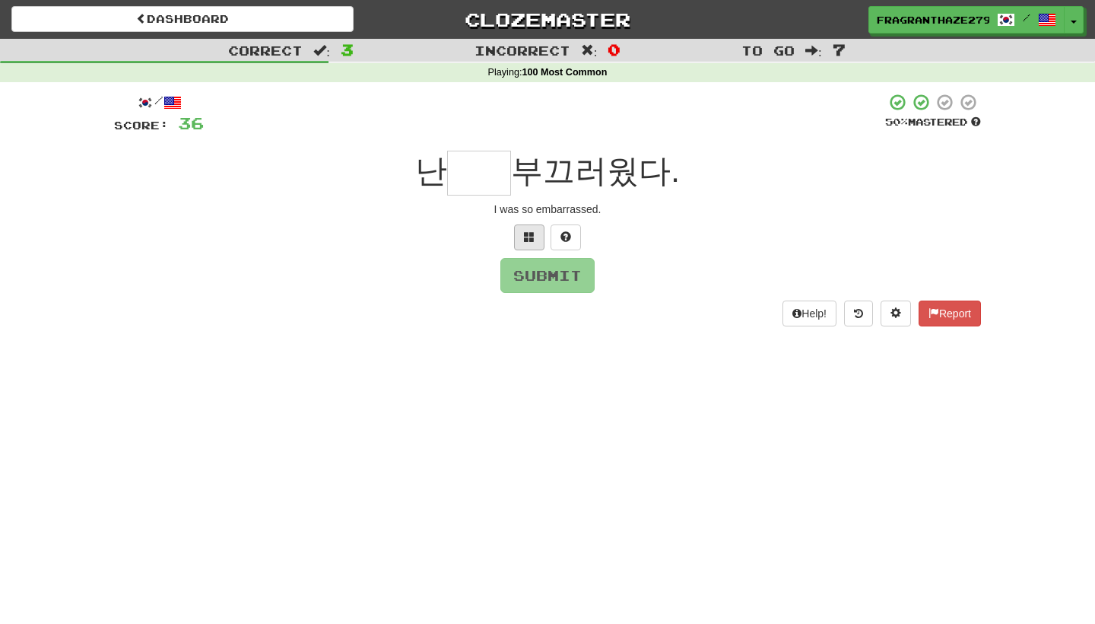
click at [530, 238] on span at bounding box center [529, 236] width 11 height 11
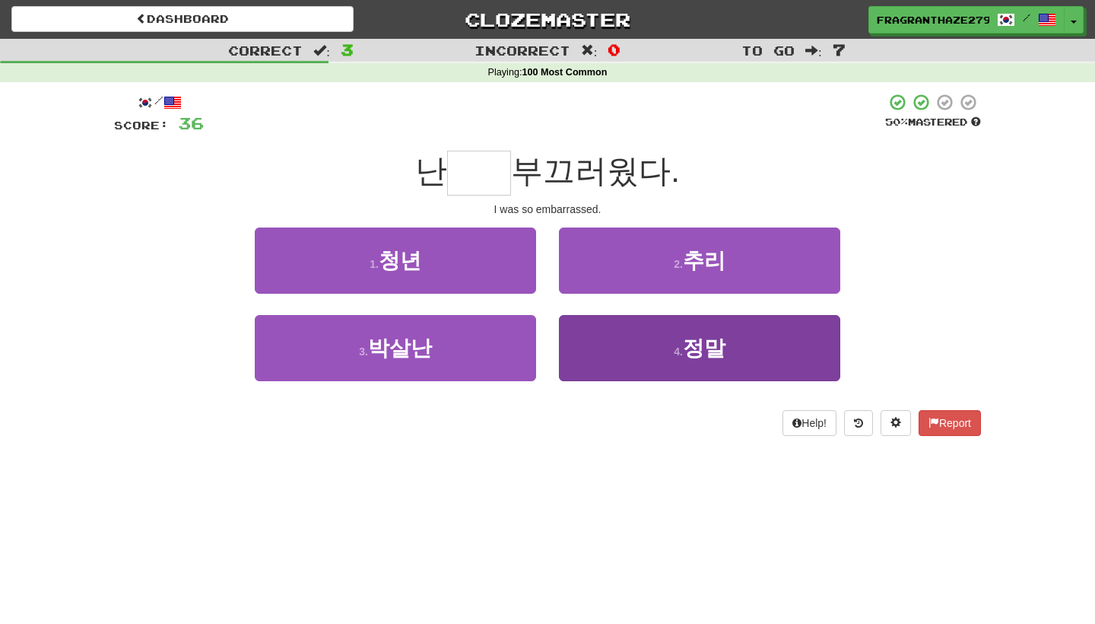
click at [665, 334] on button "4 . 정말" at bounding box center [699, 348] width 281 height 66
type input "**"
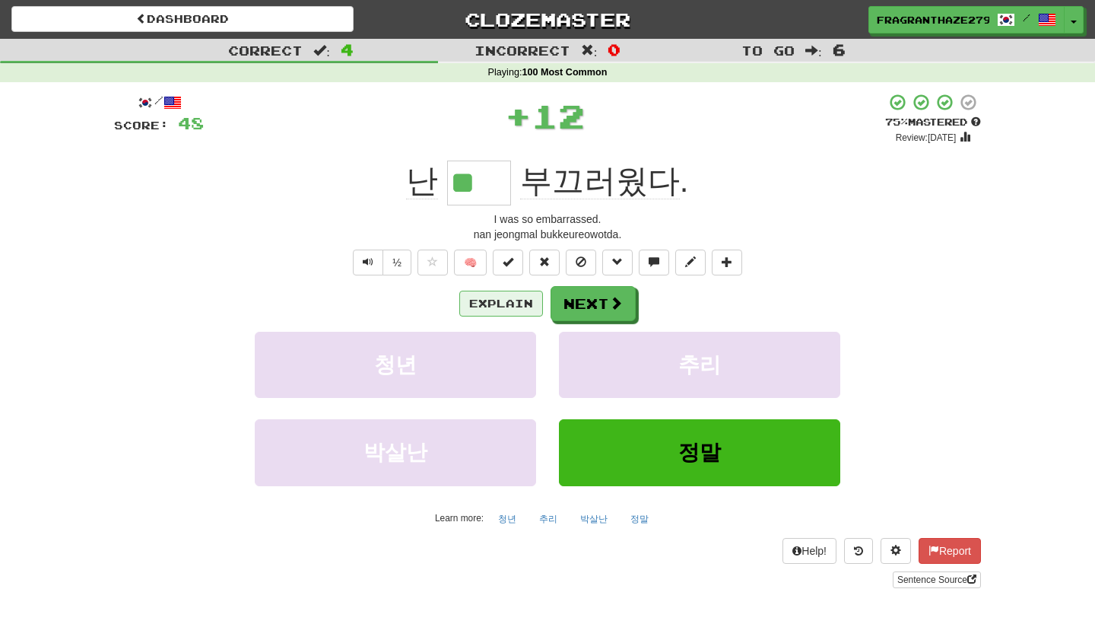
click at [500, 314] on button "Explain" at bounding box center [501, 304] width 84 height 26
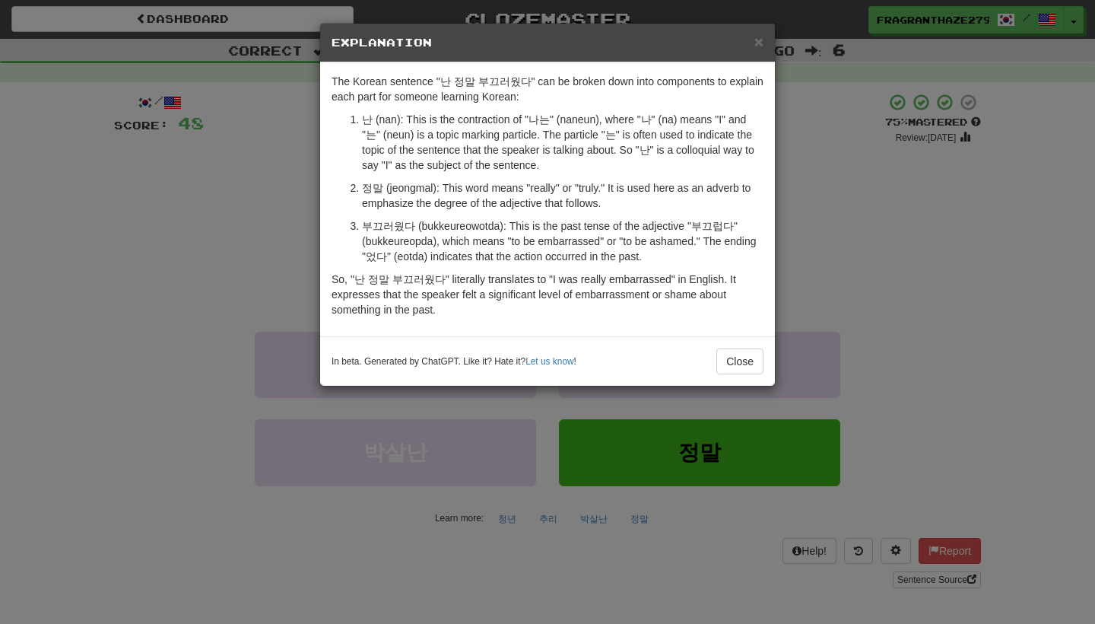
click at [814, 319] on div "× Explanation The Korean sentence "난 정말 부끄러웠다" can be broken down into componen…" at bounding box center [547, 312] width 1095 height 624
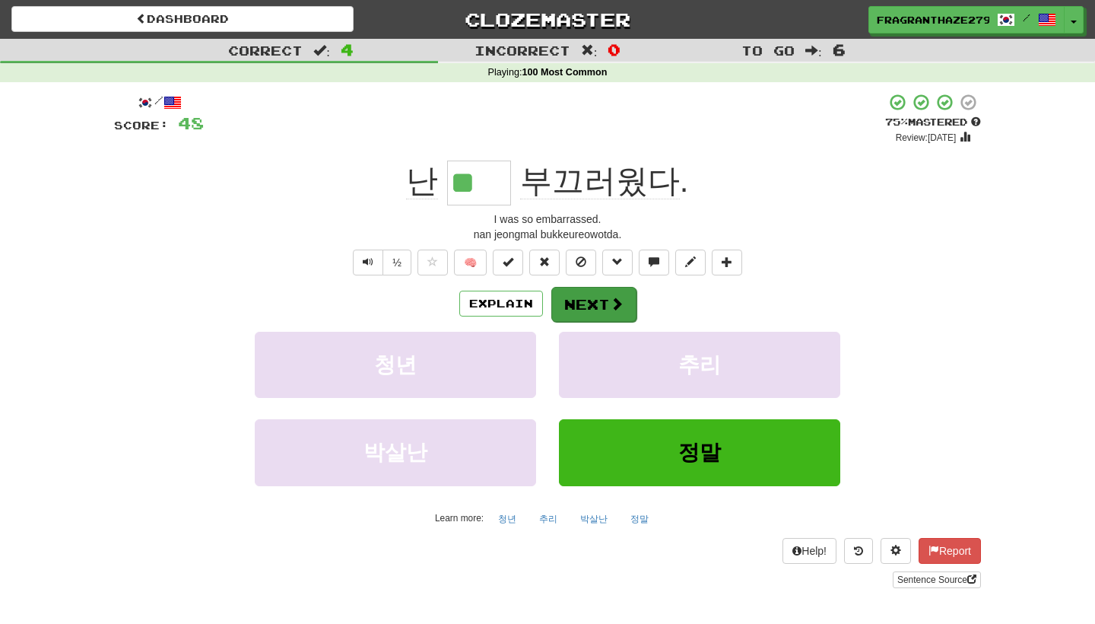
click at [621, 312] on button "Next" at bounding box center [593, 304] width 85 height 35
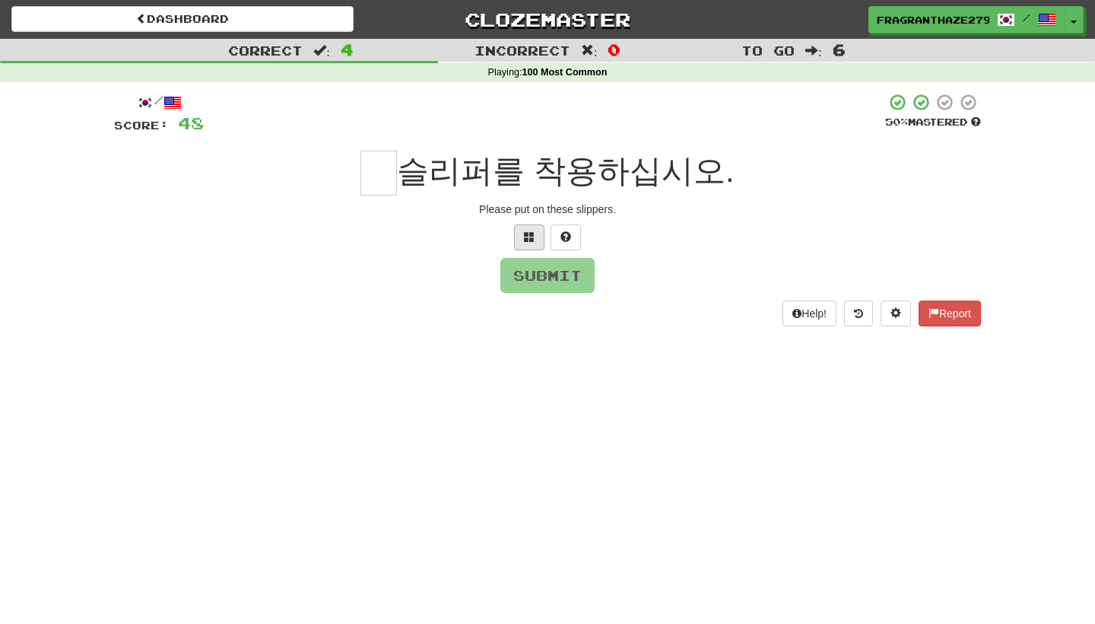
click at [527, 246] on button at bounding box center [529, 237] width 30 height 26
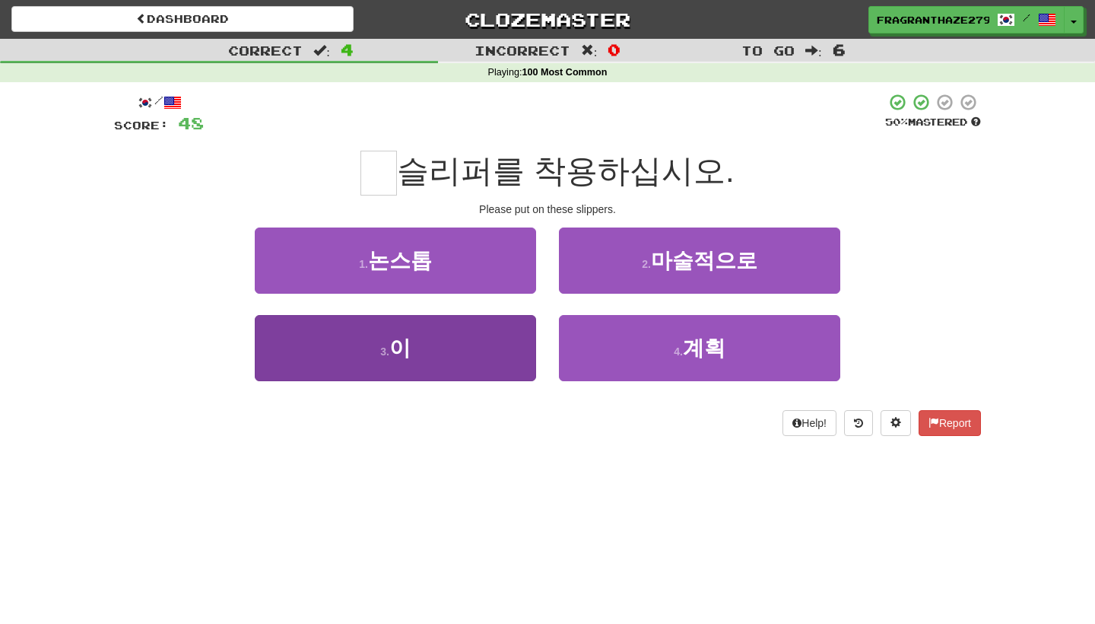
click at [532, 361] on button "3 . 이" at bounding box center [395, 348] width 281 height 66
type input "*"
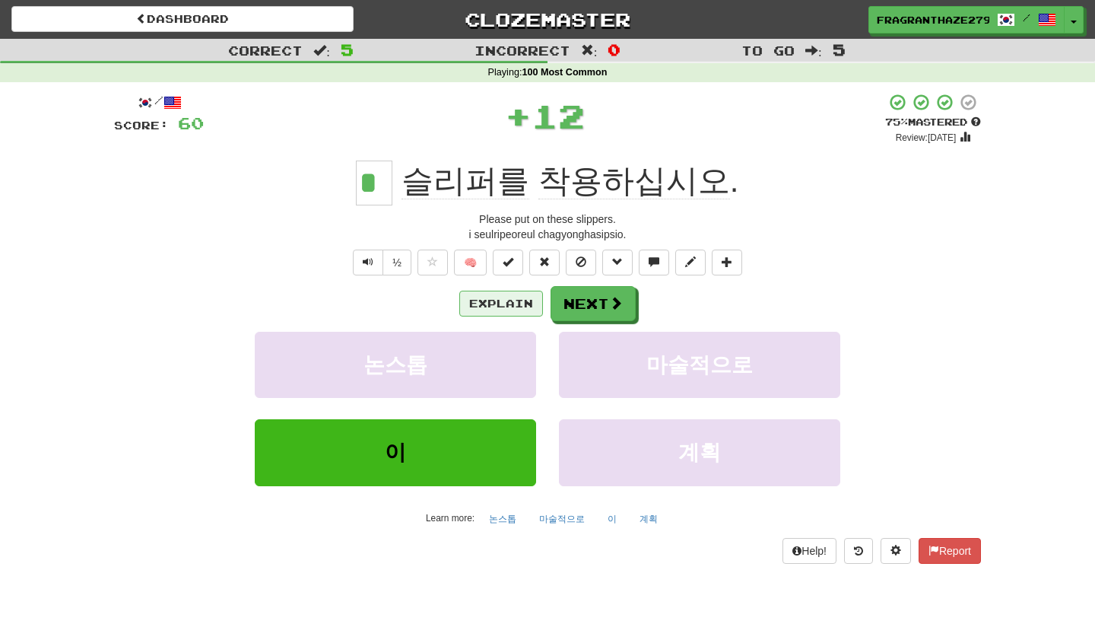
click at [526, 292] on button "Explain" at bounding box center [501, 304] width 84 height 26
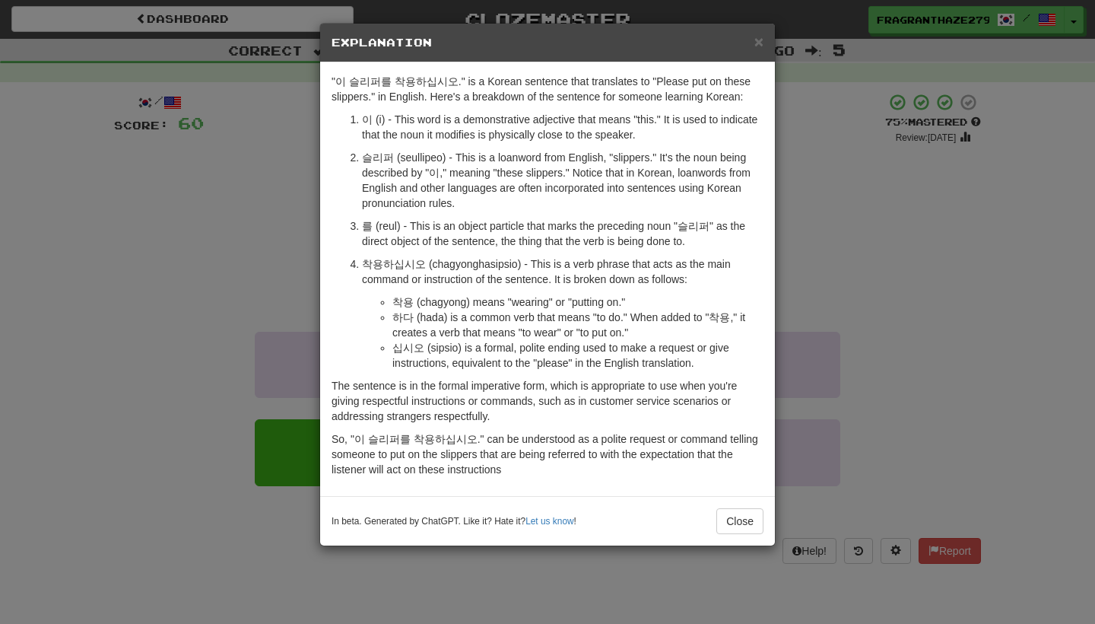
click at [861, 253] on div "× Explanation "이 슬리퍼를 착용하십시오." is a Korean sentence that translates to "Please …" at bounding box center [547, 312] width 1095 height 624
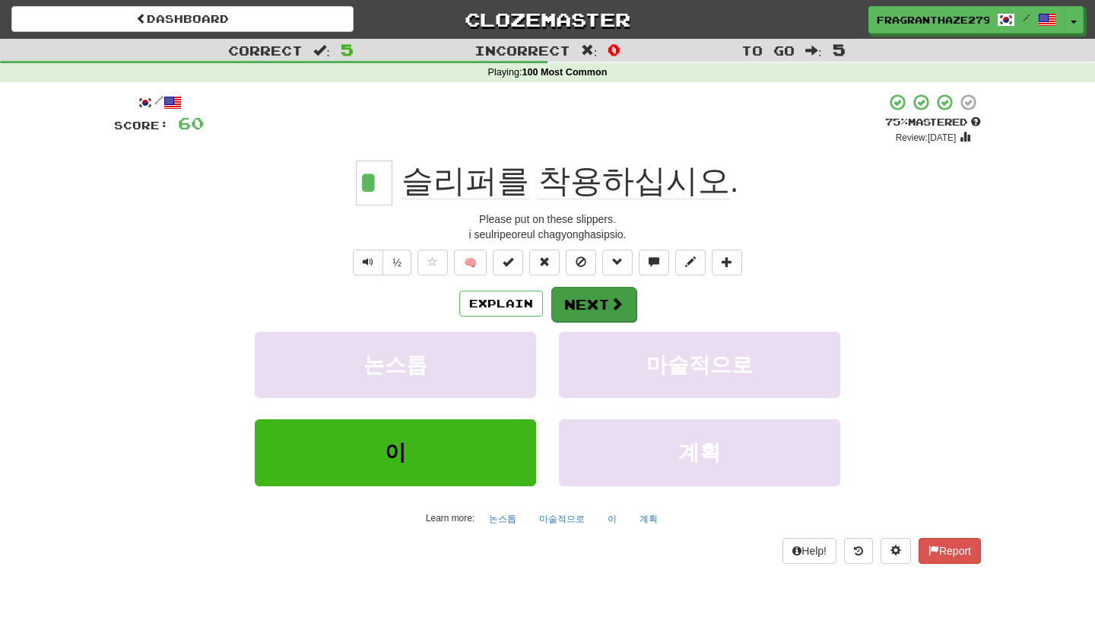
click at [625, 307] on button "Next" at bounding box center [593, 304] width 85 height 35
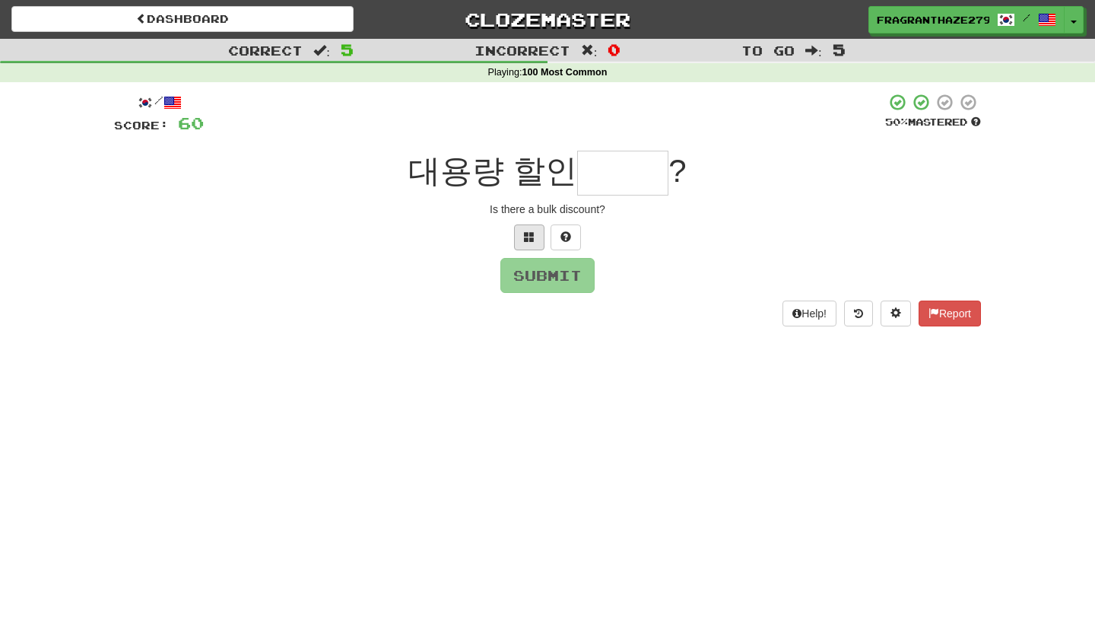
click at [521, 241] on button at bounding box center [529, 237] width 30 height 26
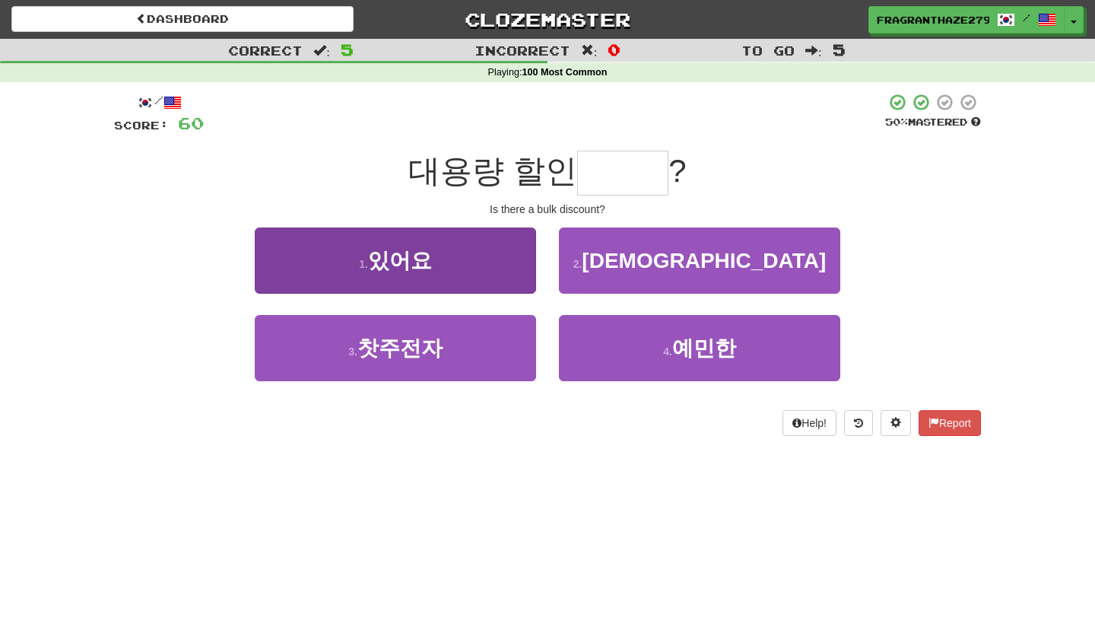
click at [497, 256] on button "1 . 있어요" at bounding box center [395, 260] width 281 height 66
type input "***"
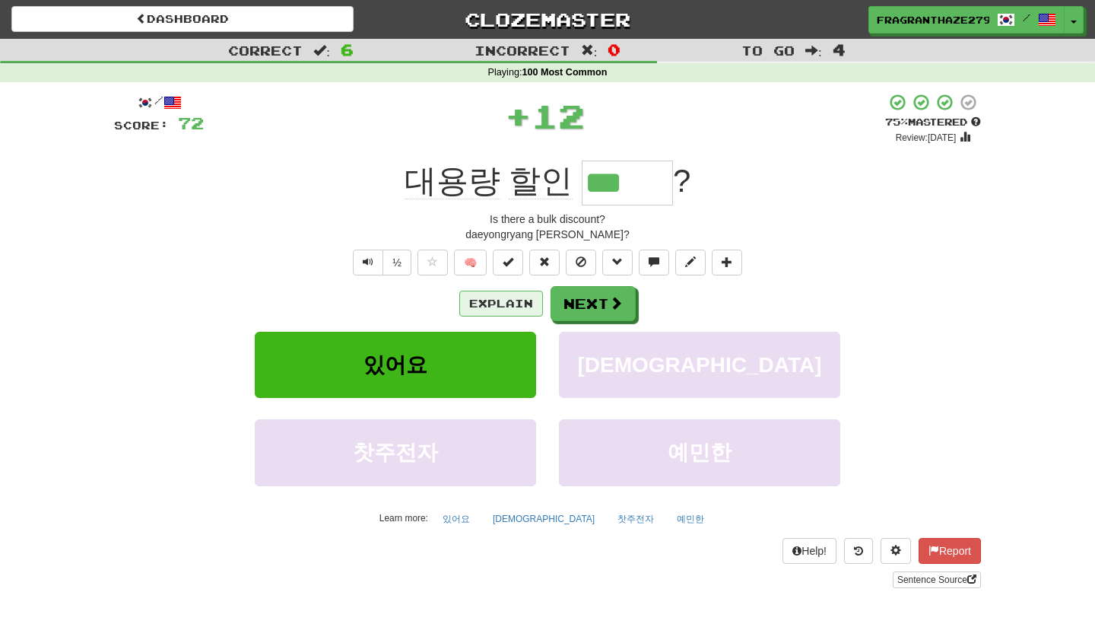
click at [515, 300] on button "Explain" at bounding box center [501, 304] width 84 height 26
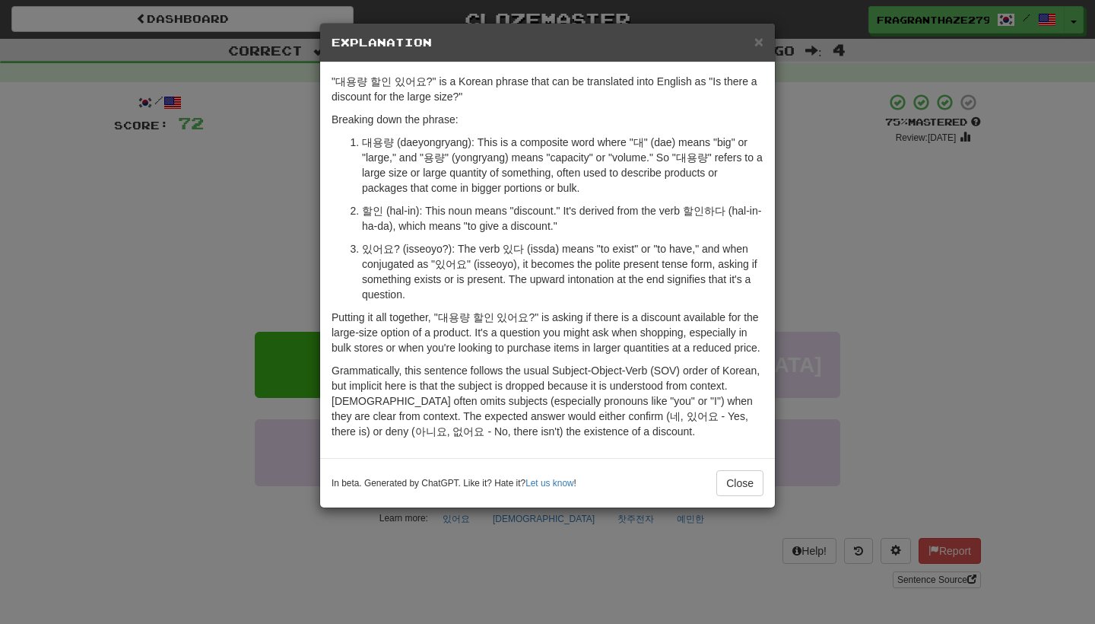
click at [767, 239] on div ""대용량 할인 있어요?" is a Korean phrase that can be translated into English as "Is the…" at bounding box center [547, 259] width 455 height 395
click at [799, 116] on div "× Explanation "대용량 할인 있어요?" is a Korean phrase that can be translated into Engl…" at bounding box center [547, 312] width 1095 height 624
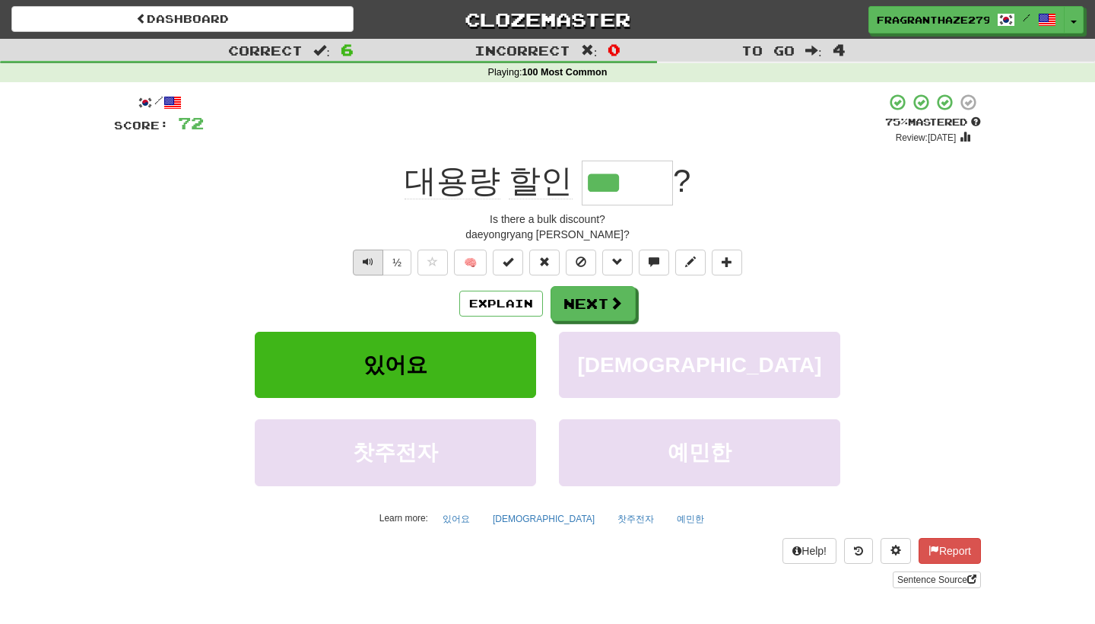
click at [368, 261] on span "Text-to-speech controls" at bounding box center [368, 261] width 11 height 11
click at [616, 302] on span at bounding box center [617, 304] width 14 height 14
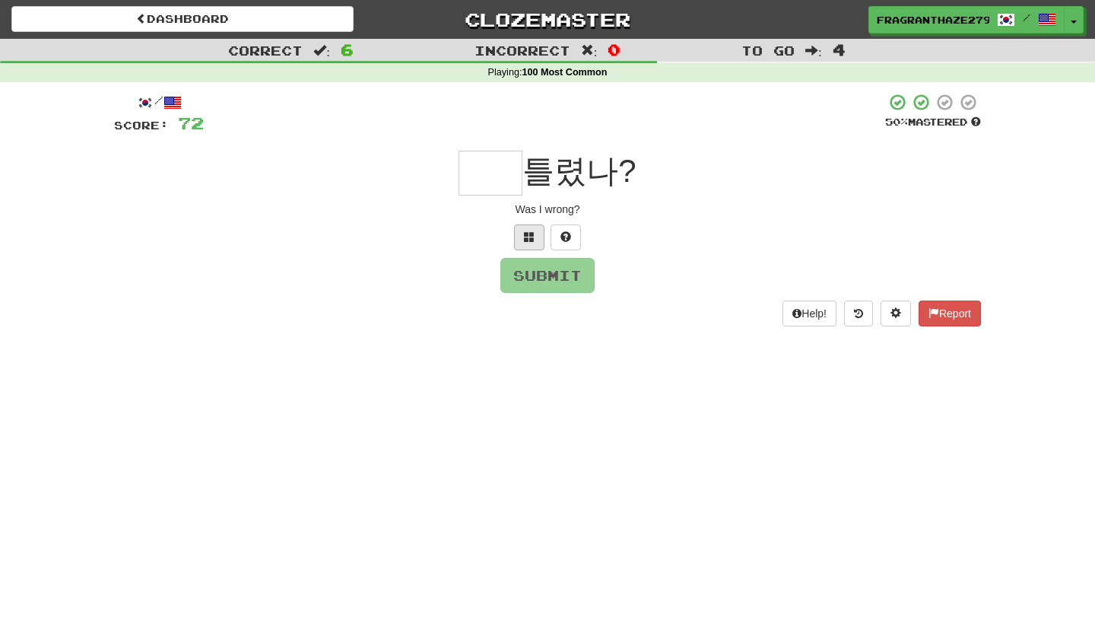
click at [523, 227] on button at bounding box center [529, 237] width 30 height 26
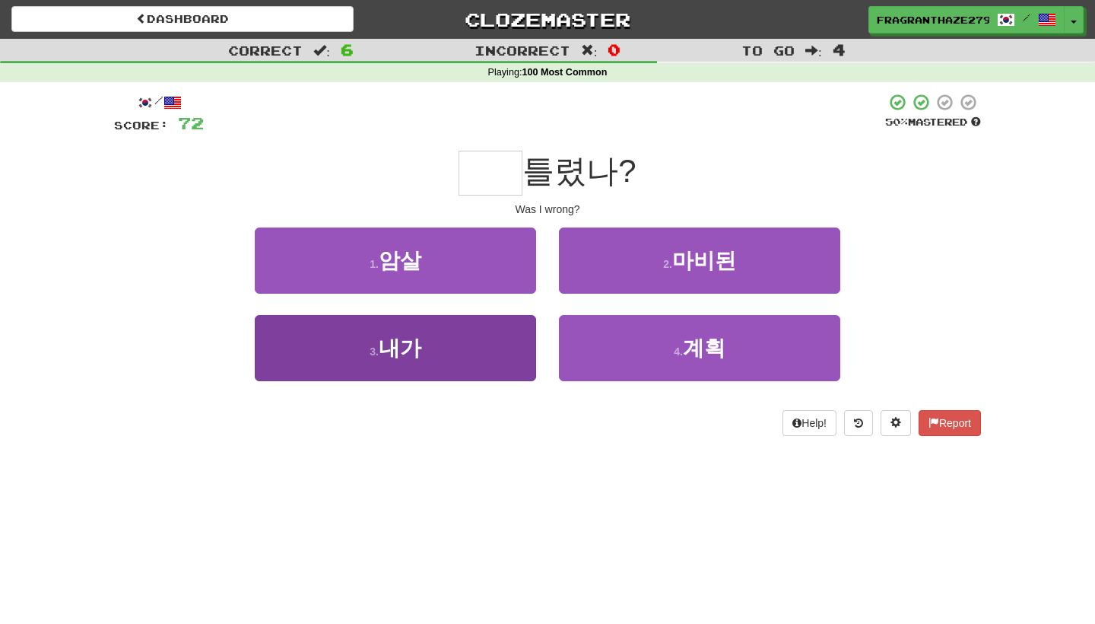
click at [516, 335] on button "3 . 내가" at bounding box center [395, 348] width 281 height 66
type input "**"
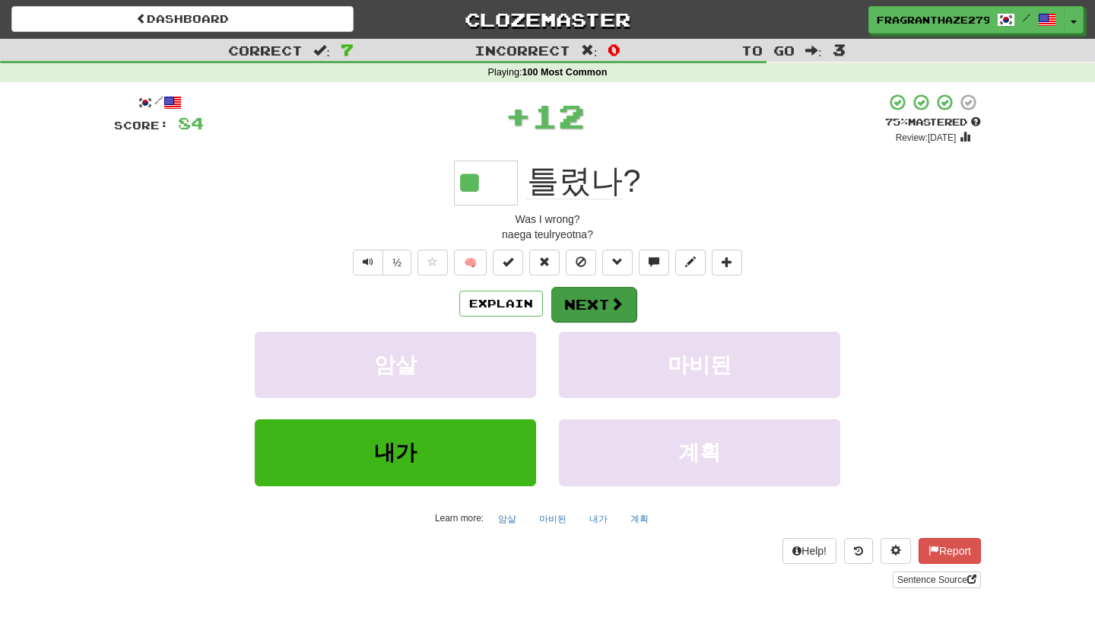
click at [572, 305] on button "Next" at bounding box center [593, 304] width 85 height 35
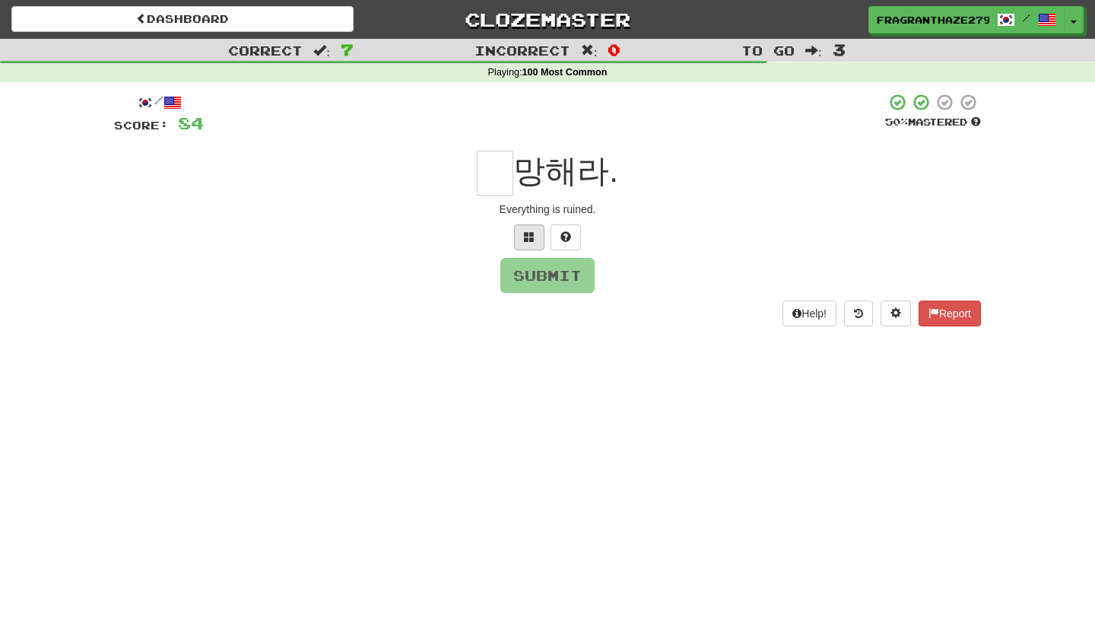
click at [521, 233] on button at bounding box center [529, 237] width 30 height 26
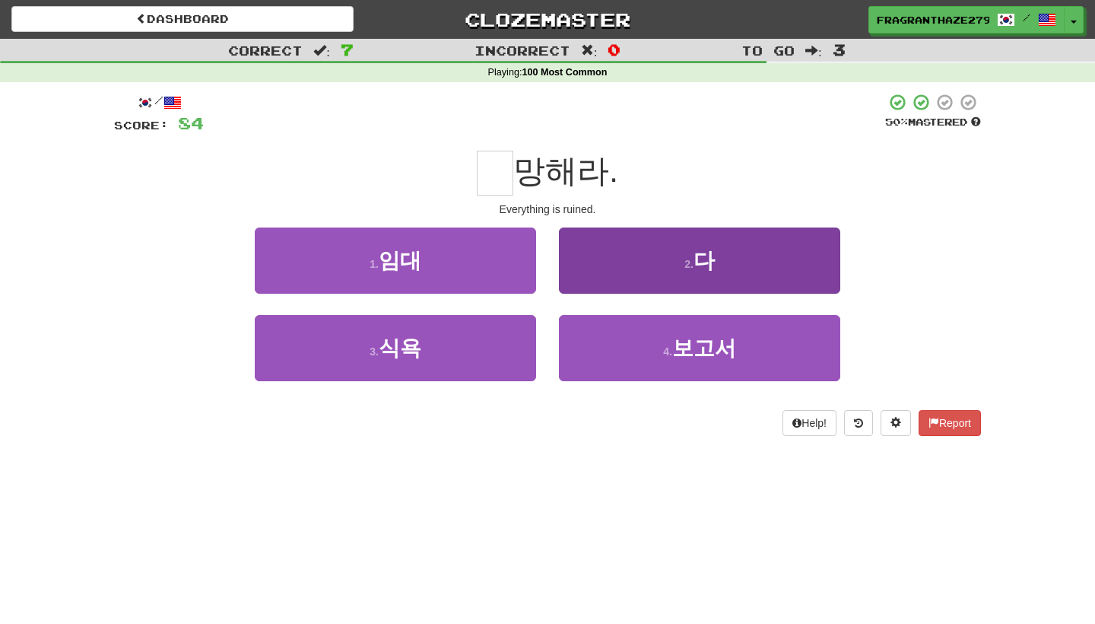
click at [674, 246] on button "2 . 다" at bounding box center [699, 260] width 281 height 66
type input "*"
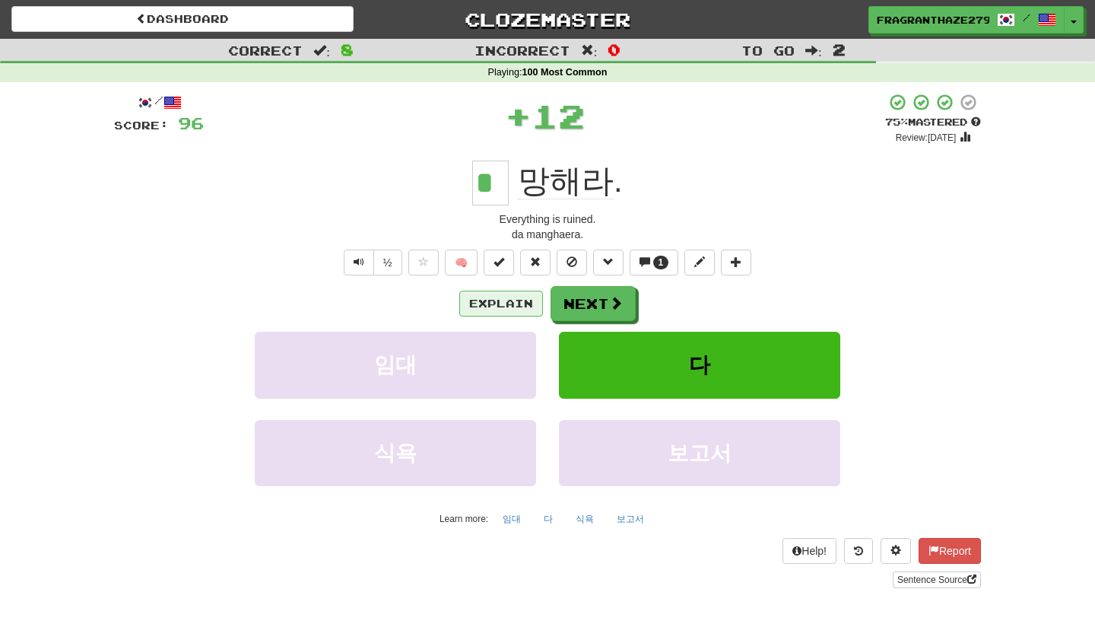
click at [513, 302] on button "Explain" at bounding box center [501, 304] width 84 height 26
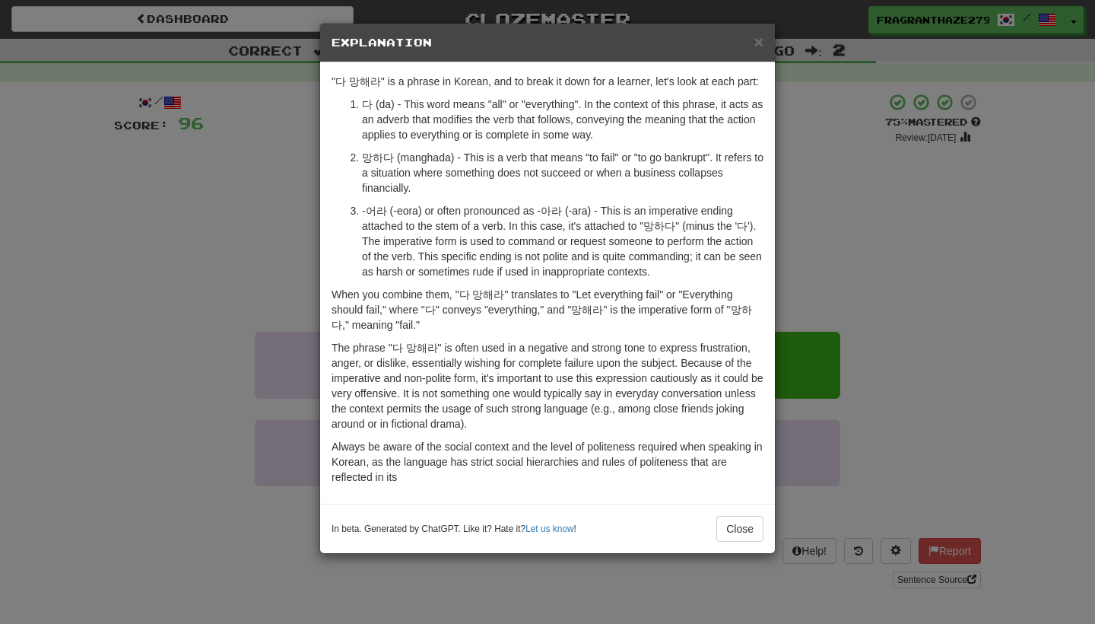
click at [844, 224] on div "× Explanation "다 망해라" is a phrase in Korean, and to break it down for a learner…" at bounding box center [547, 312] width 1095 height 624
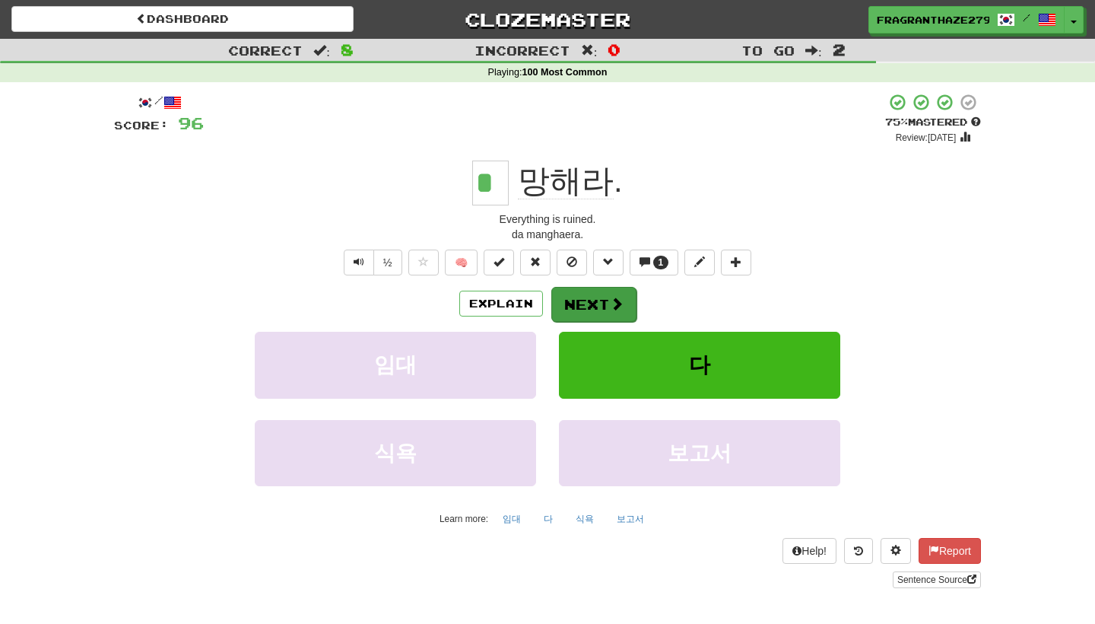
click at [617, 315] on button "Next" at bounding box center [593, 304] width 85 height 35
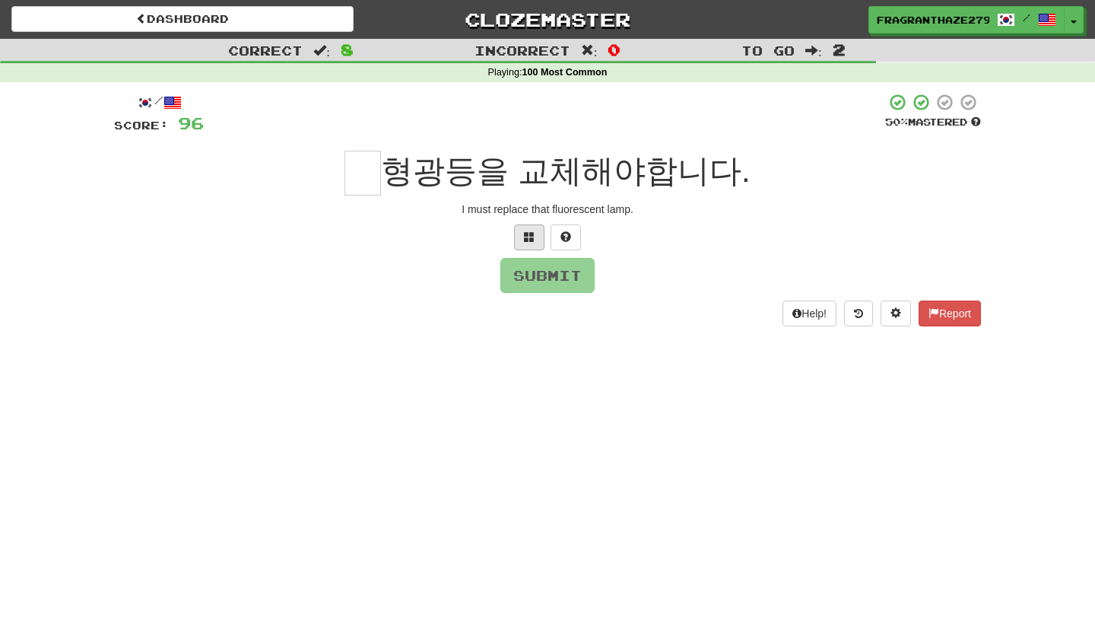
click at [535, 245] on button at bounding box center [529, 237] width 30 height 26
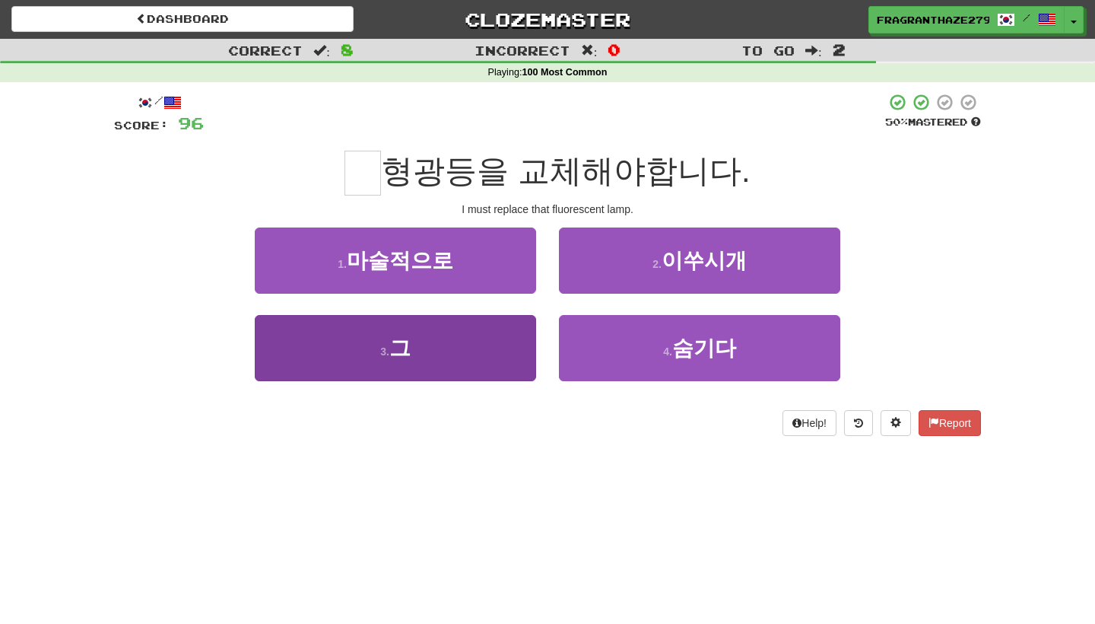
click at [494, 345] on button "3 . 그" at bounding box center [395, 348] width 281 height 66
type input "*"
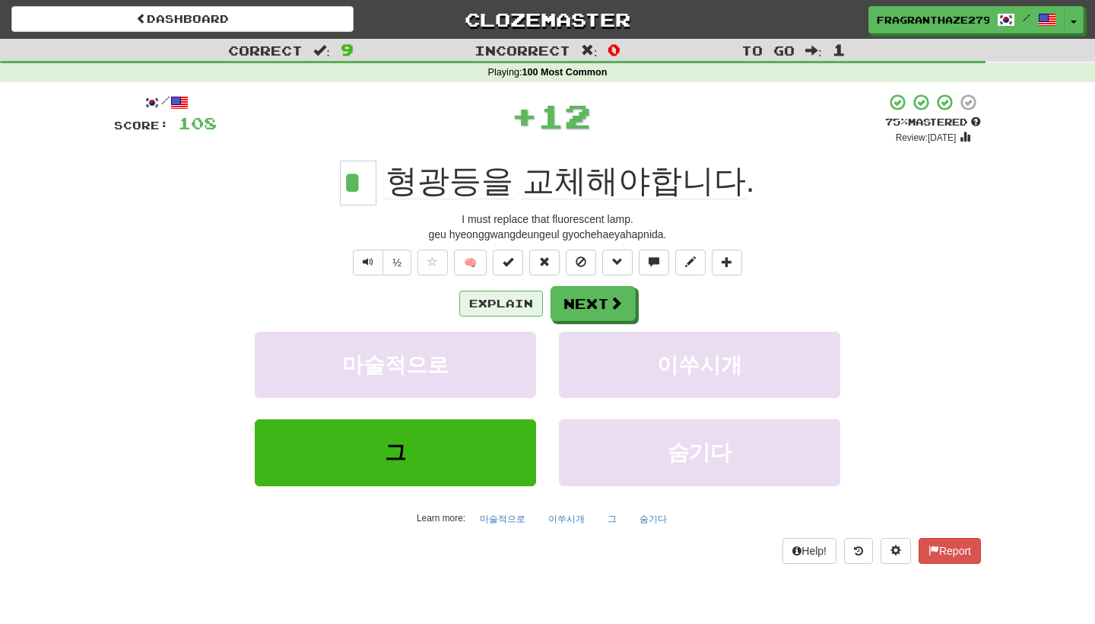
click at [507, 295] on button "Explain" at bounding box center [501, 304] width 84 height 26
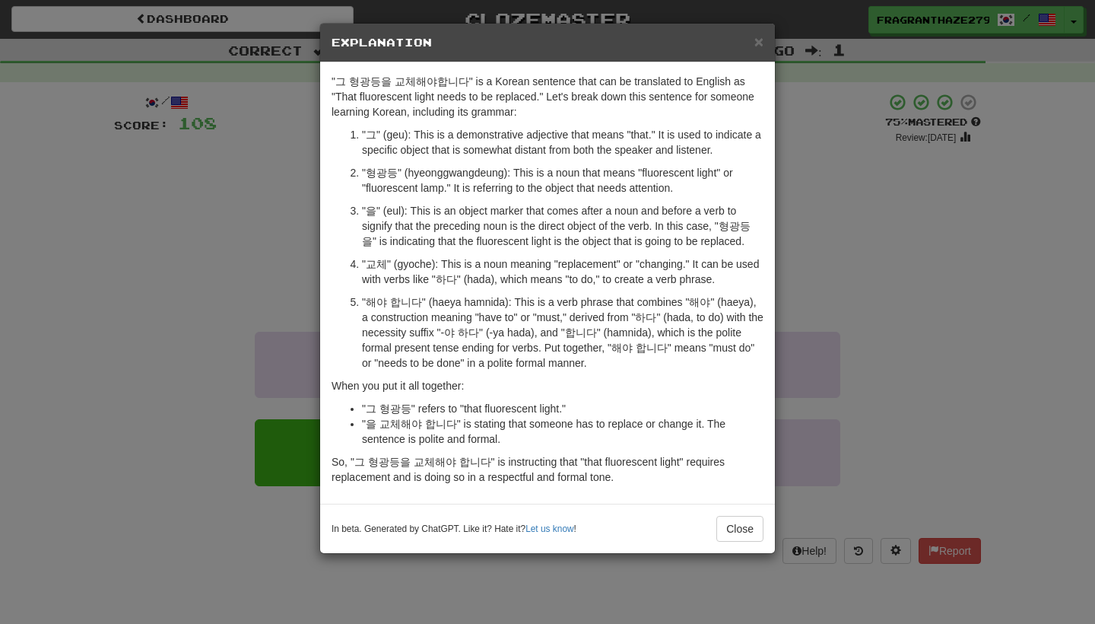
click at [878, 268] on div "× Explanation "그 형광등을 교체해야합니다" is a Korean sentence that can be translated to E…" at bounding box center [547, 312] width 1095 height 624
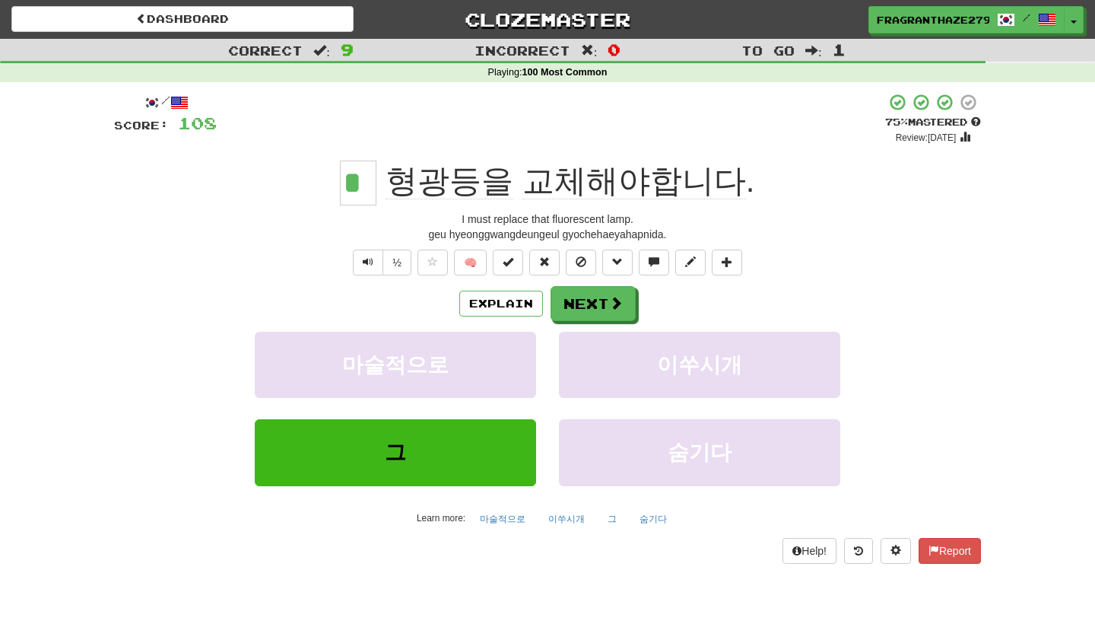
click at [652, 312] on div "Explain Next" at bounding box center [547, 303] width 867 height 35
click at [628, 309] on button "Next" at bounding box center [593, 304] width 85 height 35
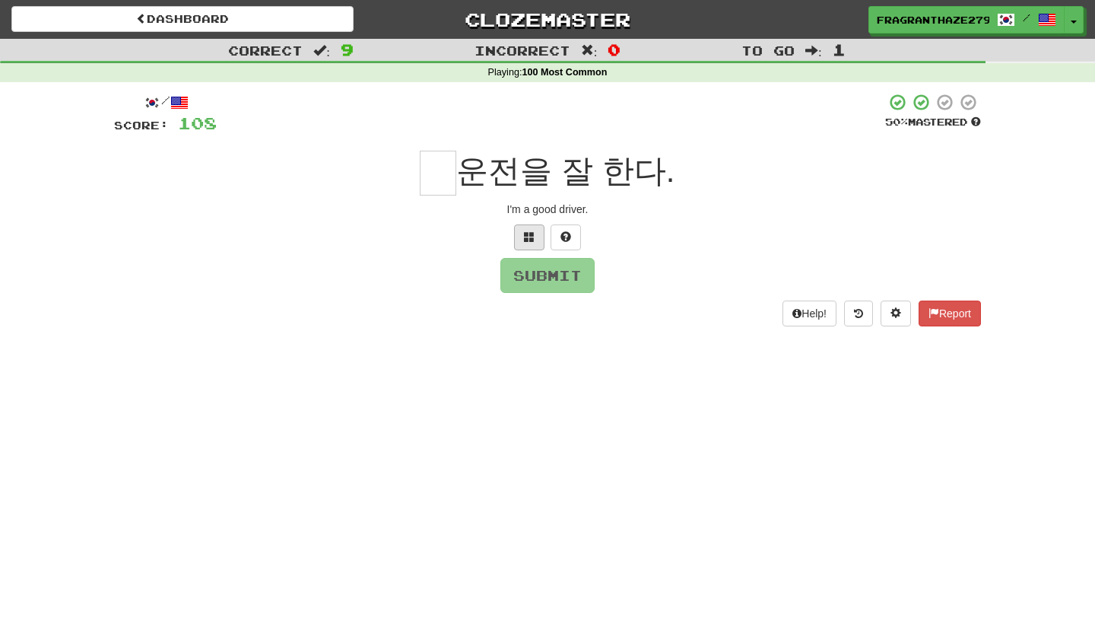
click at [533, 237] on span at bounding box center [529, 236] width 11 height 11
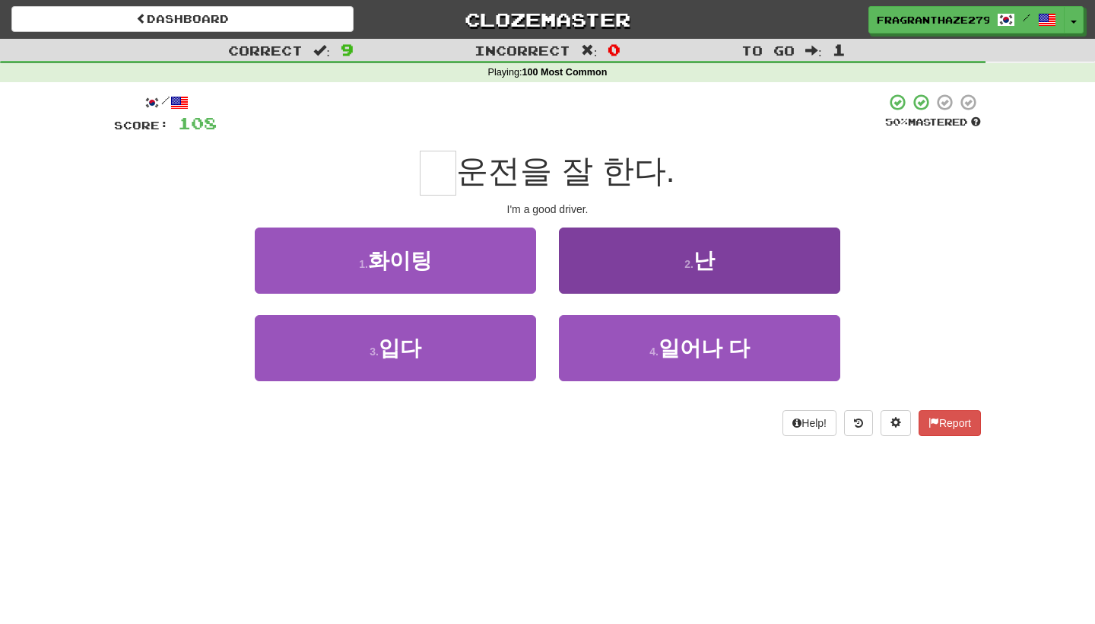
click at [643, 268] on button "2 . 난" at bounding box center [699, 260] width 281 height 66
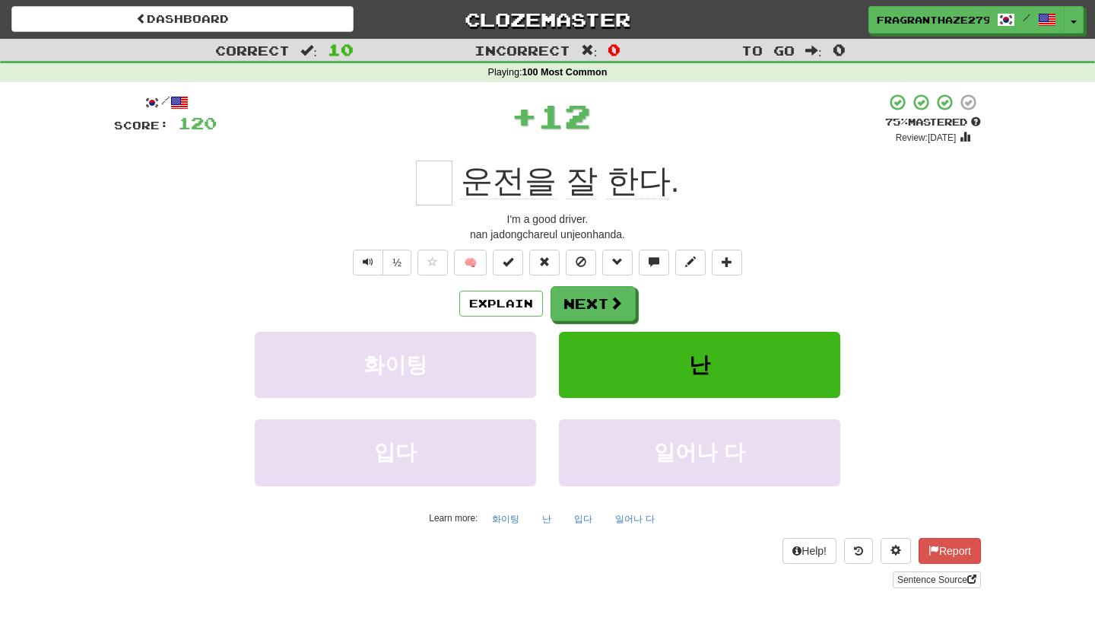
type input "*"
click at [590, 307] on button "Next" at bounding box center [593, 304] width 85 height 35
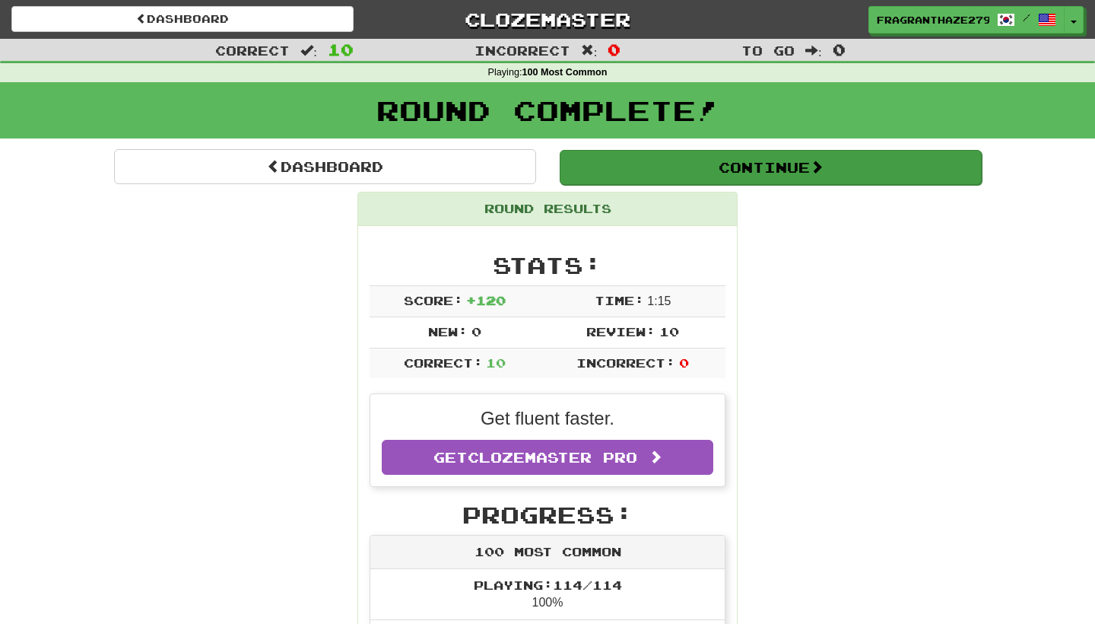
click at [719, 170] on button "Continue" at bounding box center [771, 167] width 422 height 35
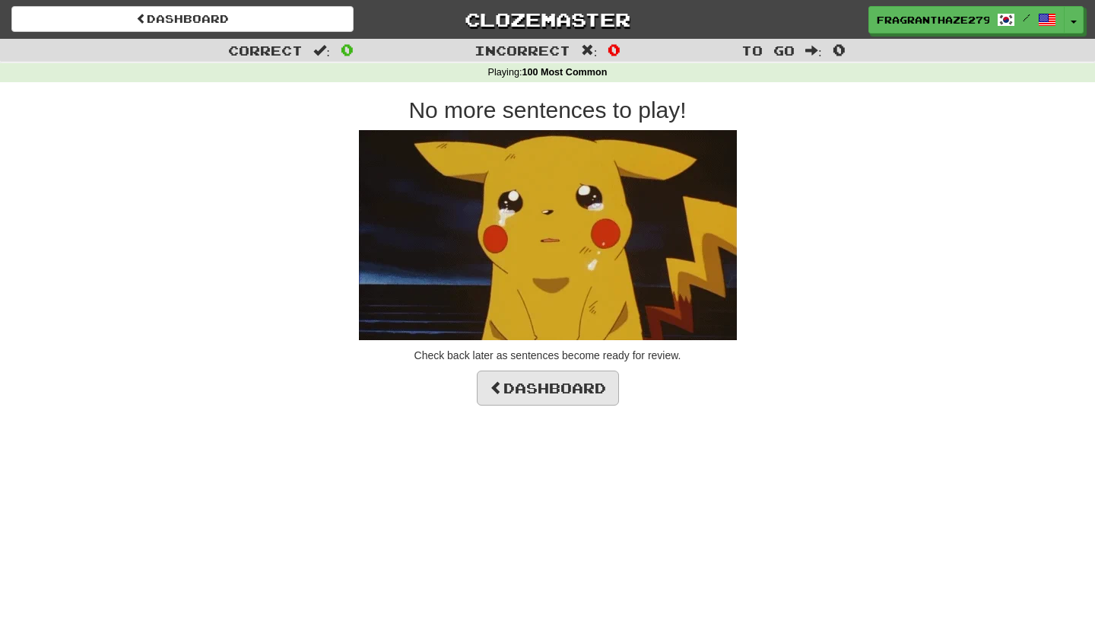
click at [568, 392] on link "Dashboard" at bounding box center [548, 387] width 142 height 35
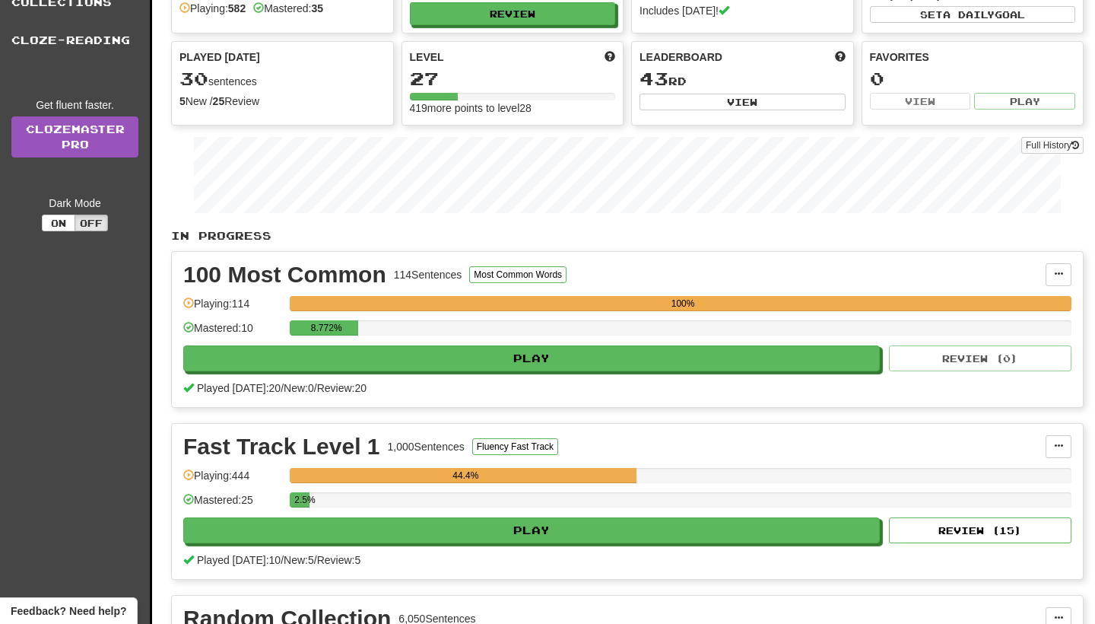
scroll to position [313, 0]
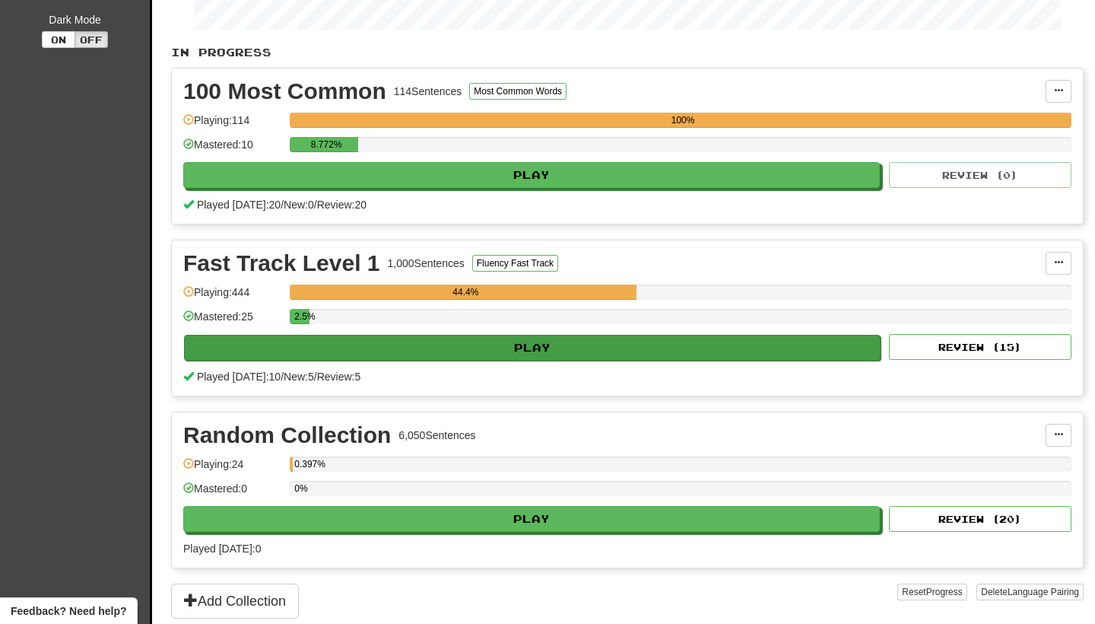
click at [612, 341] on button "Play" at bounding box center [532, 348] width 697 height 26
select select "**"
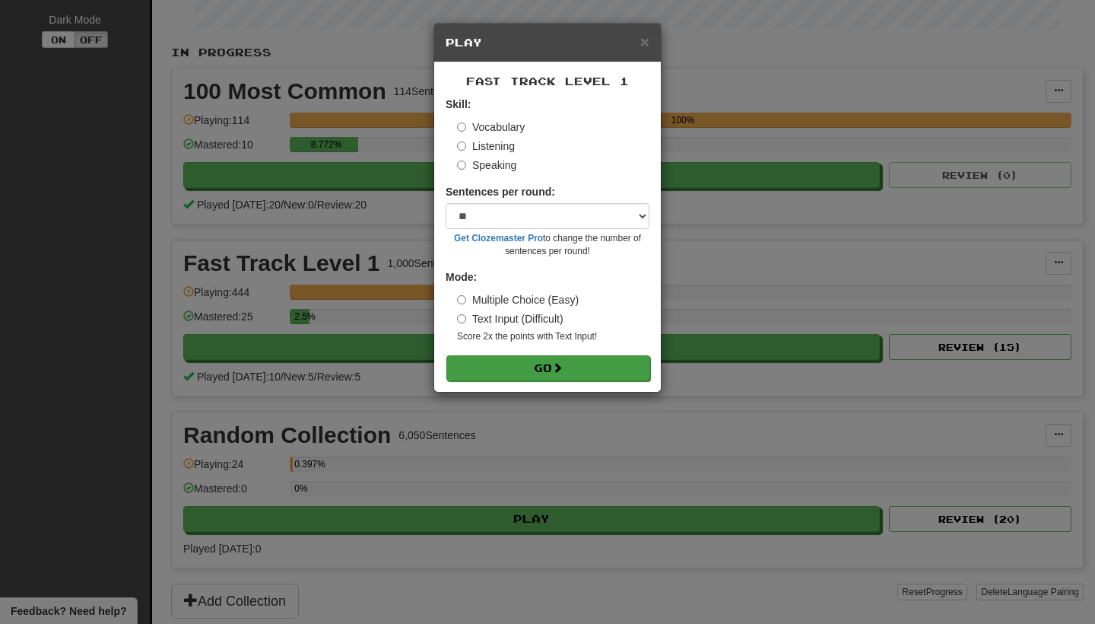
click at [580, 365] on button "Go" at bounding box center [548, 368] width 204 height 26
